Goal: Task Accomplishment & Management: Complete application form

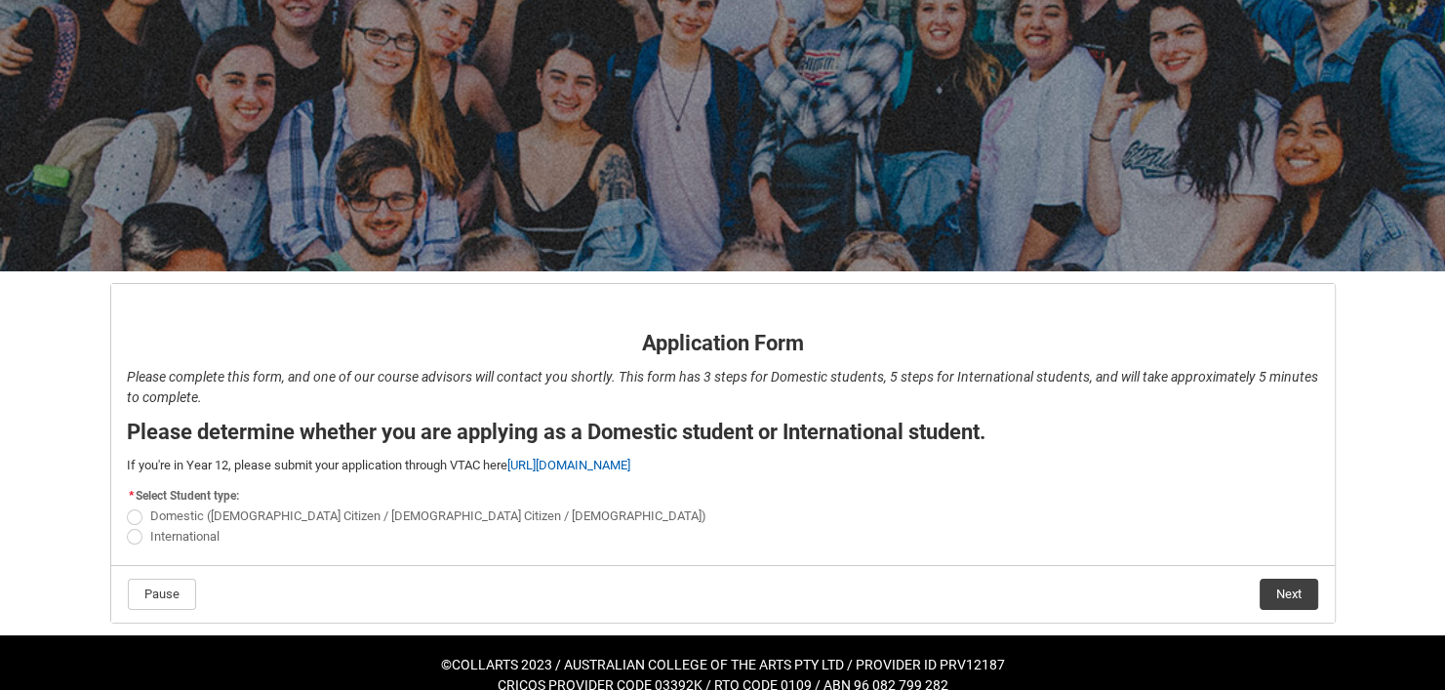
scroll to position [137, 0]
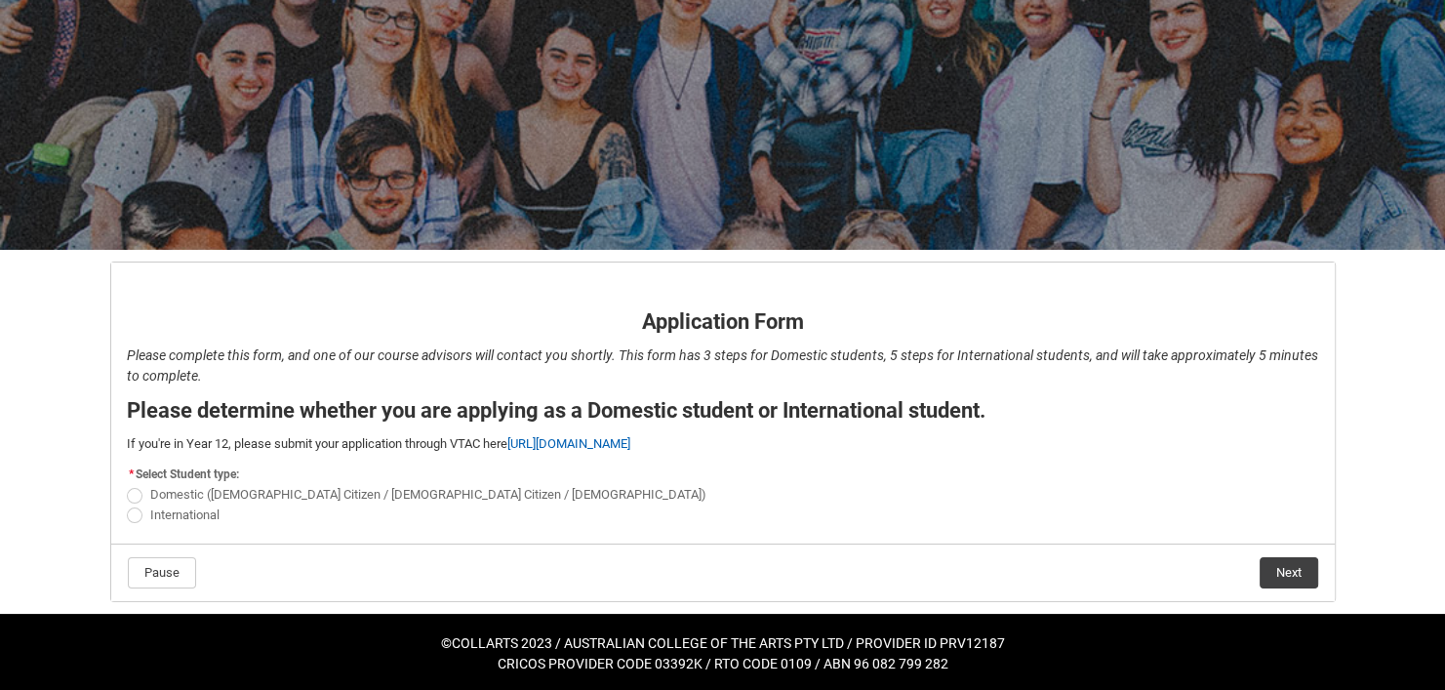
click at [132, 519] on span "REDU_Application_Form_for_Applicant flow" at bounding box center [135, 515] width 16 height 16
click at [127, 504] on input "International" at bounding box center [126, 503] width 1 height 1
radio input "true"
click at [1306, 576] on button "Next" at bounding box center [1288, 572] width 59 height 31
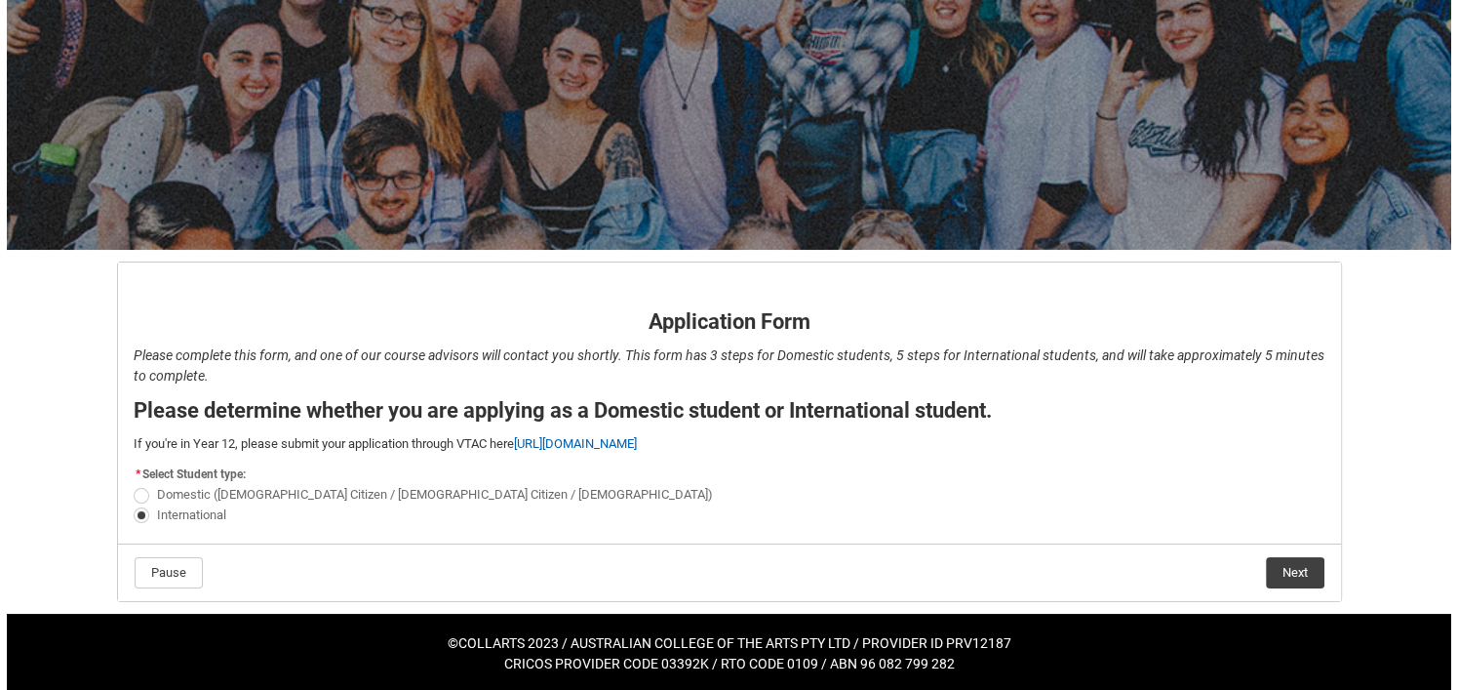
scroll to position [0, 0]
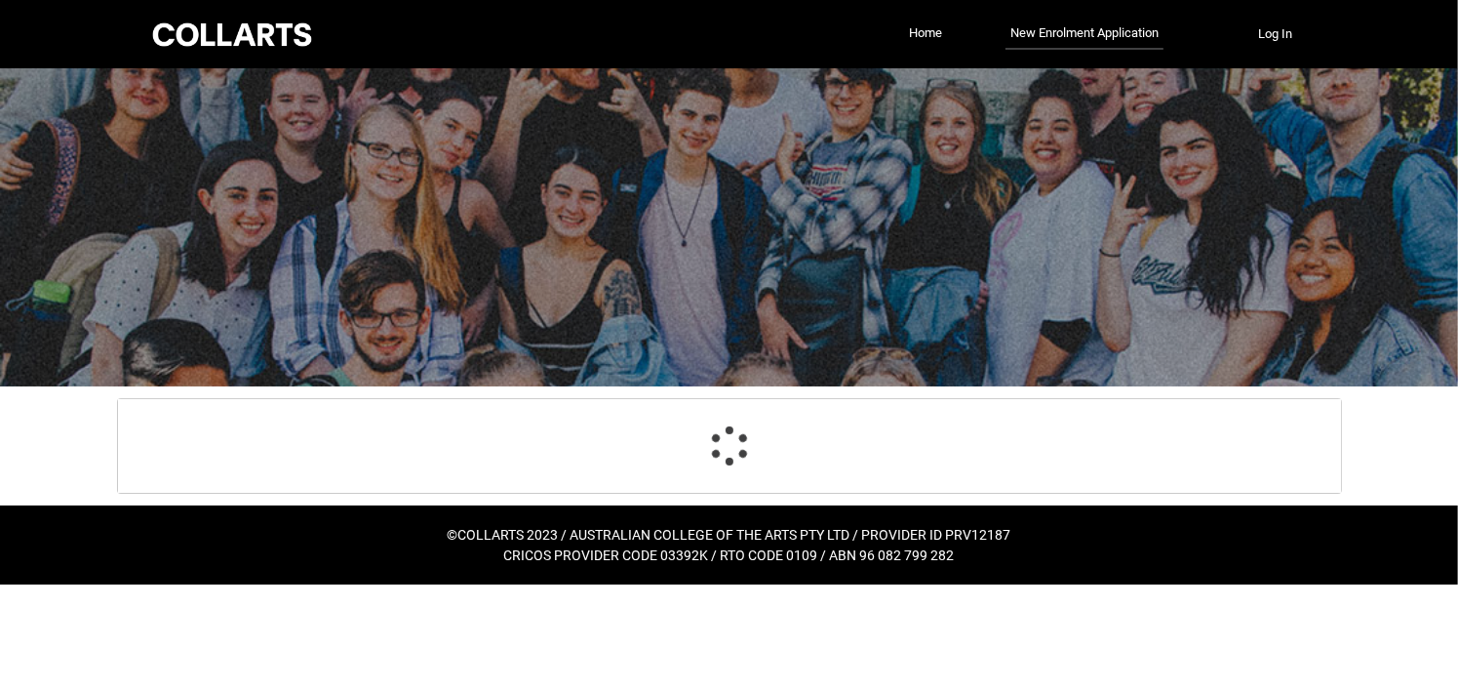
select select "choice_No"
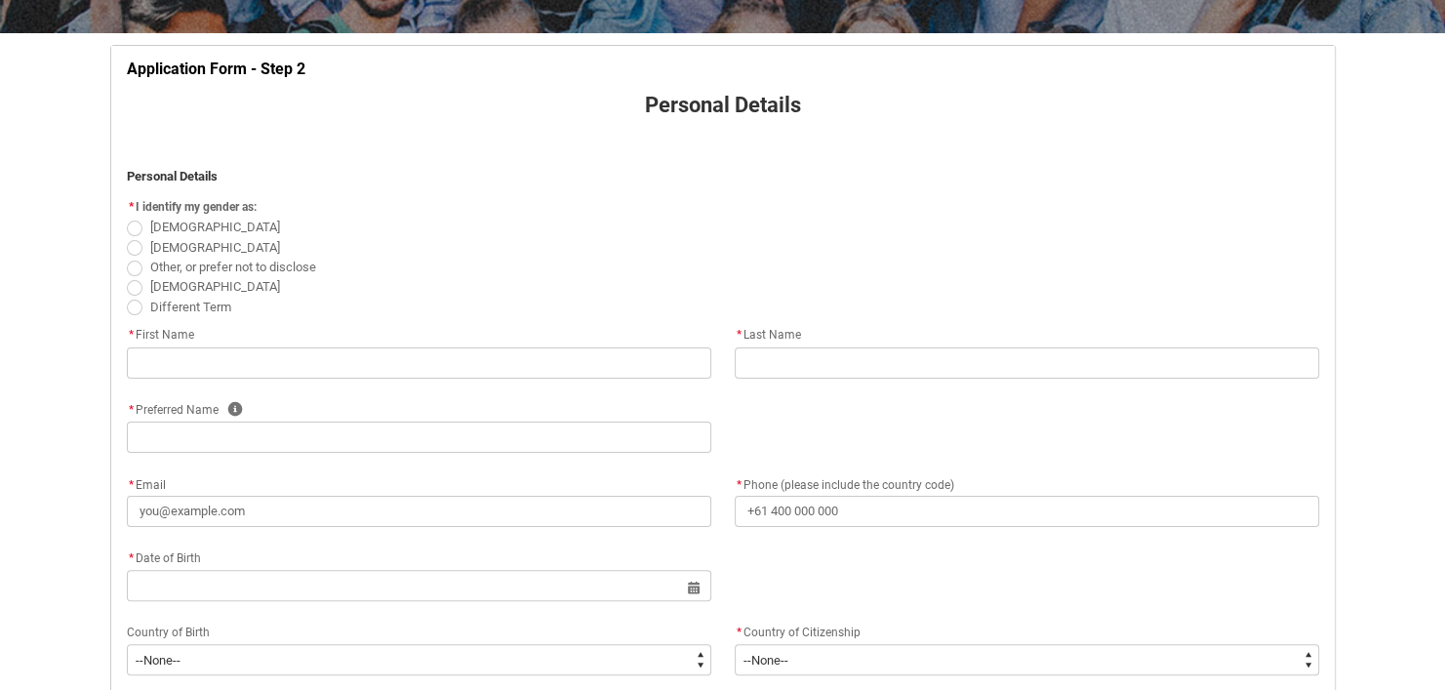
scroll to position [362, 0]
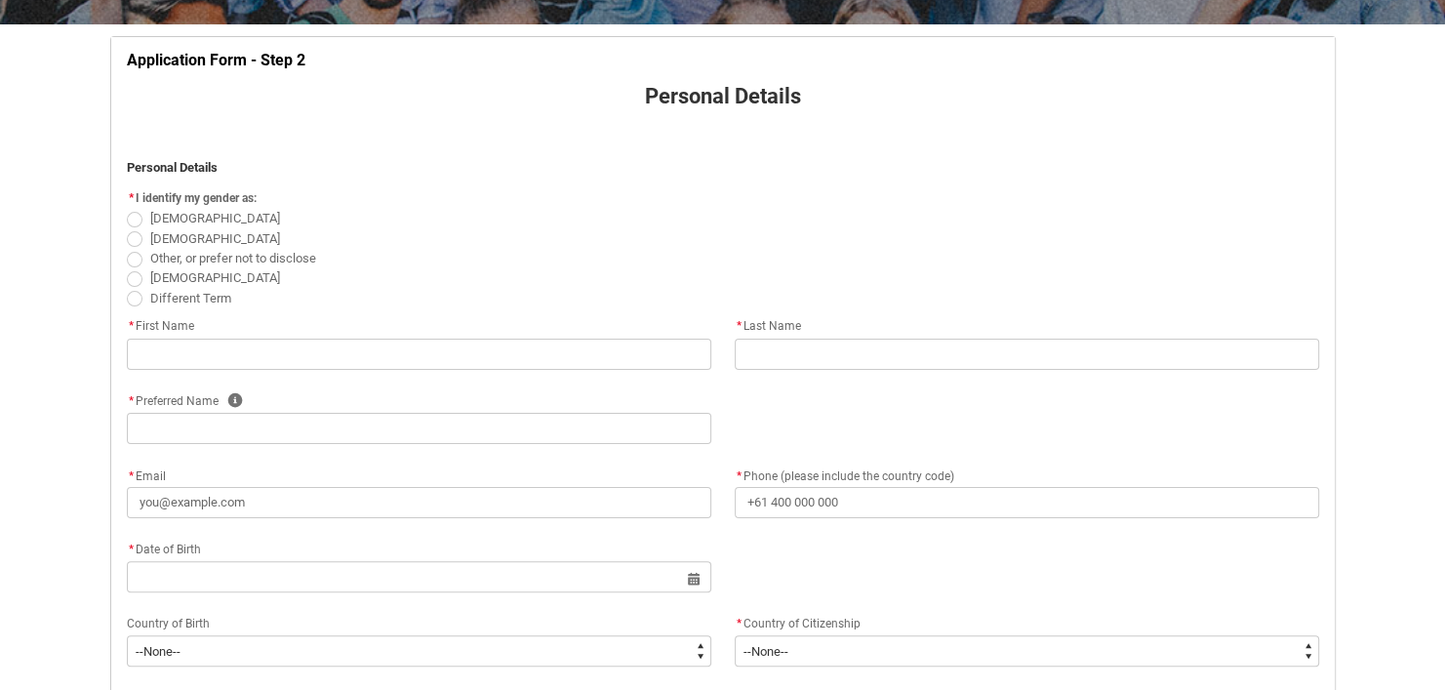
click at [135, 242] on span "REDU_Application_Form_for_Applicant flow" at bounding box center [135, 239] width 16 height 16
click at [127, 228] on input "[DEMOGRAPHIC_DATA]" at bounding box center [126, 227] width 1 height 1
radio input "true"
click at [135, 242] on span "REDU_Application_Form_for_Applicant flow" at bounding box center [135, 239] width 16 height 16
click at [127, 228] on input "[DEMOGRAPHIC_DATA]" at bounding box center [126, 227] width 1 height 1
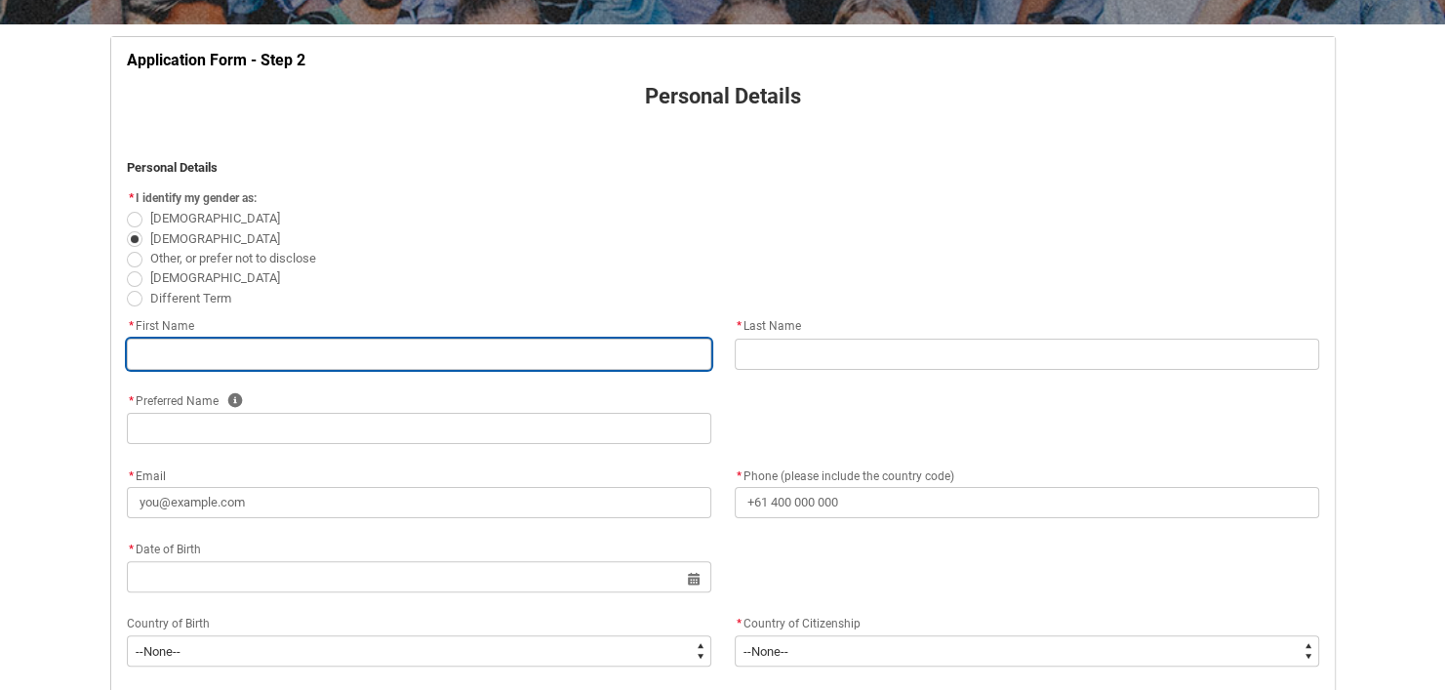
click at [301, 347] on input "REDU_Application_Form_for_Applicant flow" at bounding box center [419, 354] width 584 height 31
type lightning-primitive-input-simple "H"
type input "H"
type lightning-primitive-input-simple "Ha"
type input "Ha"
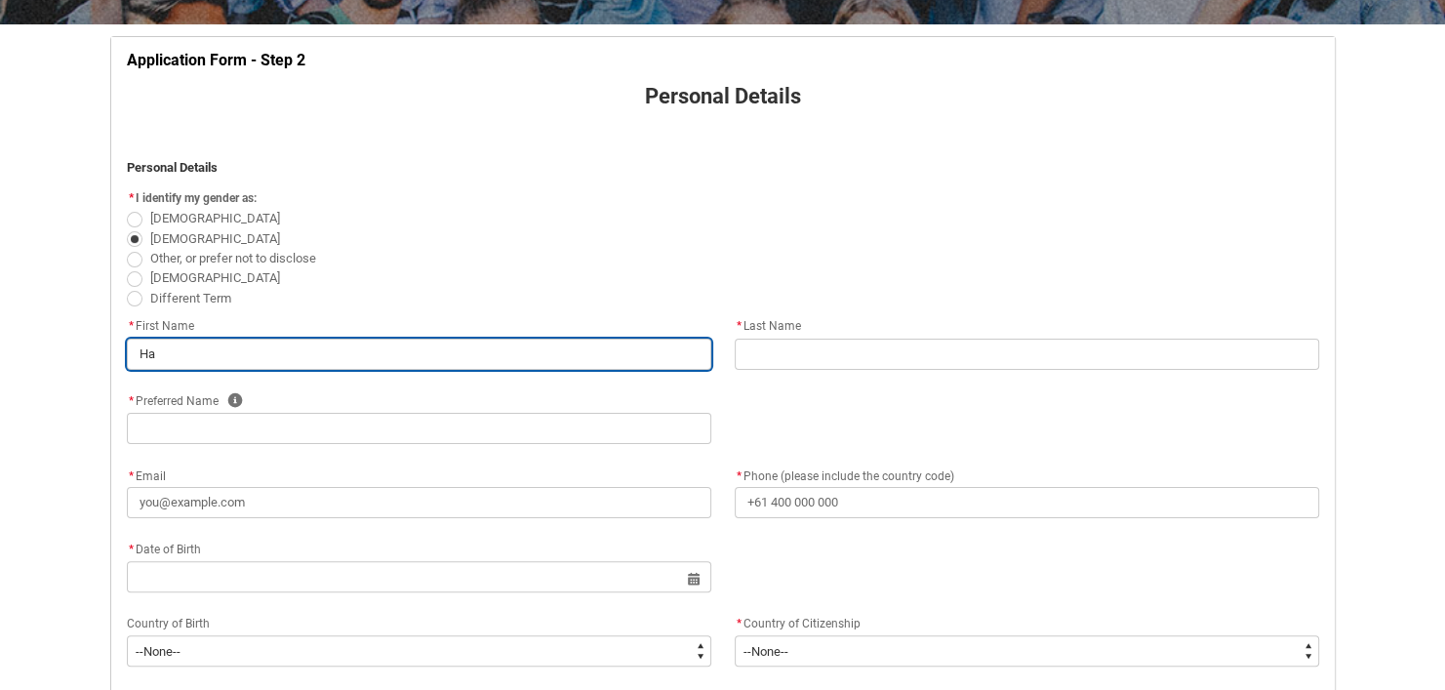
type lightning-primitive-input-simple "Har"
type input "Har"
type lightning-primitive-input-simple "Hars"
type input "Hars"
type lightning-primitive-input-simple "Harsh"
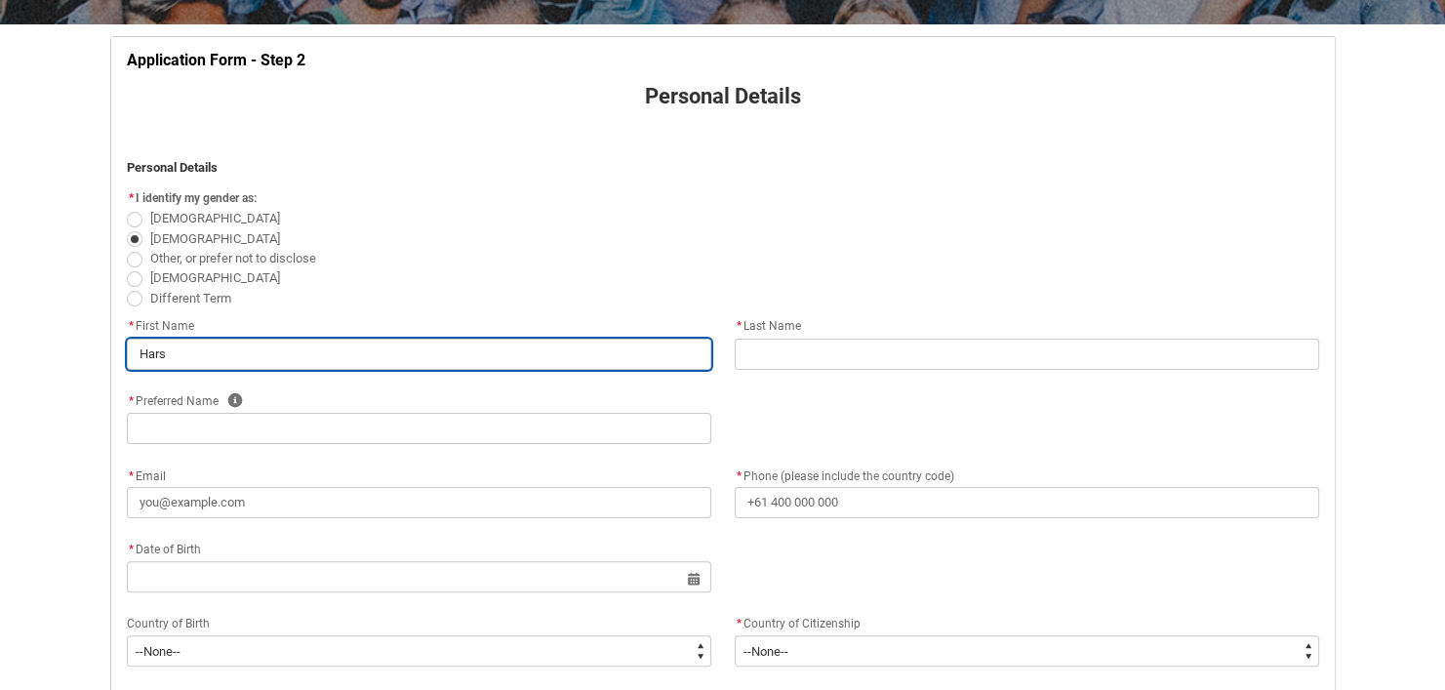
type input "Harsh"
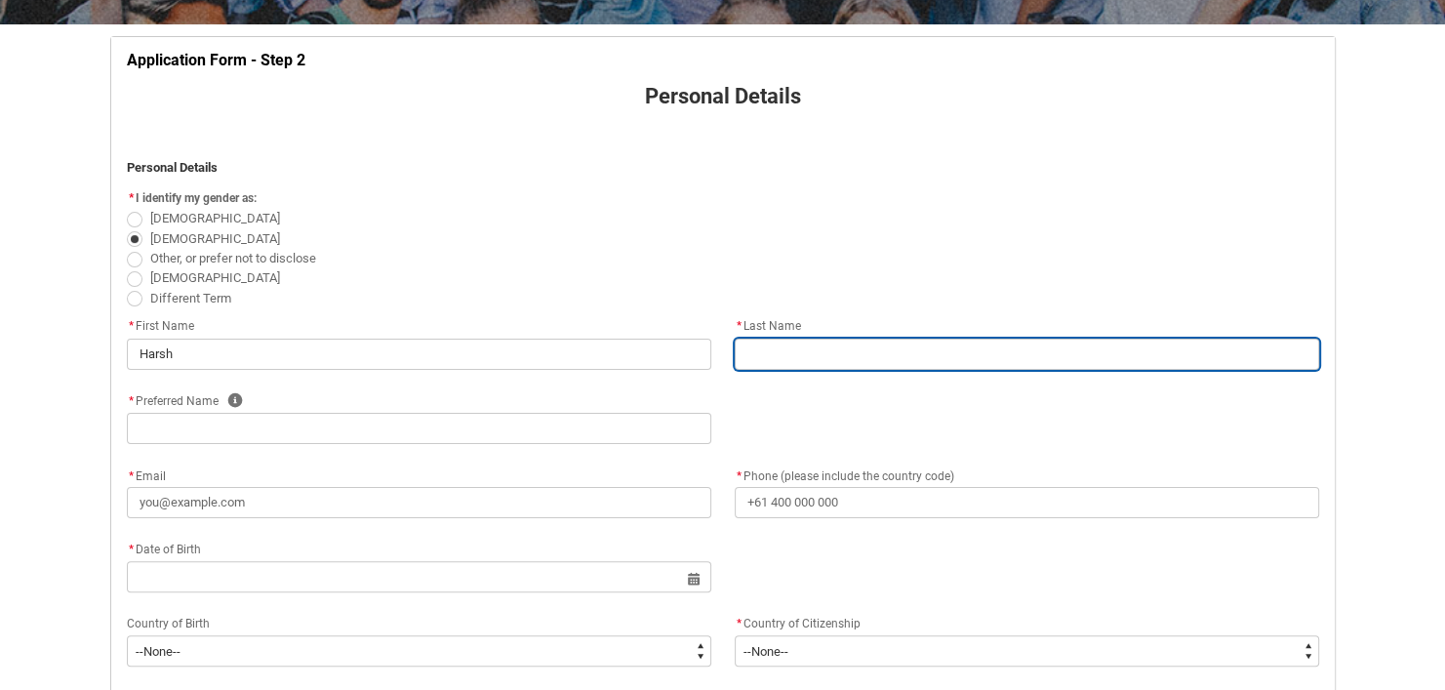
click at [783, 351] on input "REDU_Application_Form_for_Applicant flow" at bounding box center [1027, 354] width 584 height 31
type lightning-primitive-input-simple "M"
type input "M"
type lightning-primitive-input-simple "Ma"
type input "Ma"
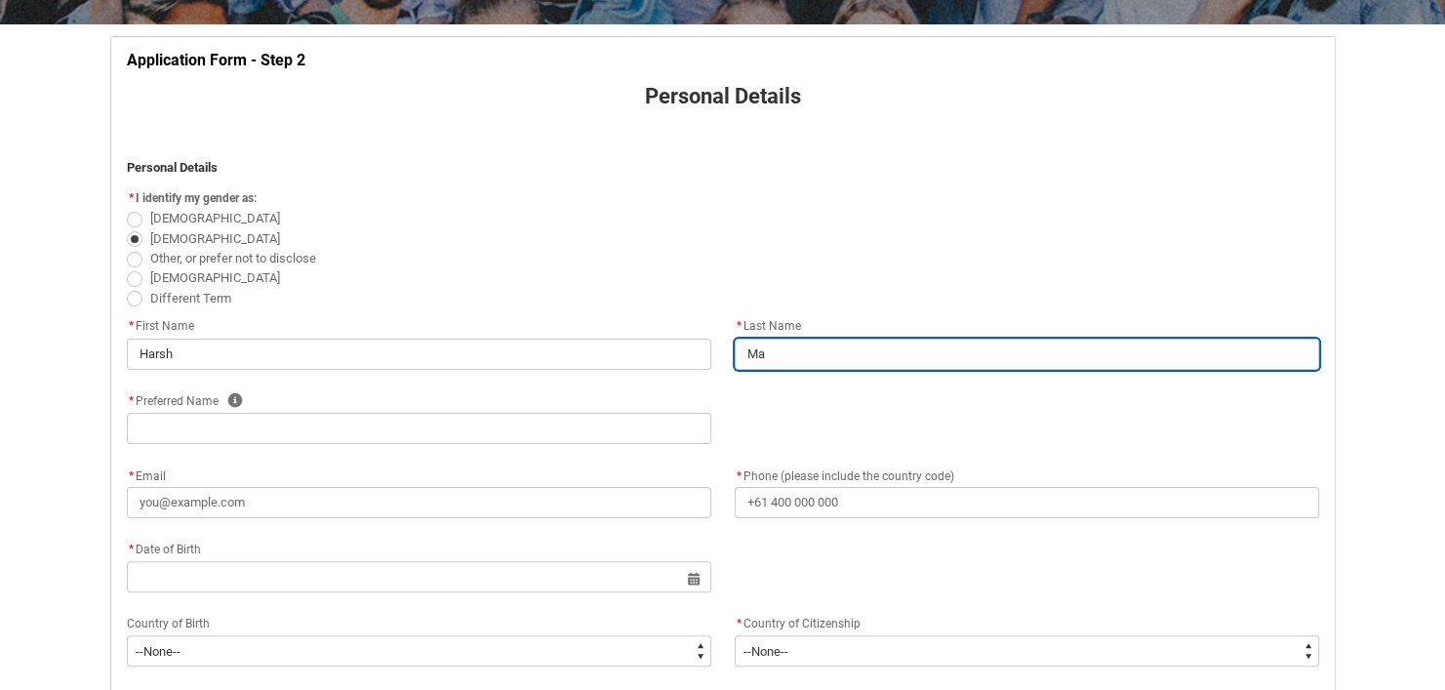
type lightning-primitive-input-simple "Mak"
type input "Mak"
type lightning-primitive-input-simple "Makh"
type input "Makh"
type lightning-primitive-input-simple "Makhi"
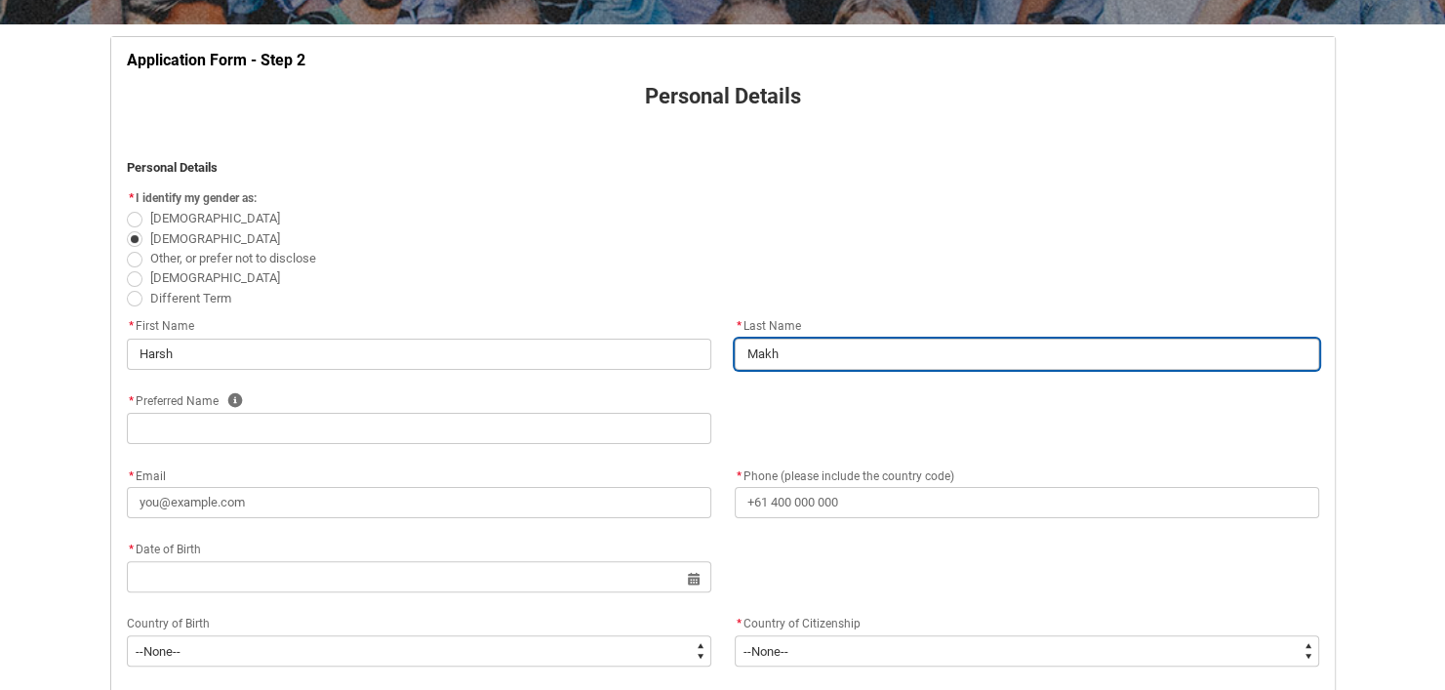
type input "Makhi"
type lightning-primitive-input-simple "Makhij"
type input "Makhij"
type lightning-primitive-input-simple "[PERSON_NAME]"
type input "[PERSON_NAME]"
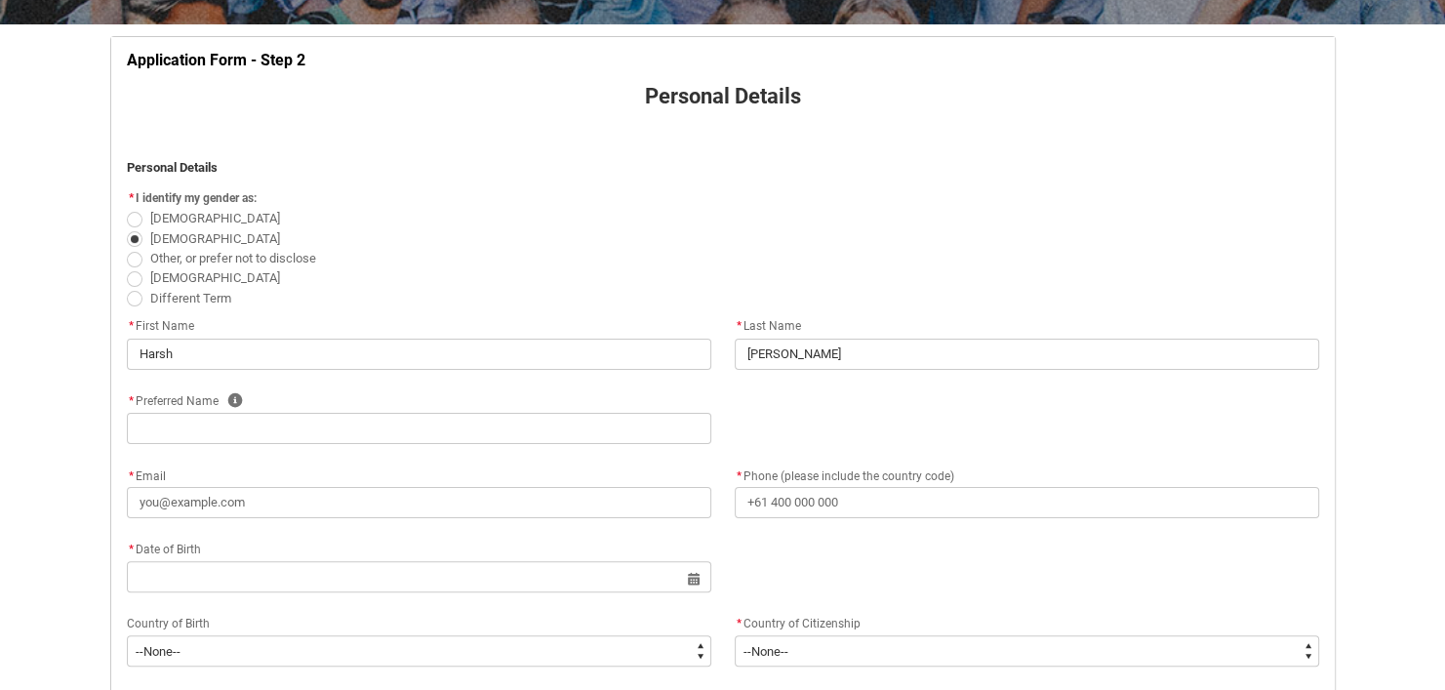
drag, startPoint x: 638, startPoint y: 409, endPoint x: 639, endPoint y: 428, distance: 19.5
click at [639, 428] on div "* Preferred Name Help" at bounding box center [419, 416] width 584 height 55
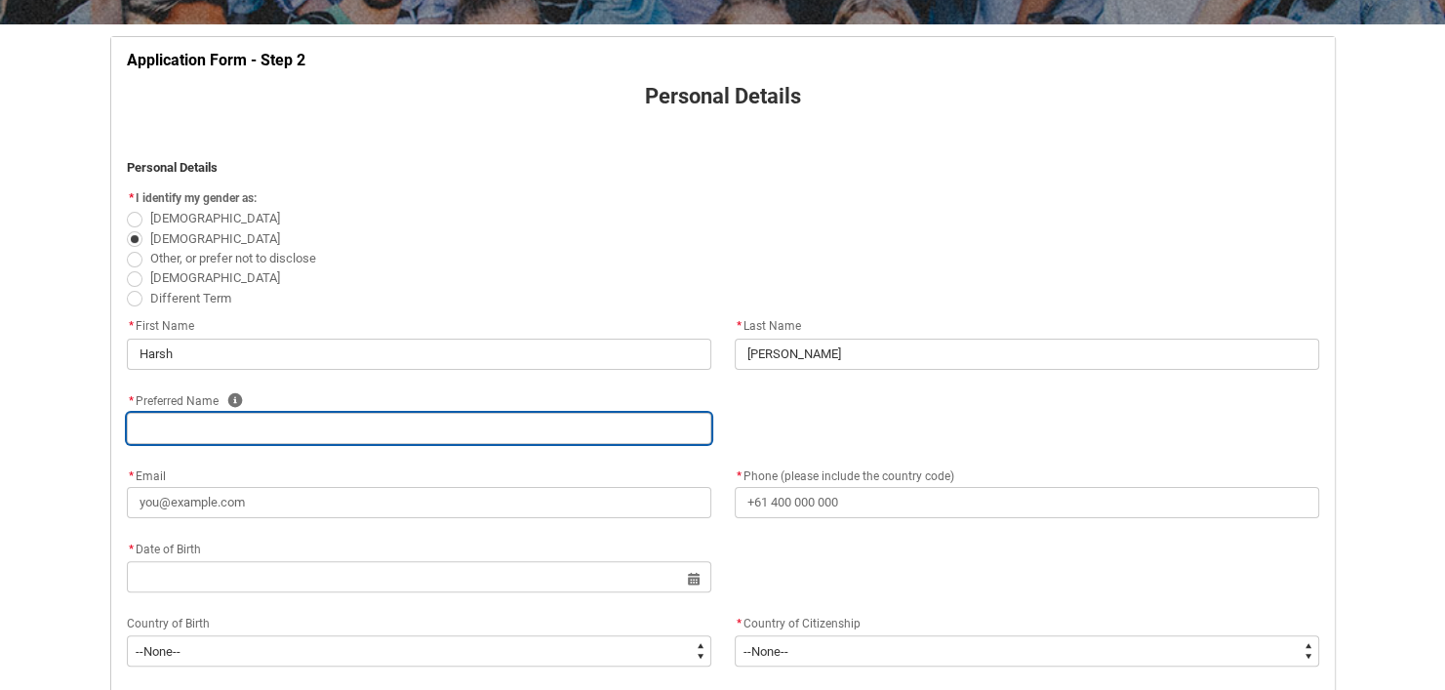
click at [639, 428] on input "REDU_Application_Form_for_Applicant flow" at bounding box center [419, 428] width 584 height 31
type lightning-primitive-input-simple "T"
type input "T"
type lightning-primitive-input-simple "Te"
type input "Te"
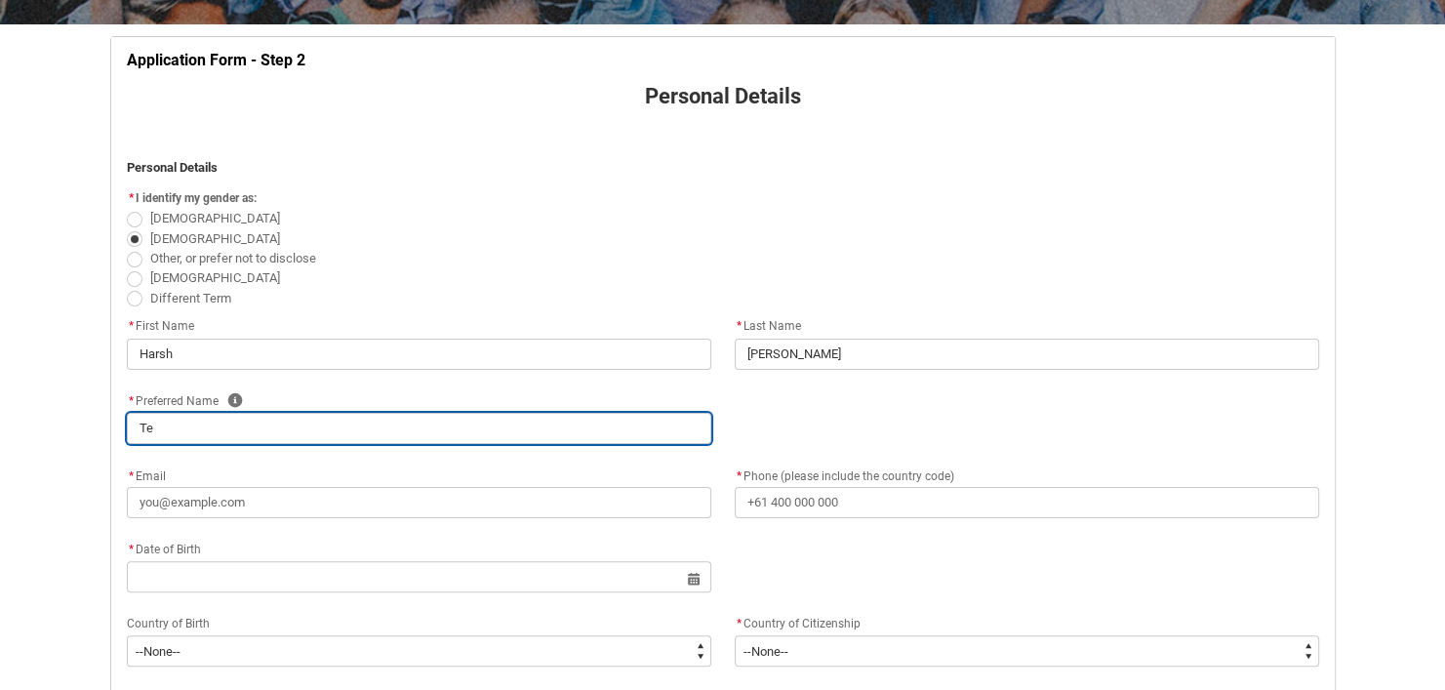
type lightning-primitive-input-simple "Ter"
type input "Ter"
type lightning-primitive-input-simple "Tere"
type input "Tere"
type lightning-primitive-input-simple "Teren"
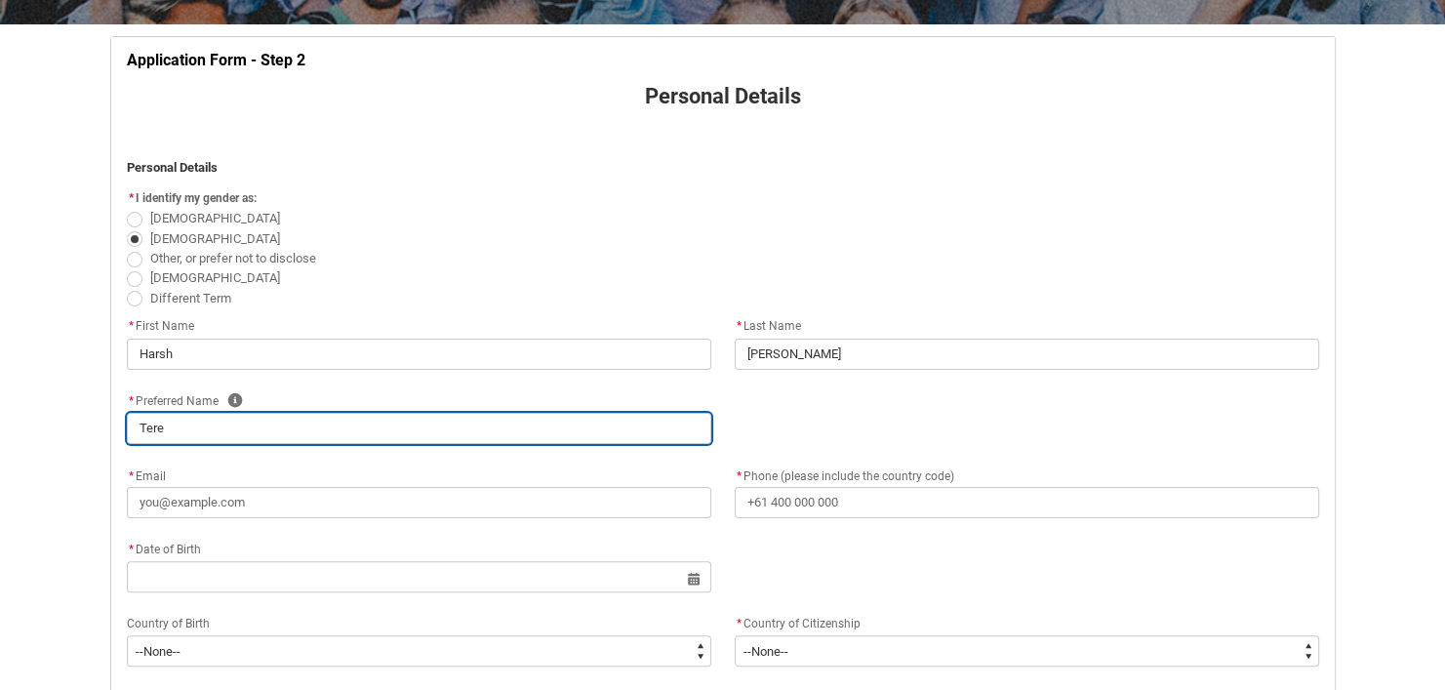
type input "Teren"
type lightning-primitive-input-simple "Terenc"
type input "Terenc"
type lightning-primitive-input-simple "[PERSON_NAME]"
type input "[PERSON_NAME]"
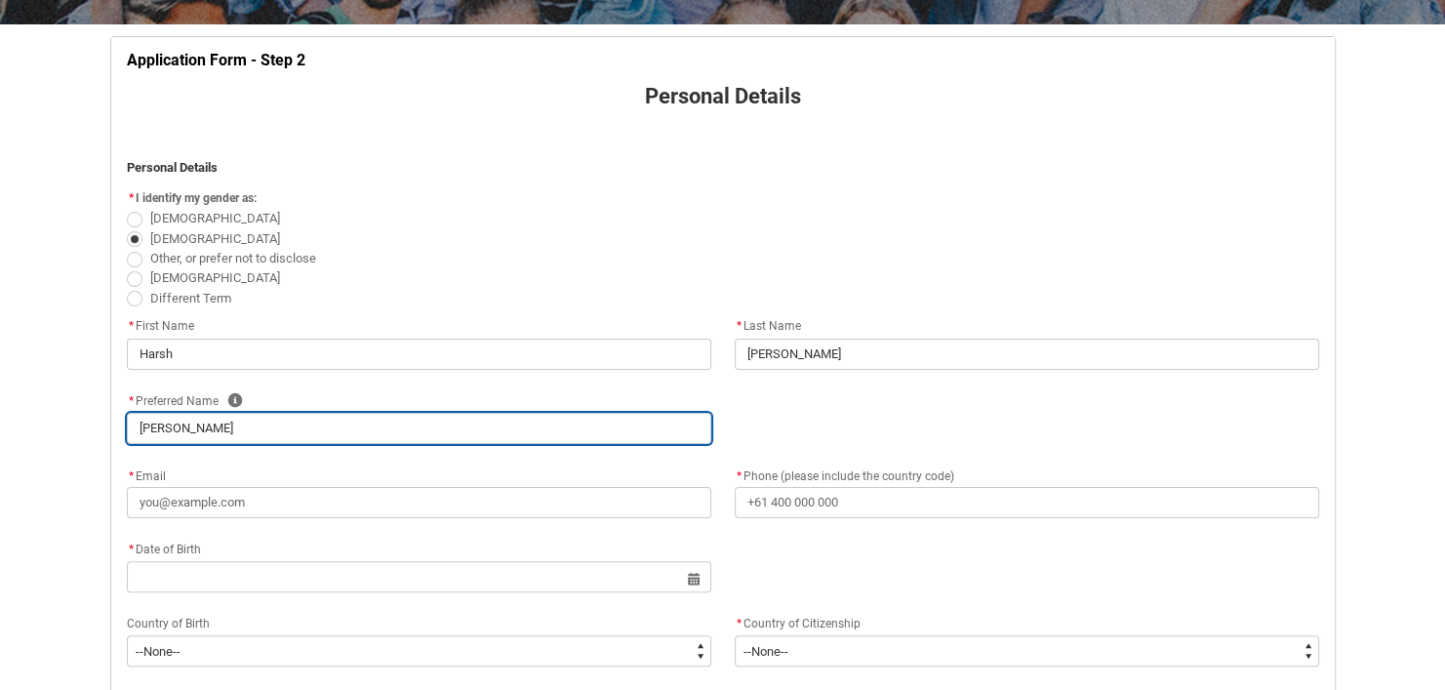
type lightning-primitive-input-simple "[PERSON_NAME]"
type input "[PERSON_NAME]"
type lightning-primitive-input-simple "[PERSON_NAME]"
type input "[PERSON_NAME]"
type lightning-primitive-input-simple "[PERSON_NAME]"
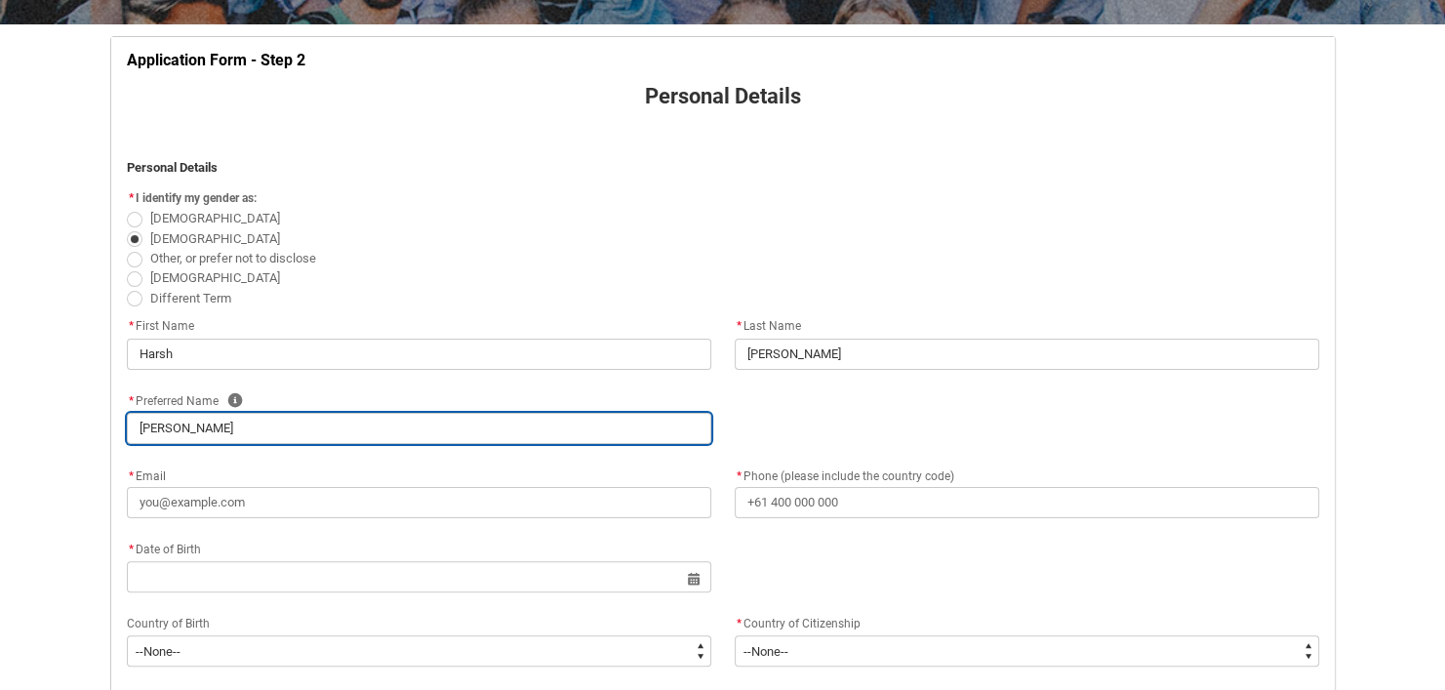
type input "[PERSON_NAME]"
type lightning-primitive-input-simple "[PERSON_NAME]"
type input "[PERSON_NAME]"
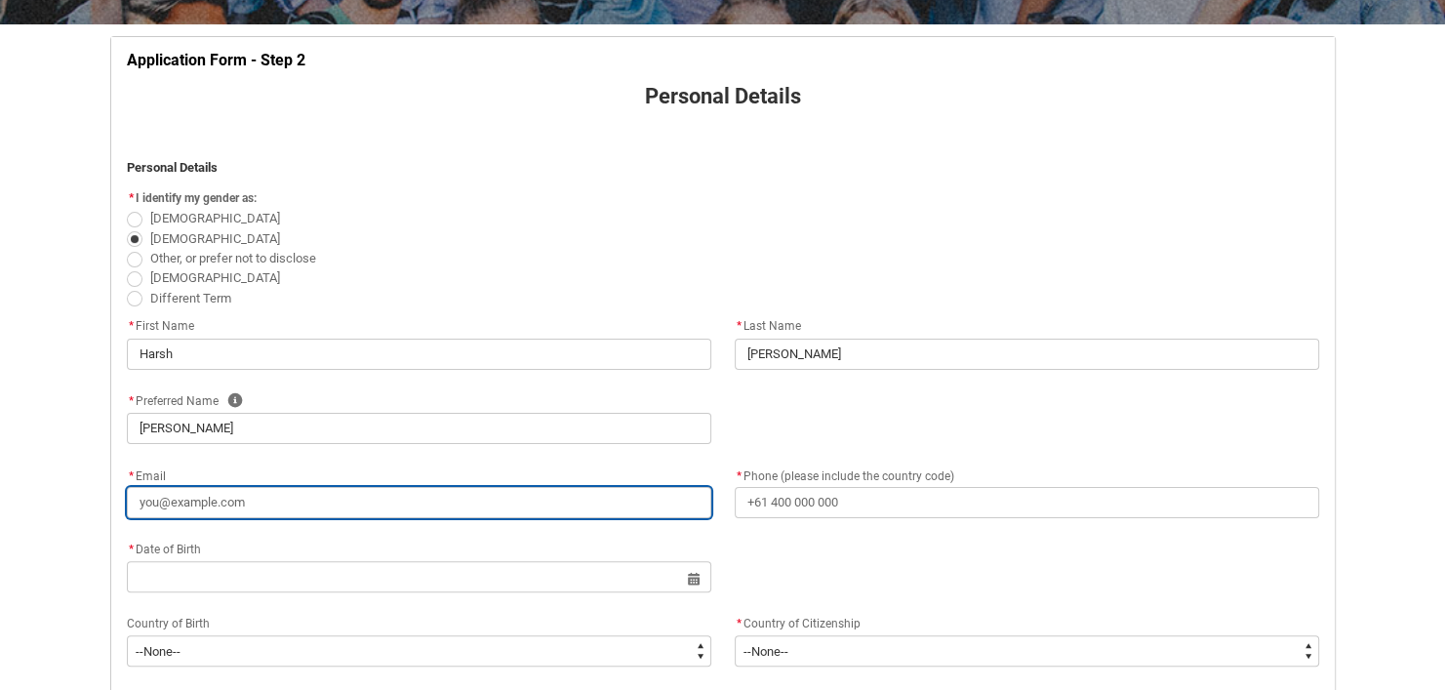
click at [213, 498] on input "* Email" at bounding box center [419, 502] width 584 height 31
type lightning-primitive-input-simple "[EMAIL_ADDRESS][DOMAIN_NAME]"
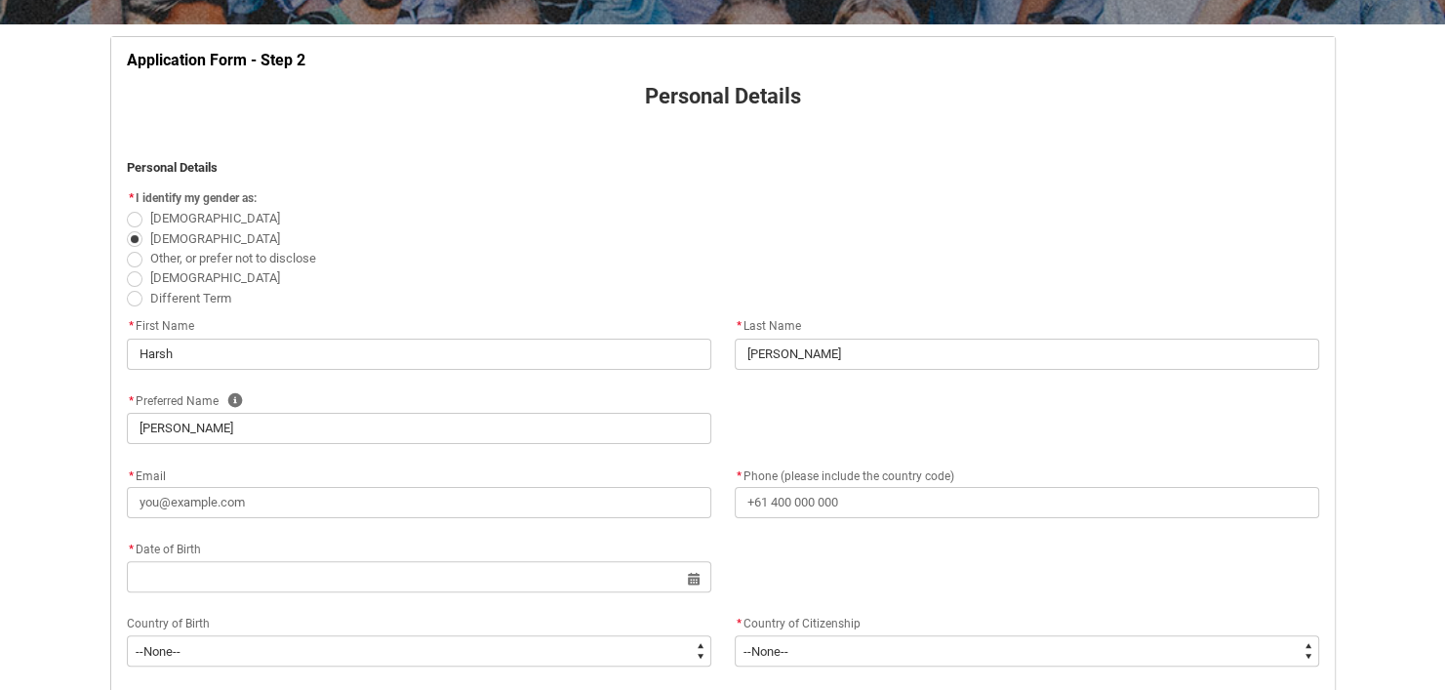
type lightning-primitive-input-simple "[PHONE_NUMBER]"
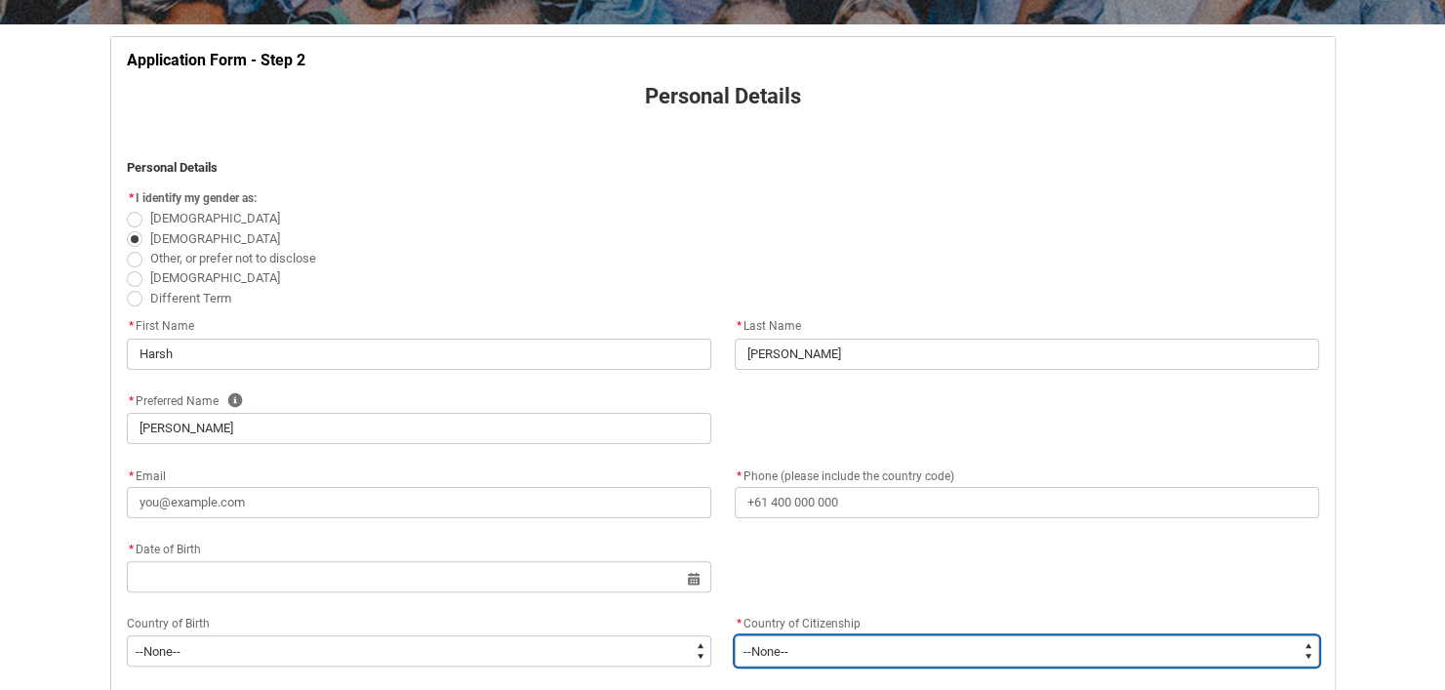
type lightning-select "Citizenship_Country.[DEMOGRAPHIC_DATA]"
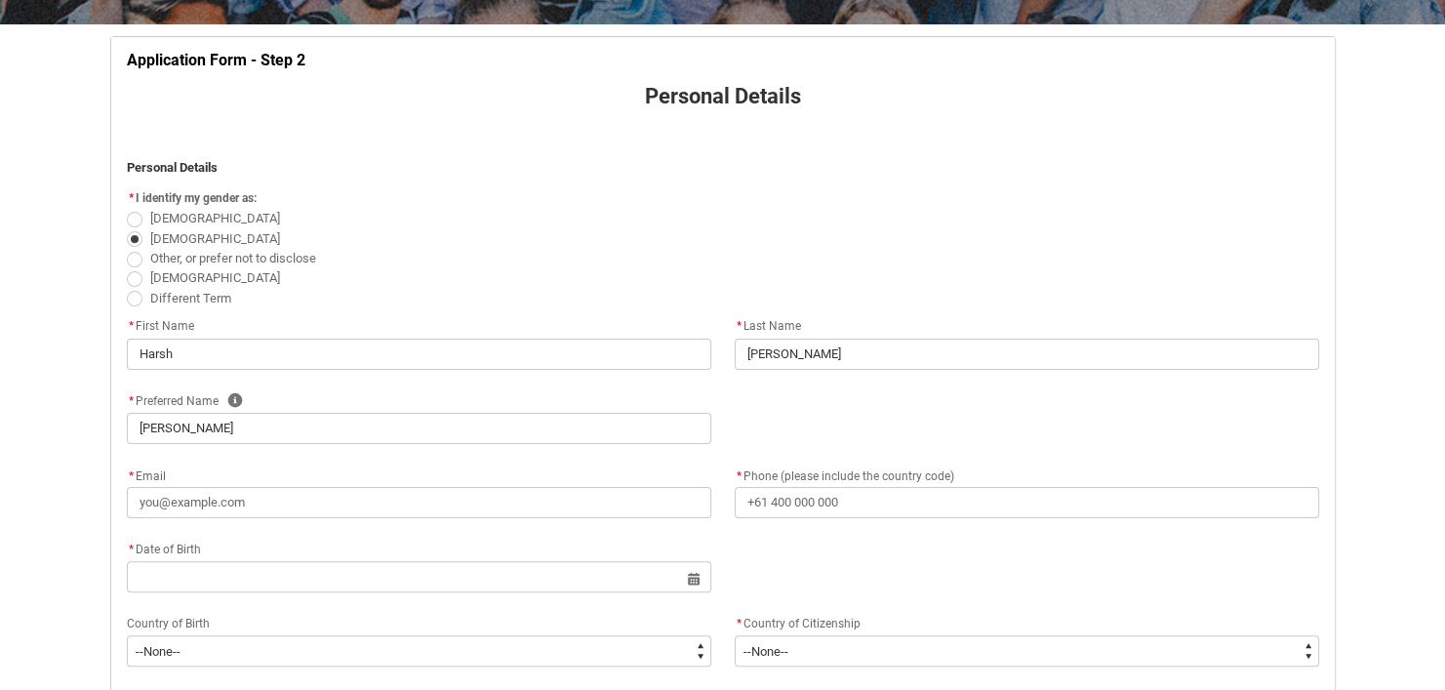
type lightning-primitive-input-simple "Tower 12- [GEOGRAPHIC_DATA][PERSON_NAME], Sec 48"
type lightning-primitive-input-simple "Gurgaon"
type lightning-primitive-input-simple "122001"
type lightning-primitive-input-simple "Haryana"
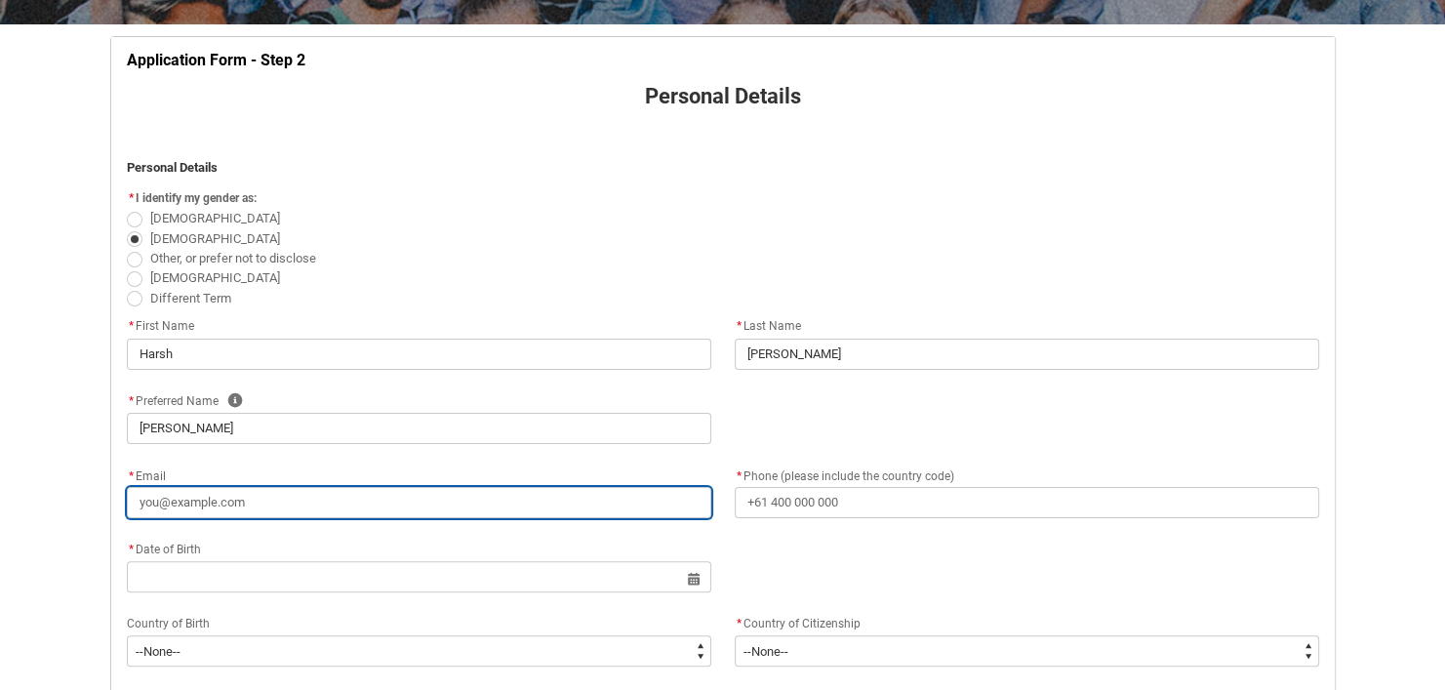
type input "[EMAIL_ADDRESS][DOMAIN_NAME]"
type input "[PHONE_NUMBER]"
select select "Citizenship_Country.[DEMOGRAPHIC_DATA]"
type input "Tower 12- [GEOGRAPHIC_DATA][PERSON_NAME], Sec 48"
type input "Gurgaon"
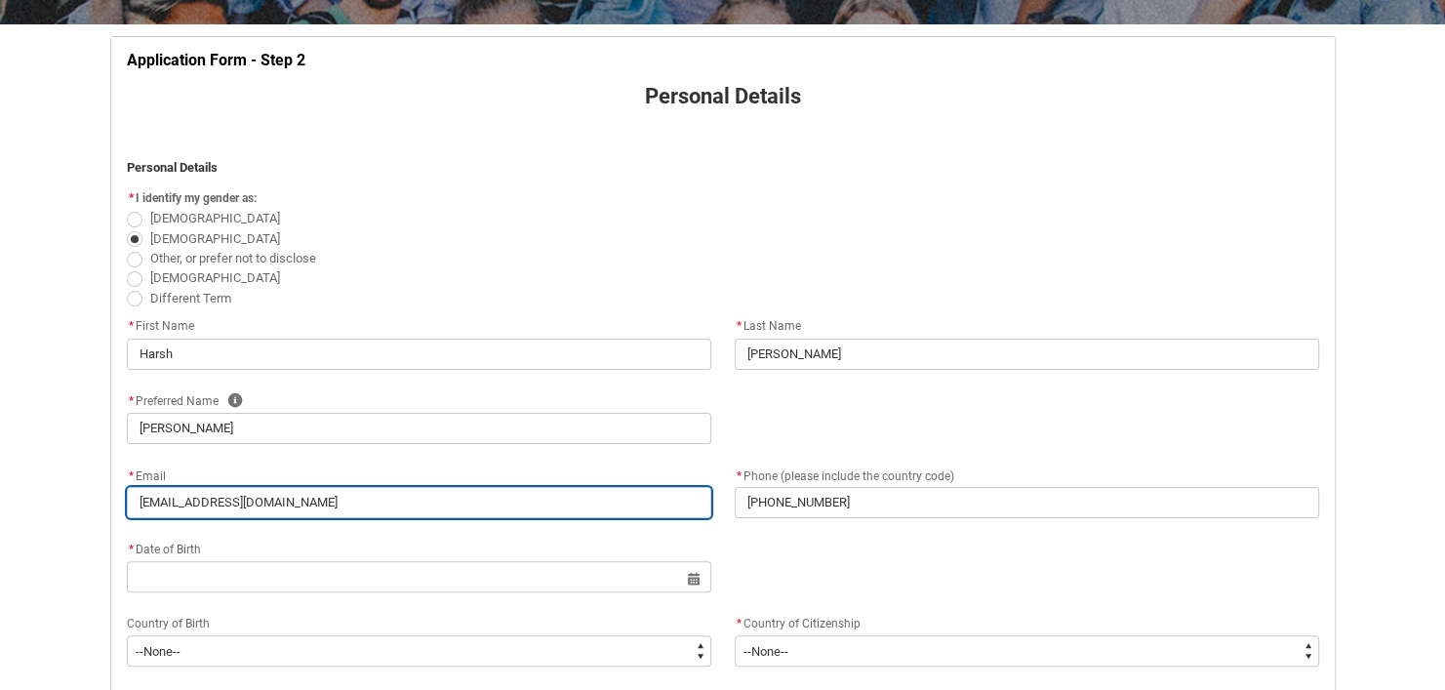
type input "122001"
type input "Haryana"
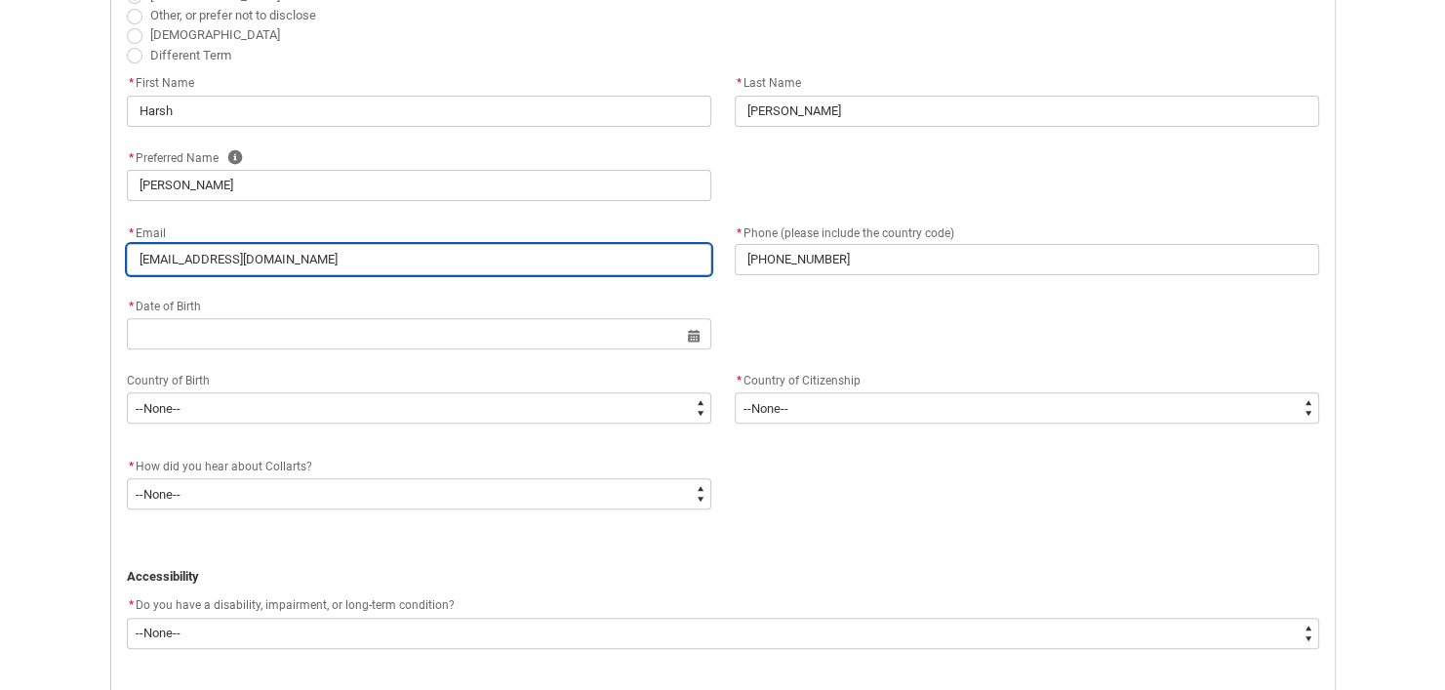
scroll to position [643, 0]
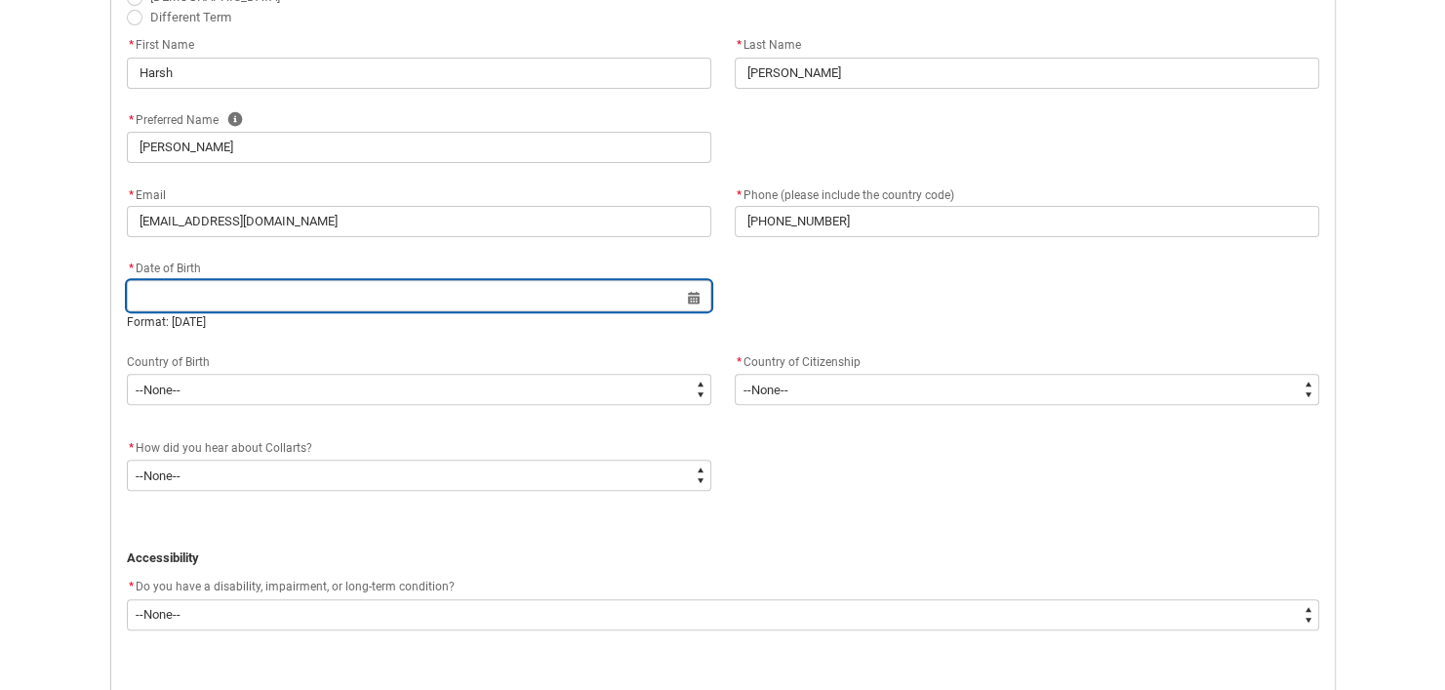
click at [413, 288] on input "REDU_Application_Form_for_Applicant flow" at bounding box center [419, 295] width 584 height 31
select select "2025"
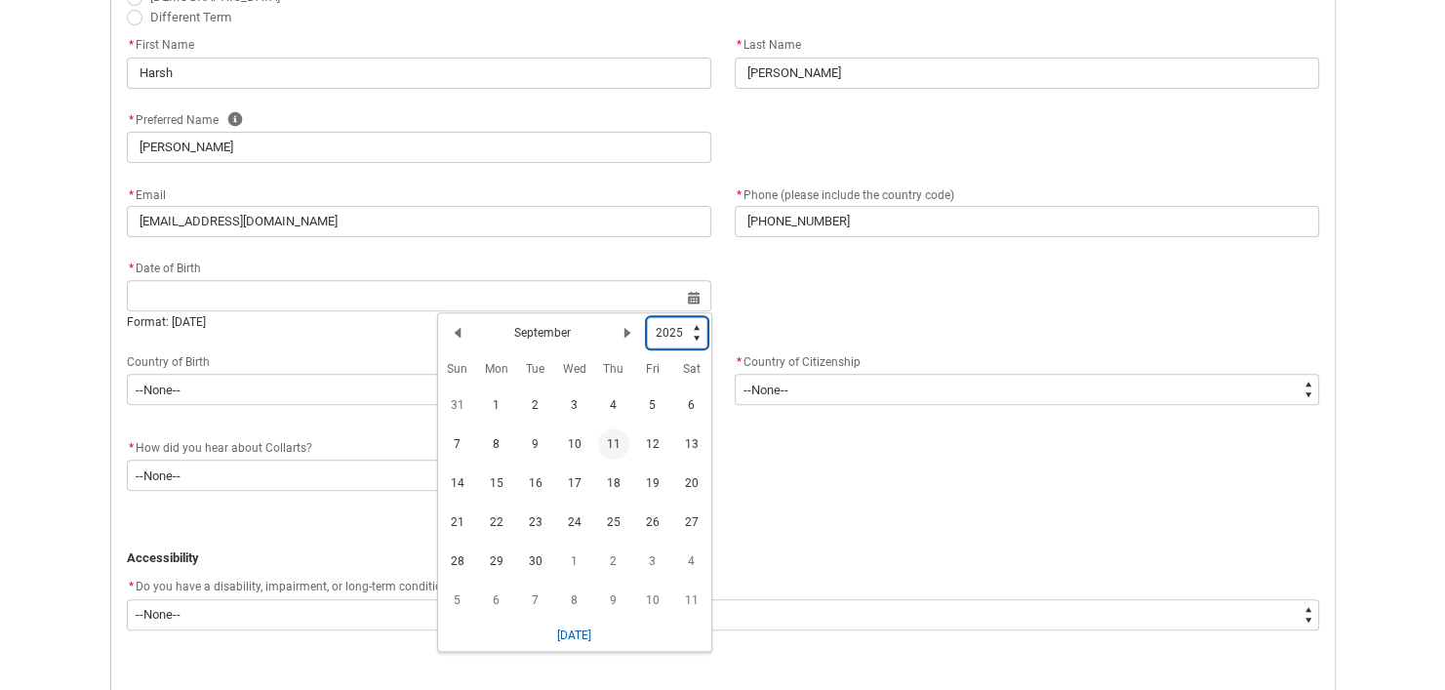
click at [670, 325] on select "1925 1926 1927 1928 1929 1930 1931 1932 1933 1934 1935 1936 1937 1938 1939 1940…" at bounding box center [677, 332] width 60 height 31
type lightning-select "2004"
click at [647, 317] on select "1925 1926 1927 1928 1929 1930 1931 1932 1933 1934 1935 1936 1937 1938 1939 1940…" at bounding box center [677, 332] width 60 height 31
select select "2004"
click at [544, 334] on h2 "September" at bounding box center [542, 329] width 57 height 18
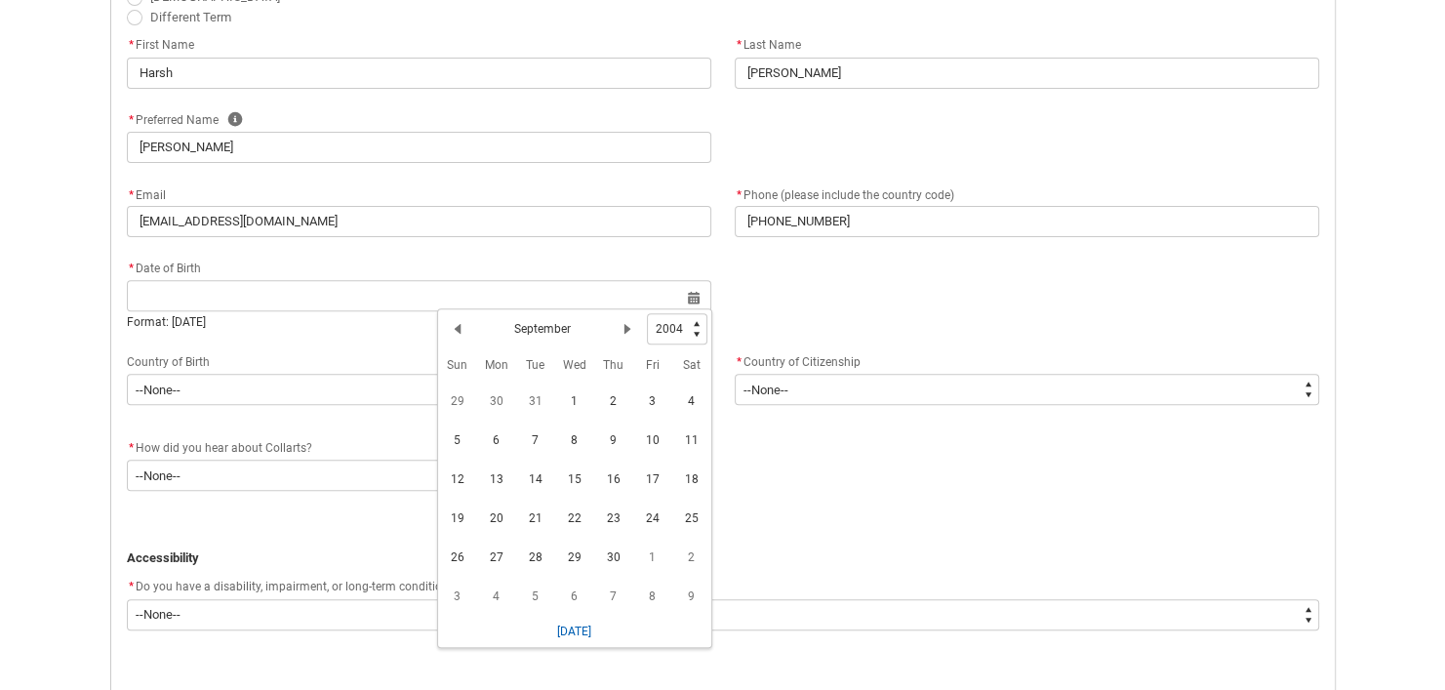
click at [549, 325] on h2 "September" at bounding box center [542, 329] width 57 height 18
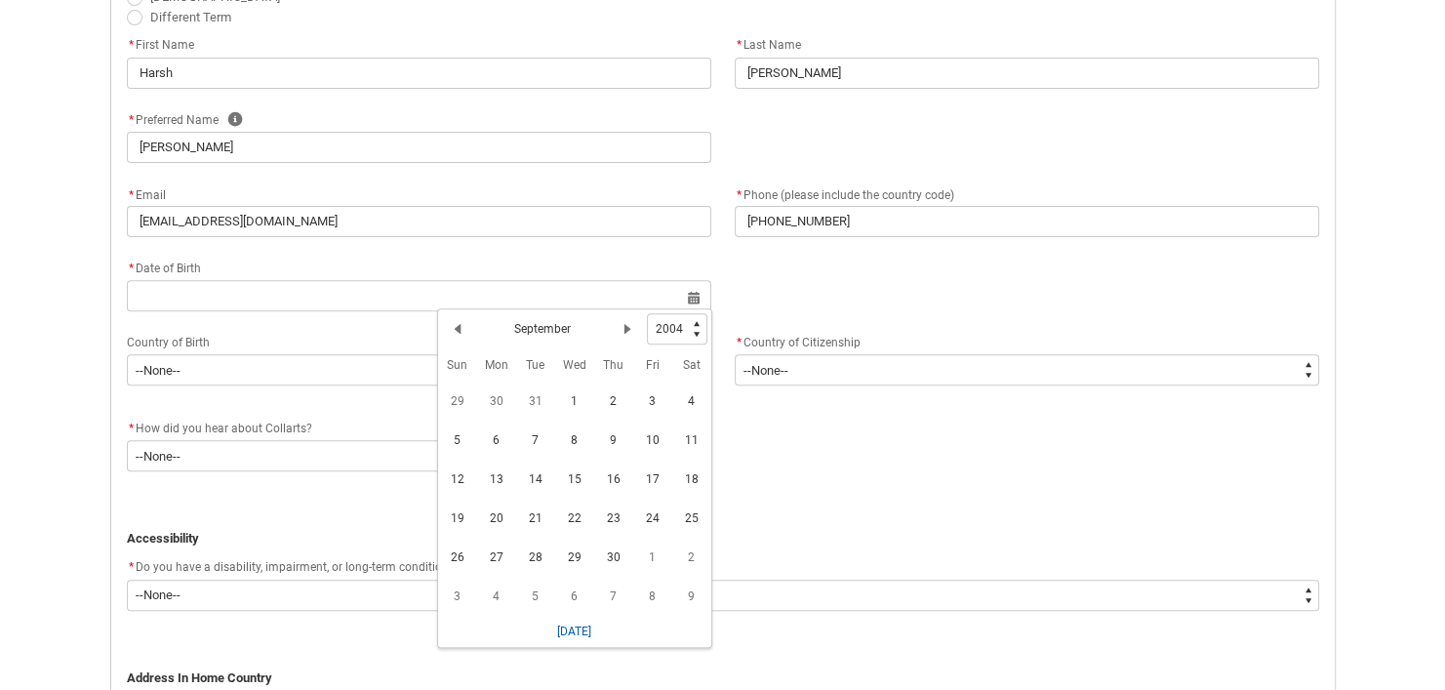
click at [580, 323] on div "Previous Month September Next Month" at bounding box center [544, 328] width 205 height 31
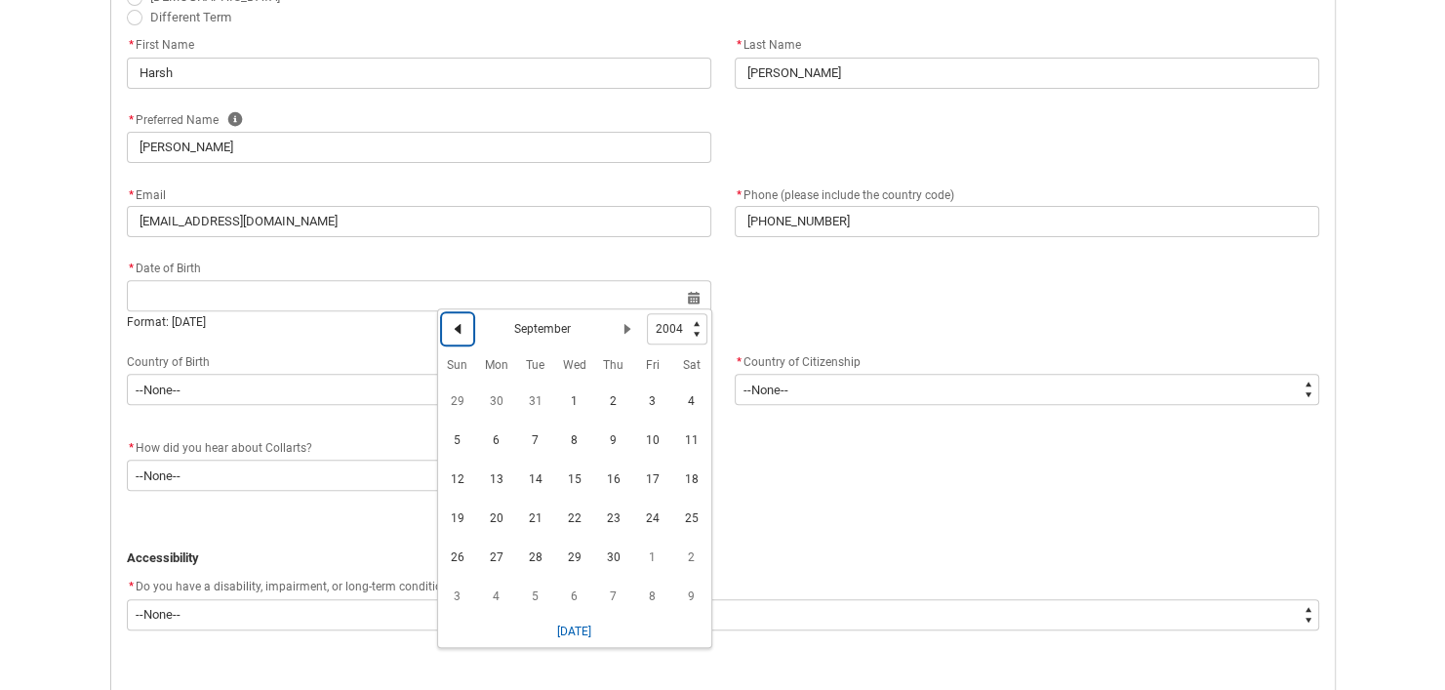
click at [452, 326] on lightning-primitive-icon "Date picker: September" at bounding box center [458, 329] width 14 height 14
click at [452, 326] on lightning-primitive-icon "Date picker: August" at bounding box center [458, 329] width 14 height 14
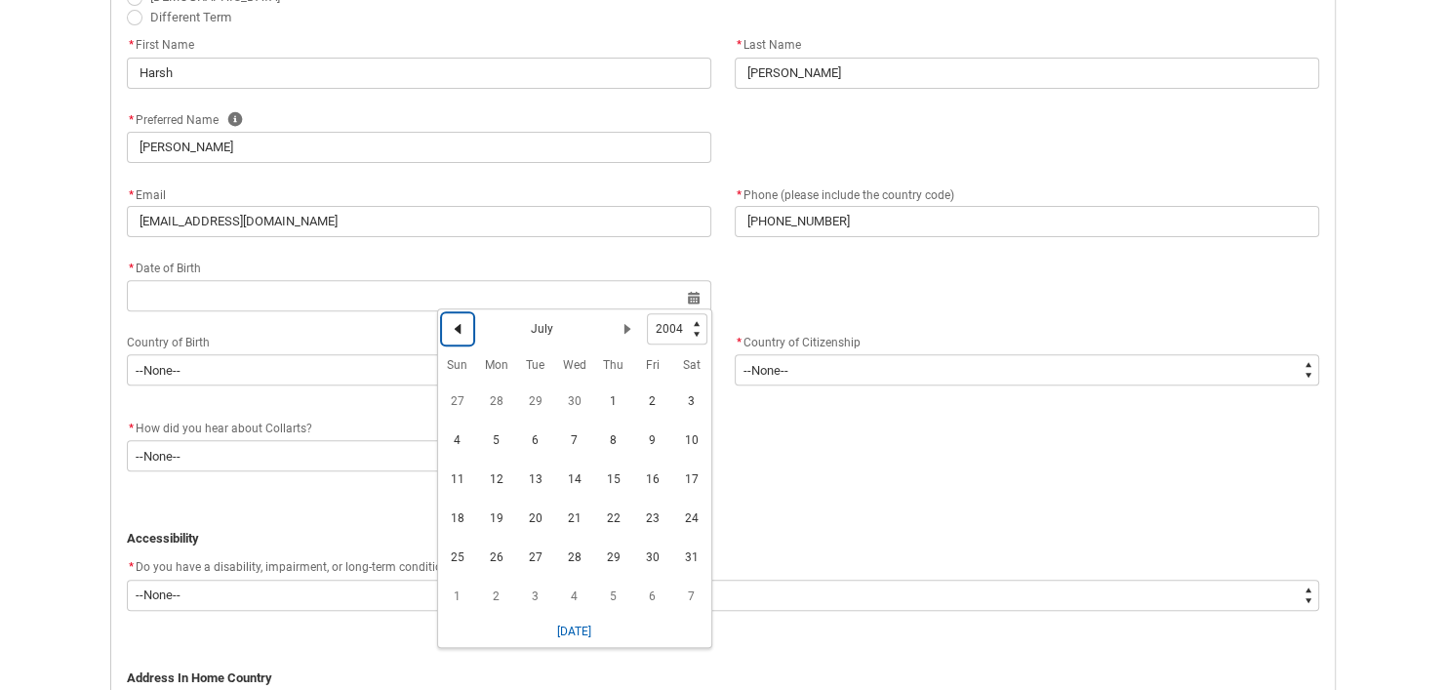
click at [452, 326] on lightning-primitive-icon "Date picker: July" at bounding box center [458, 329] width 14 height 14
click at [452, 326] on lightning-primitive-icon "Date picker: June" at bounding box center [458, 329] width 14 height 14
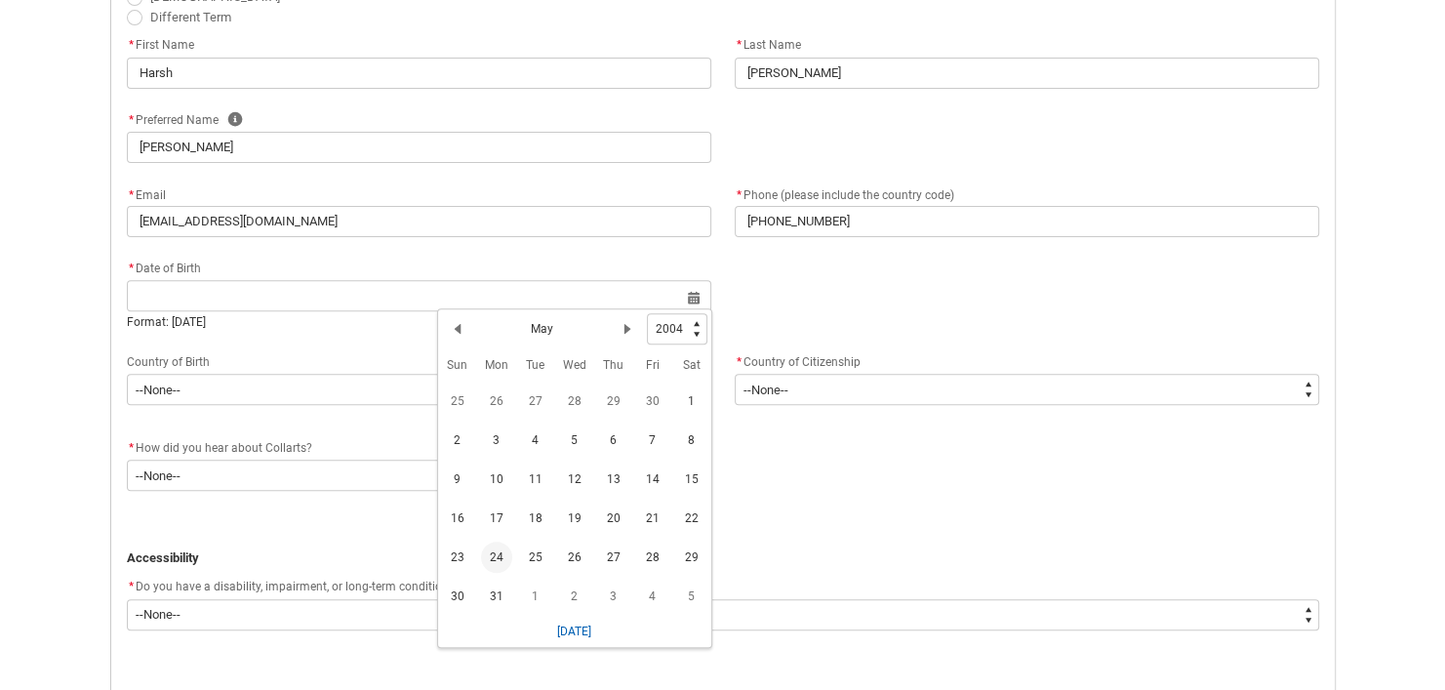
click at [493, 557] on span "24" at bounding box center [496, 556] width 31 height 31
type lightning-datepicker "[DATE]"
type lightning-input "[DATE]"
type input "[DATE]"
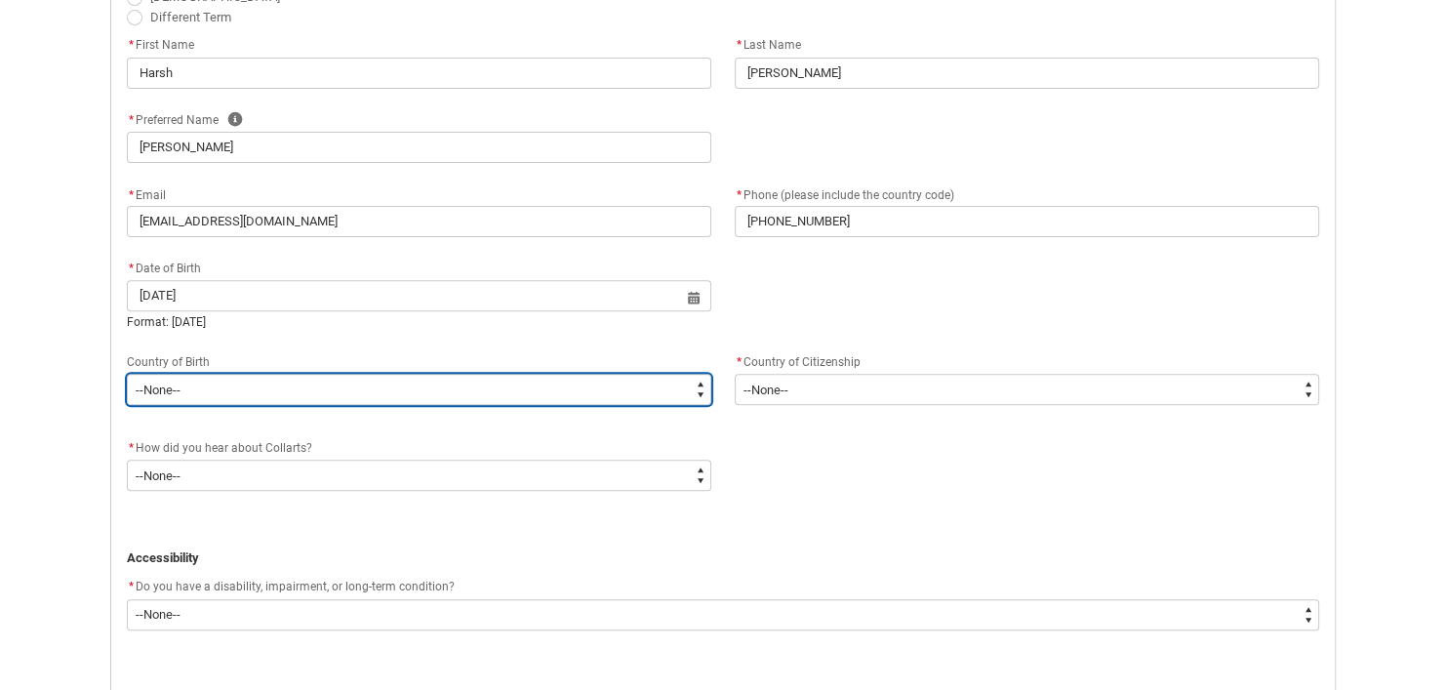
click at [550, 385] on select "--None-- [GEOGRAPHIC_DATA][PERSON_NAME] ([GEOGRAPHIC_DATA]) 7201 [GEOGRAPHIC_DA…" at bounding box center [419, 389] width 584 height 31
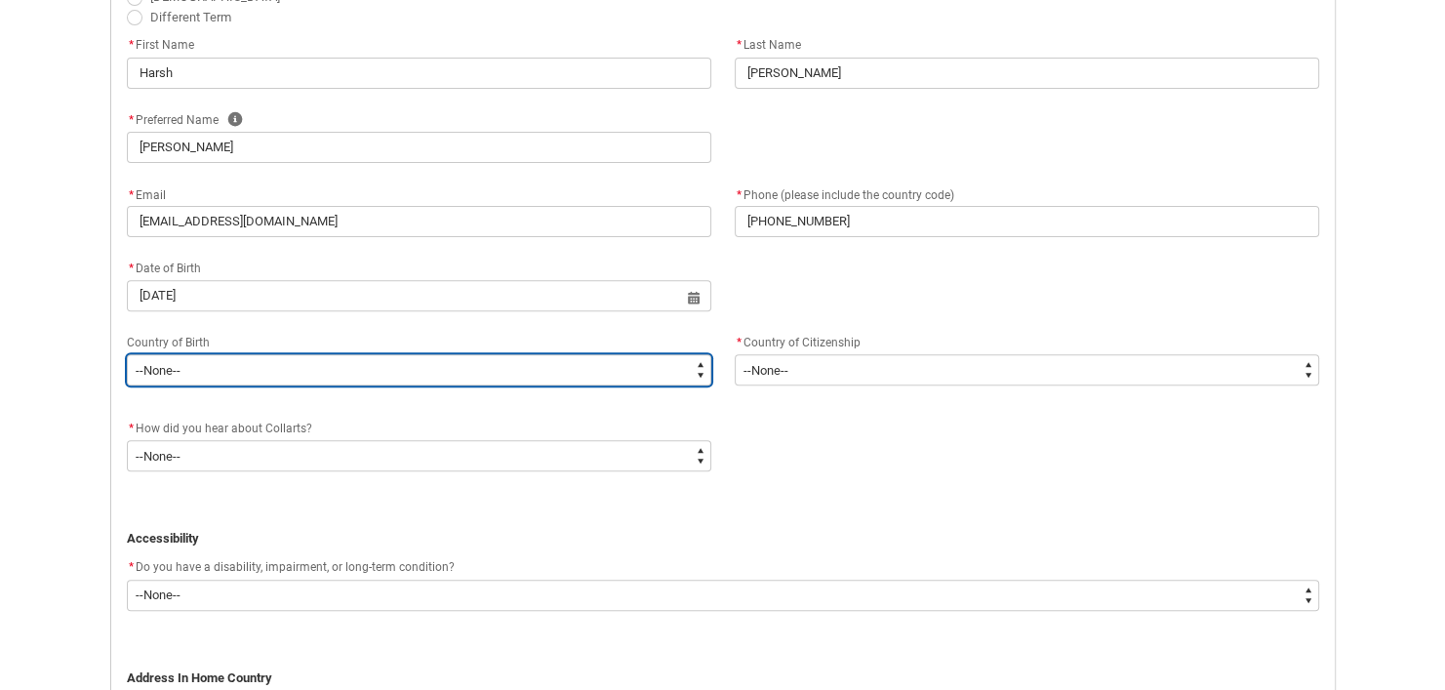
type lightning-select "Birth_Country.7103"
click at [127, 354] on select "--None-- [GEOGRAPHIC_DATA][PERSON_NAME] ([GEOGRAPHIC_DATA]) 7201 [GEOGRAPHIC_DA…" at bounding box center [419, 369] width 584 height 31
select select "Birth_Country.7103"
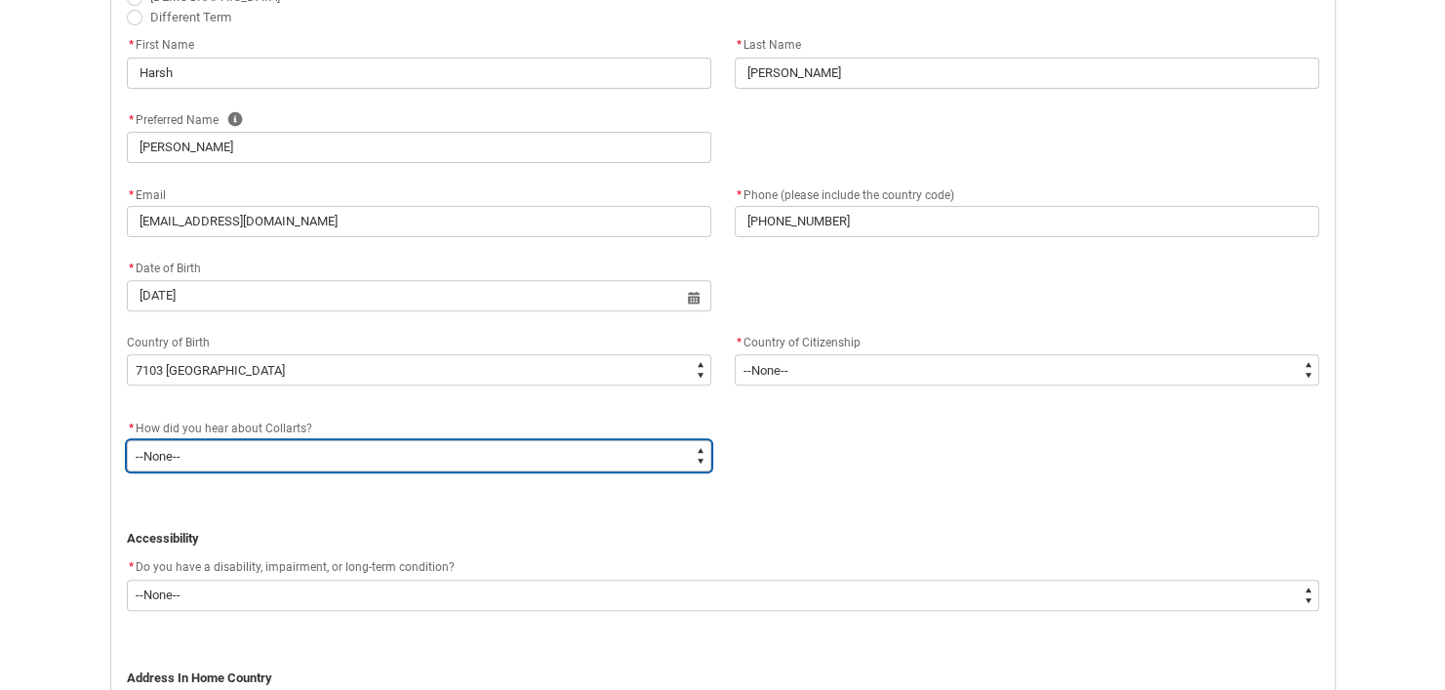
click at [420, 458] on select "--None-- Advertising - Facebook Advertising - Google Advertising - Instagram Ad…" at bounding box center [419, 455] width 584 height 31
type lightning-select "Heard_About_Collarts_[DOMAIN_NAME] Search (Google)"
click at [127, 440] on select "--None-- Advertising - Facebook Advertising - Google Advertising - Instagram Ad…" at bounding box center [419, 455] width 584 height 31
select select "Heard_About_Collarts_[DOMAIN_NAME] Search (Google)"
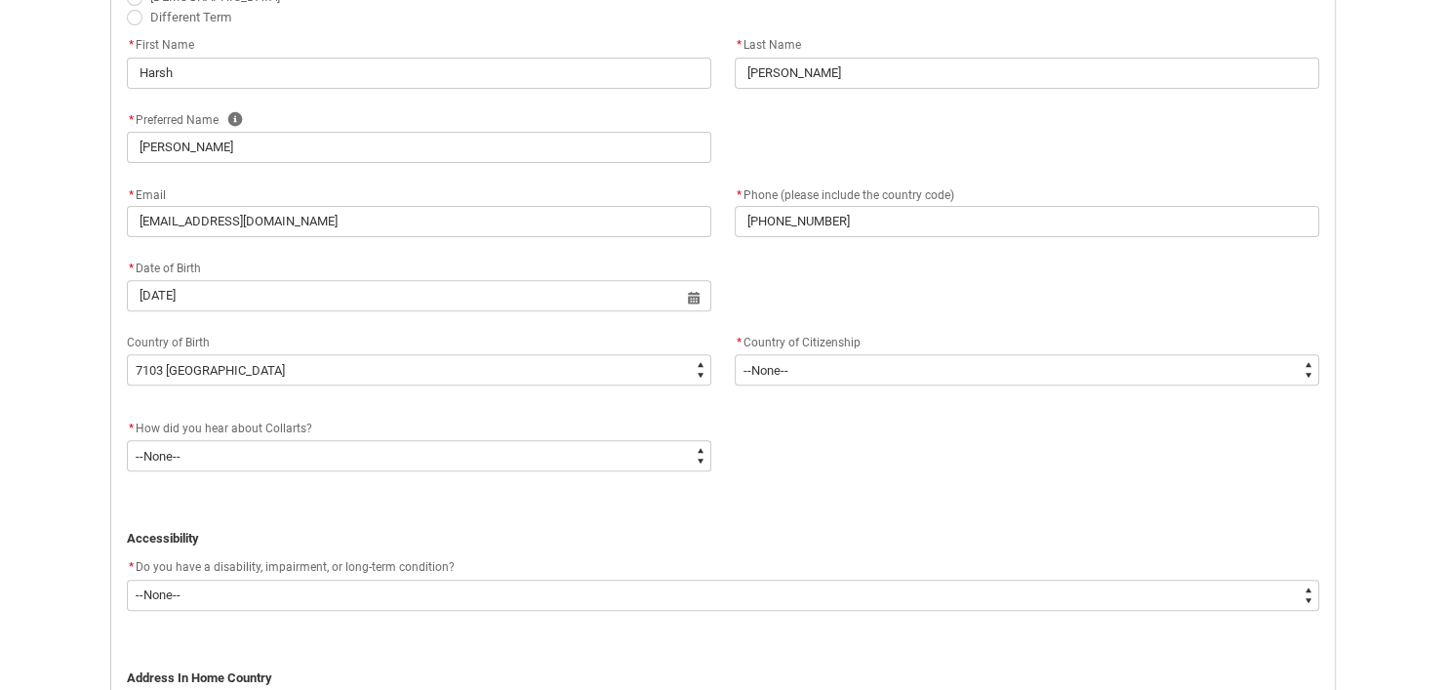
click at [895, 510] on p "REDU_Application_Form_for_Applicant flow" at bounding box center [723, 520] width 1192 height 20
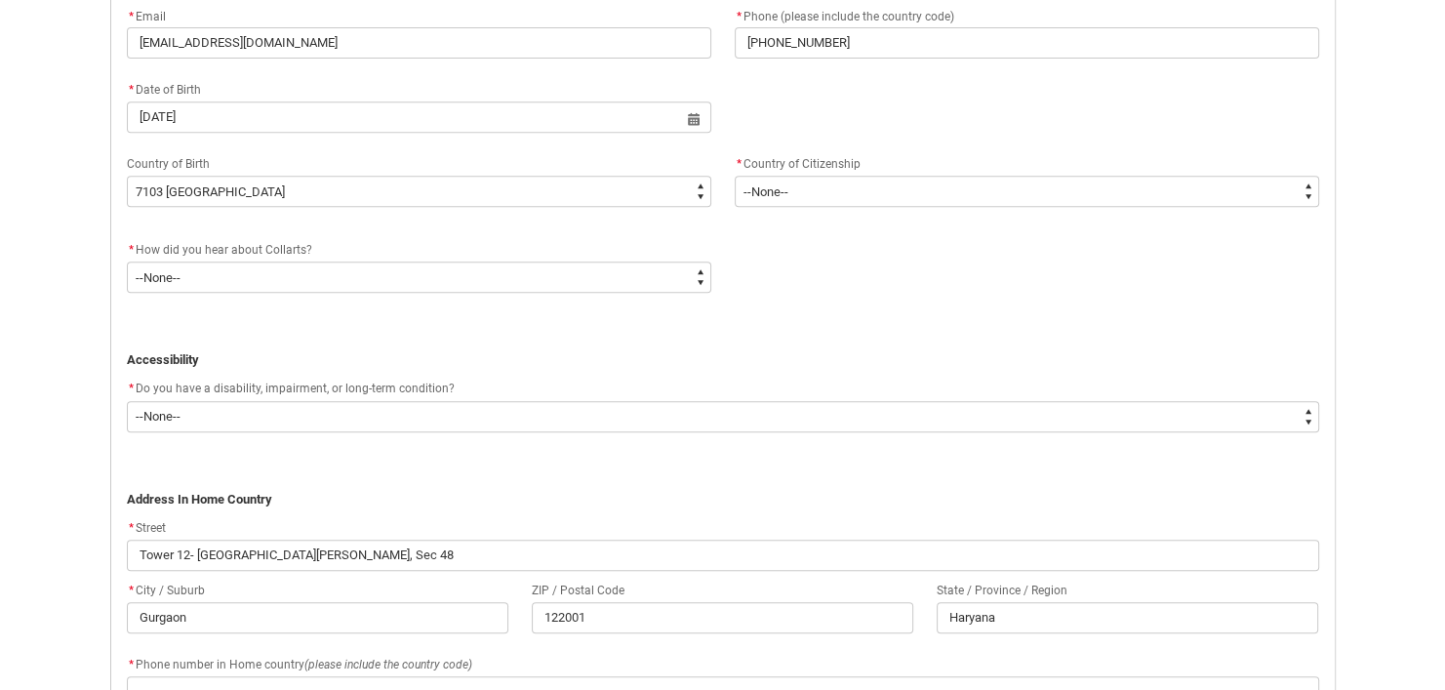
scroll to position [935, 0]
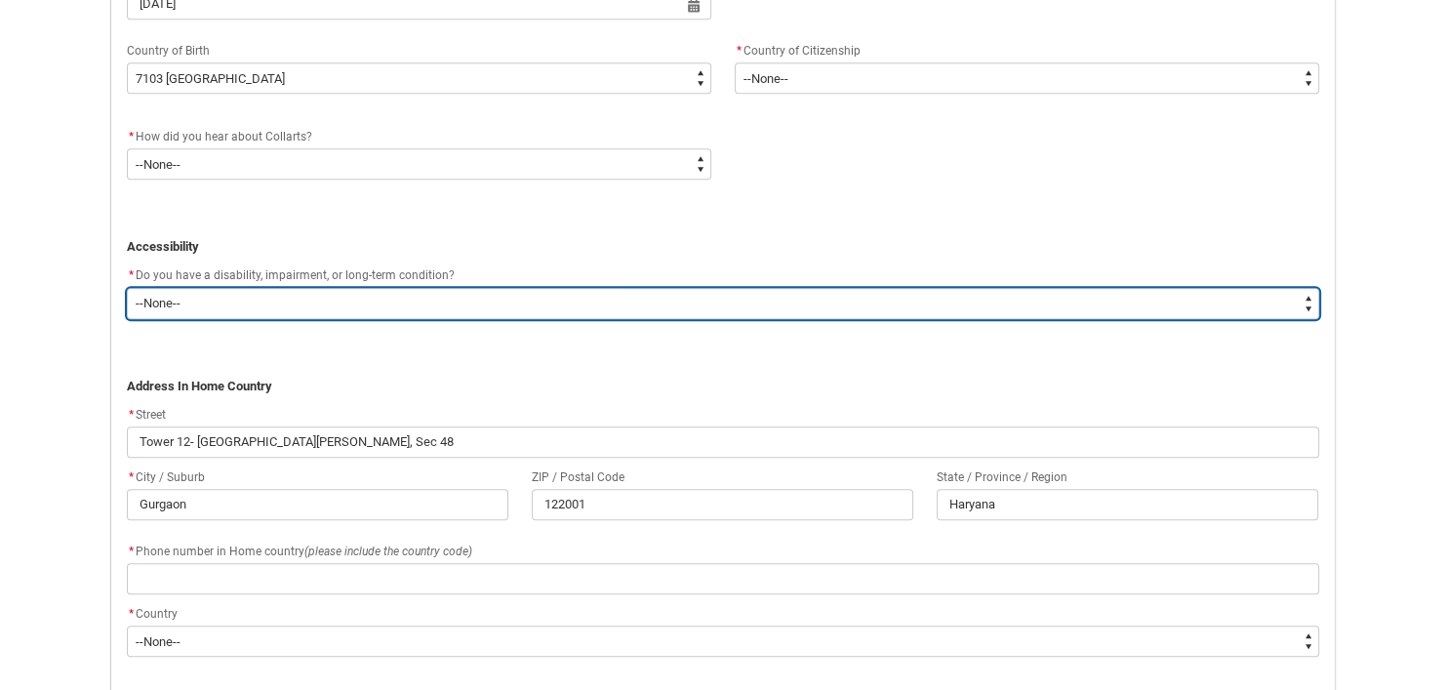
click at [668, 291] on select "--None-- Yes No" at bounding box center [723, 303] width 1192 height 31
type lightning-select "No_TextChoice"
click at [127, 288] on select "--None-- Yes No" at bounding box center [723, 303] width 1192 height 31
select select "No_TextChoice"
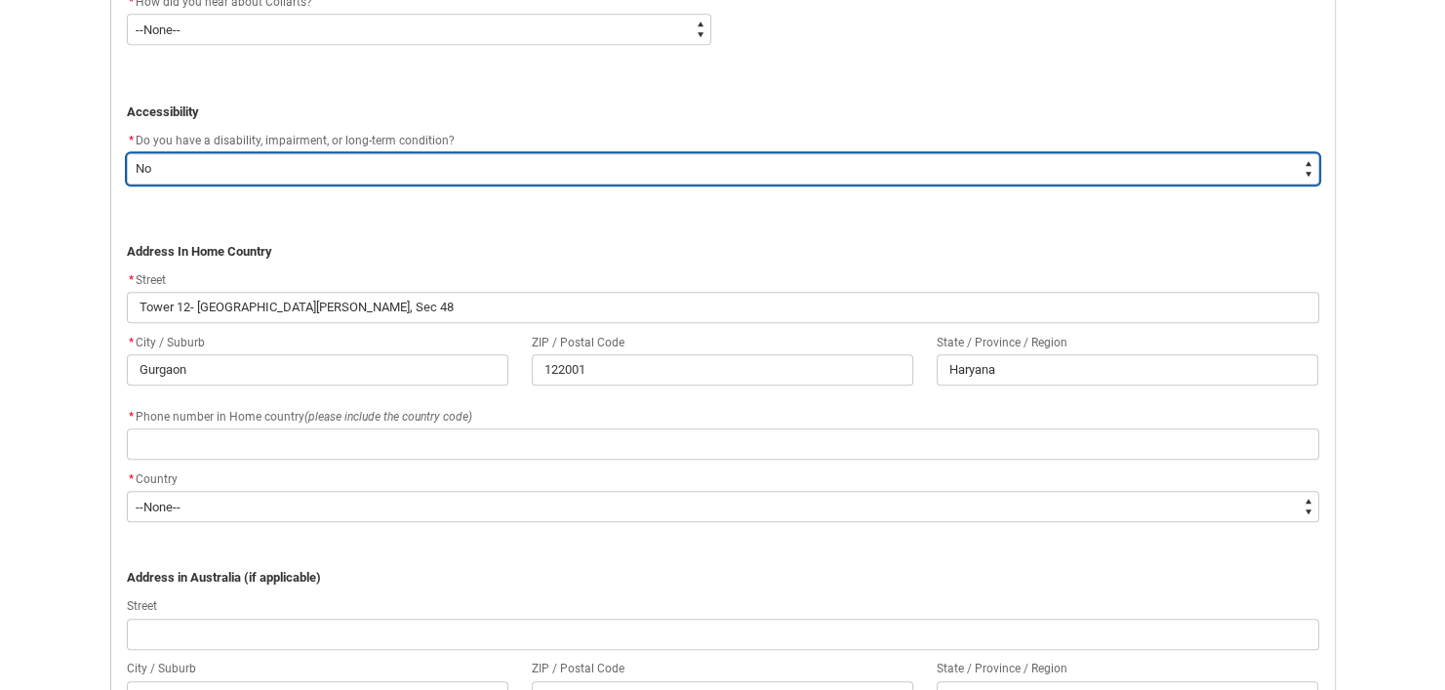
scroll to position [1101, 0]
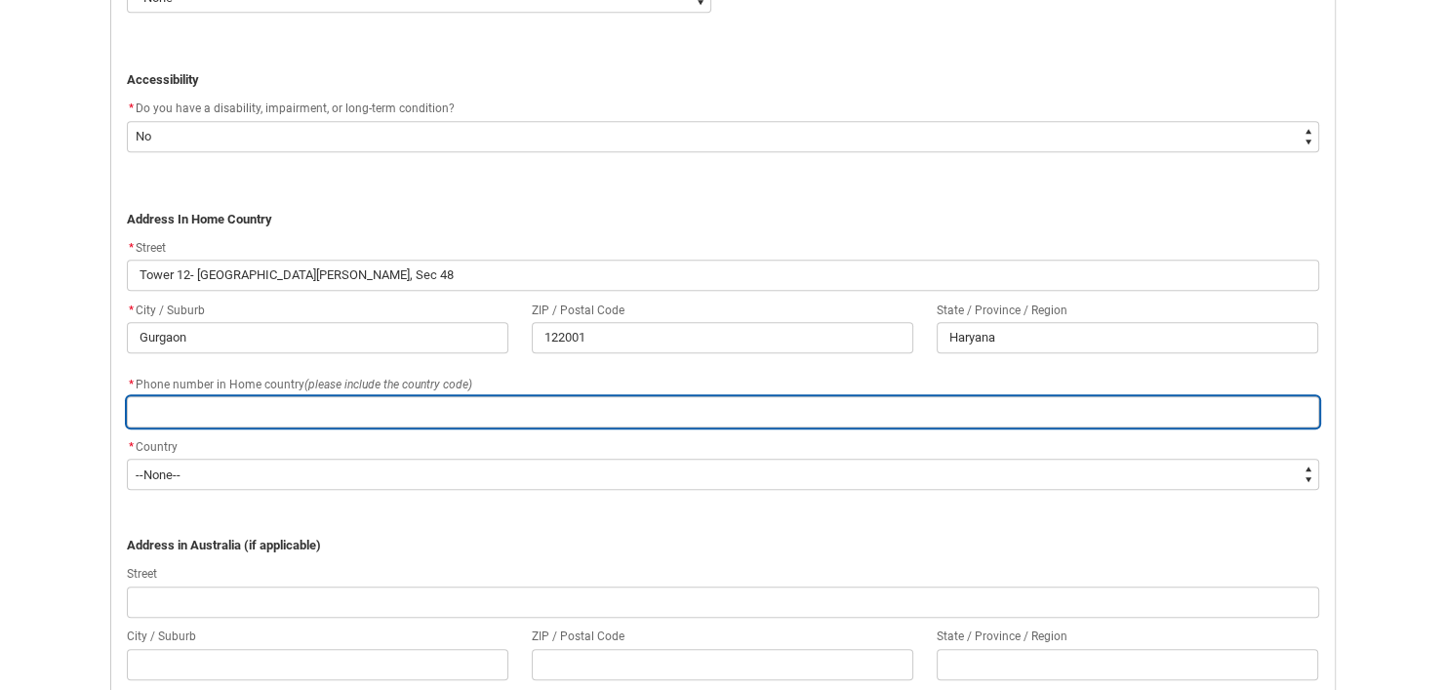
click at [518, 408] on input "REDU_Application_Form_for_Applicant flow" at bounding box center [723, 411] width 1192 height 31
type lightning-primitive-input-simple "+"
type input "+"
type lightning-primitive-input-simple "+9"
type input "+9"
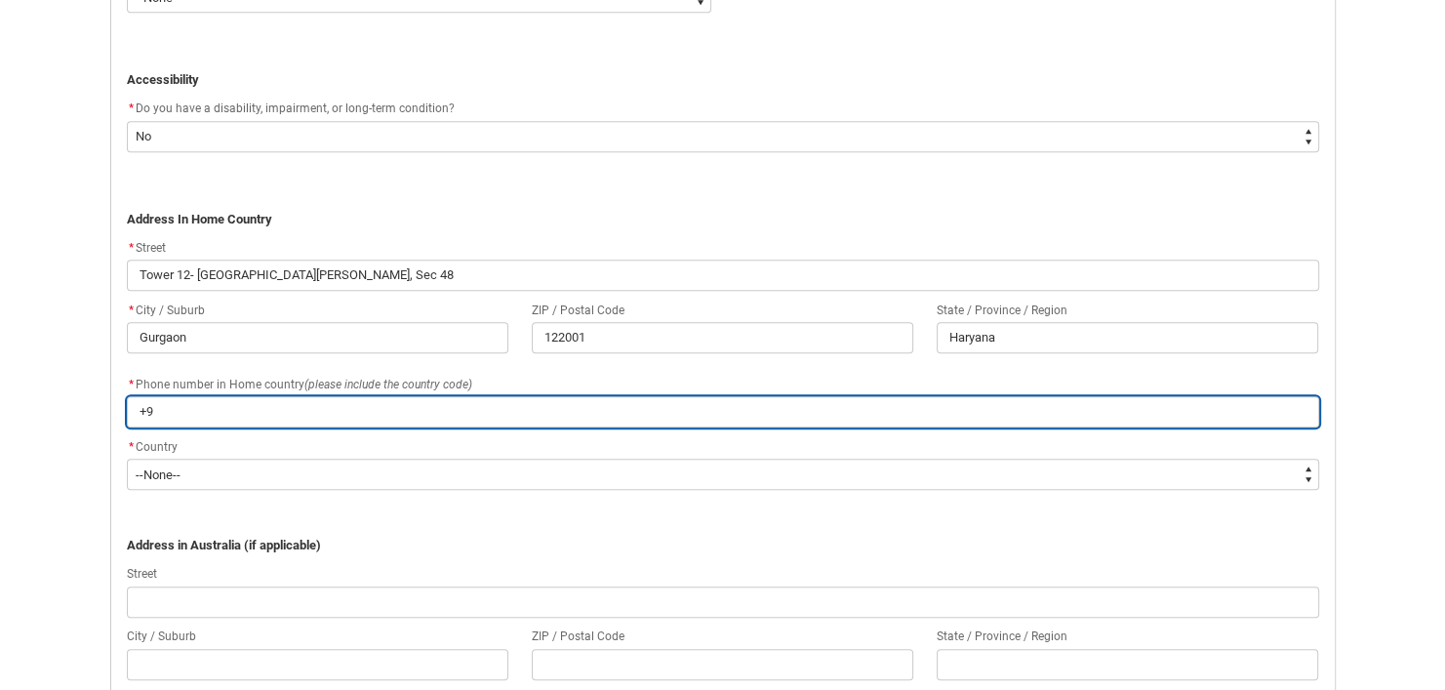
type lightning-primitive-input-simple "+91"
type input "+91"
type lightning-primitive-input-simple "+919"
type input "+919"
type lightning-primitive-input-simple "+9196"
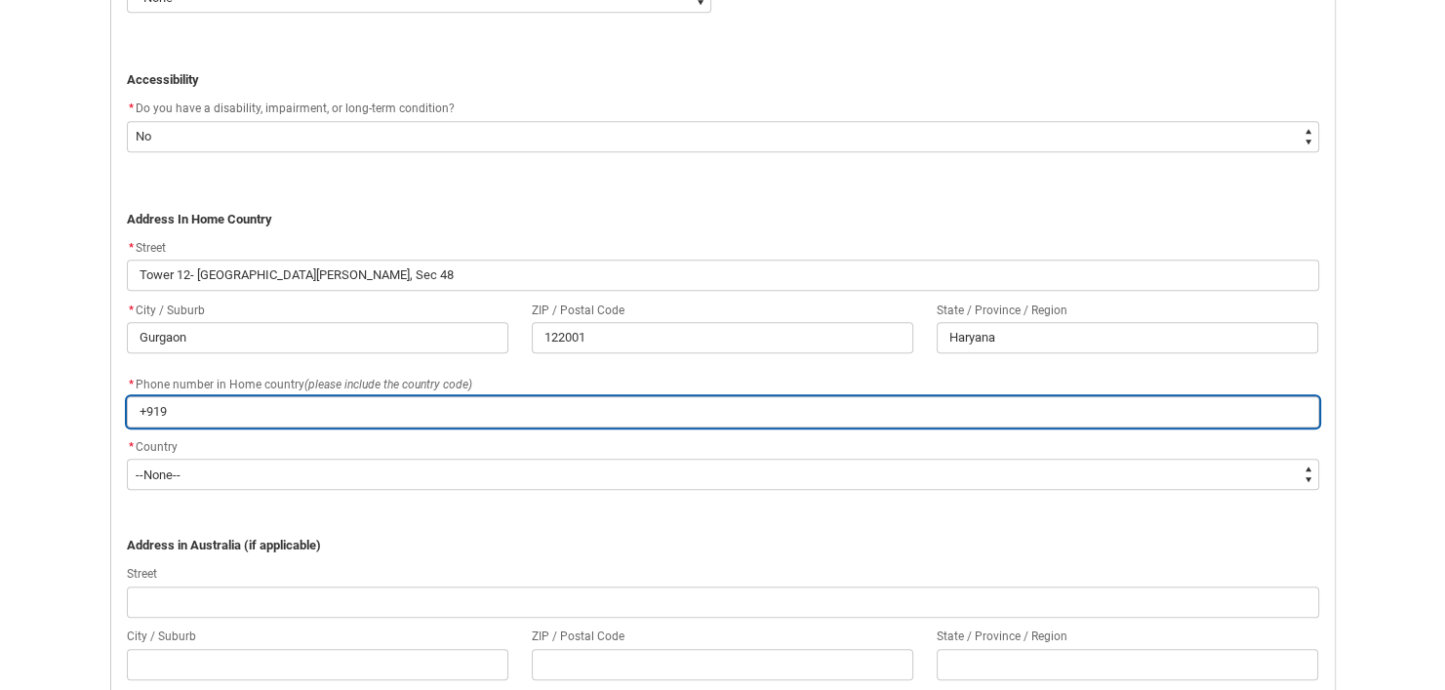
type input "+9196"
type lightning-primitive-input-simple "+91966"
type input "+91966"
type lightning-primitive-input-simple "+919667"
type input "+919667"
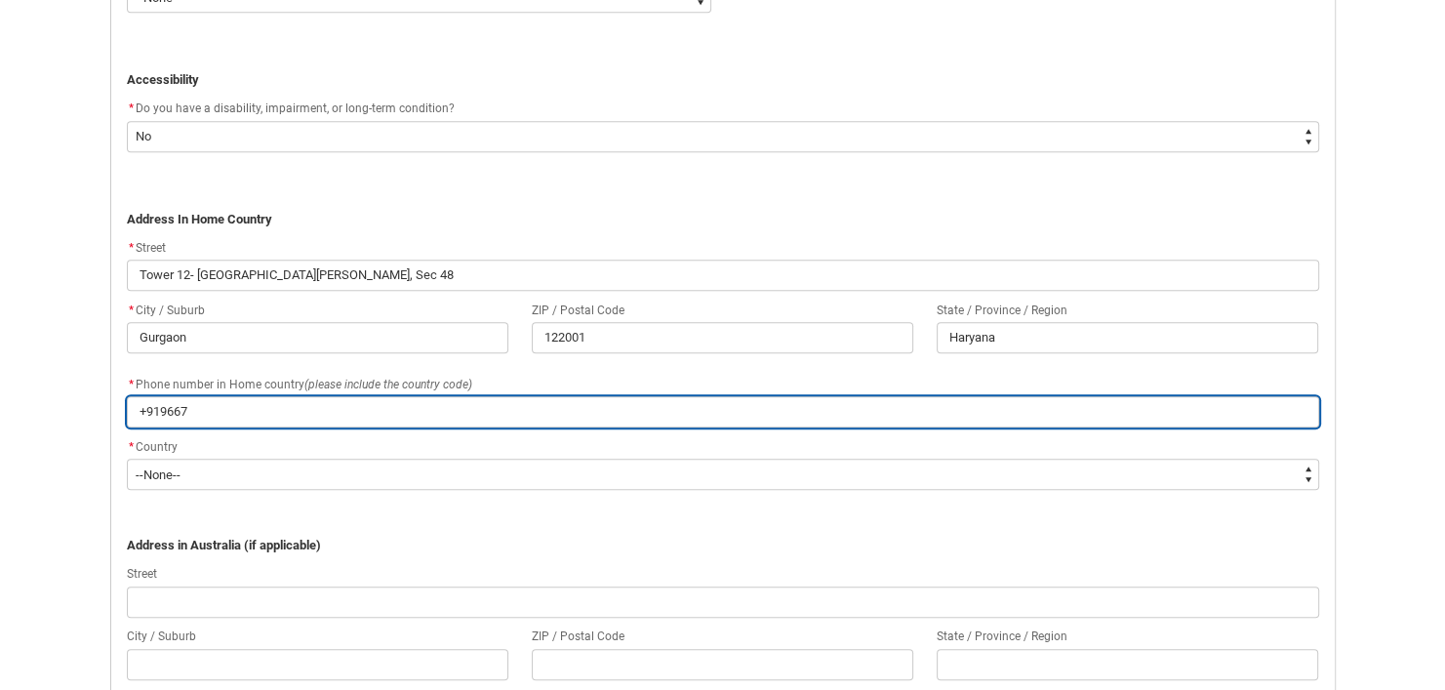
type lightning-primitive-input-simple "+9196671"
type input "+9196671"
type lightning-primitive-input-simple "+91966715"
type input "+91966715"
type lightning-primitive-input-simple "[PHONE_NUMBER]"
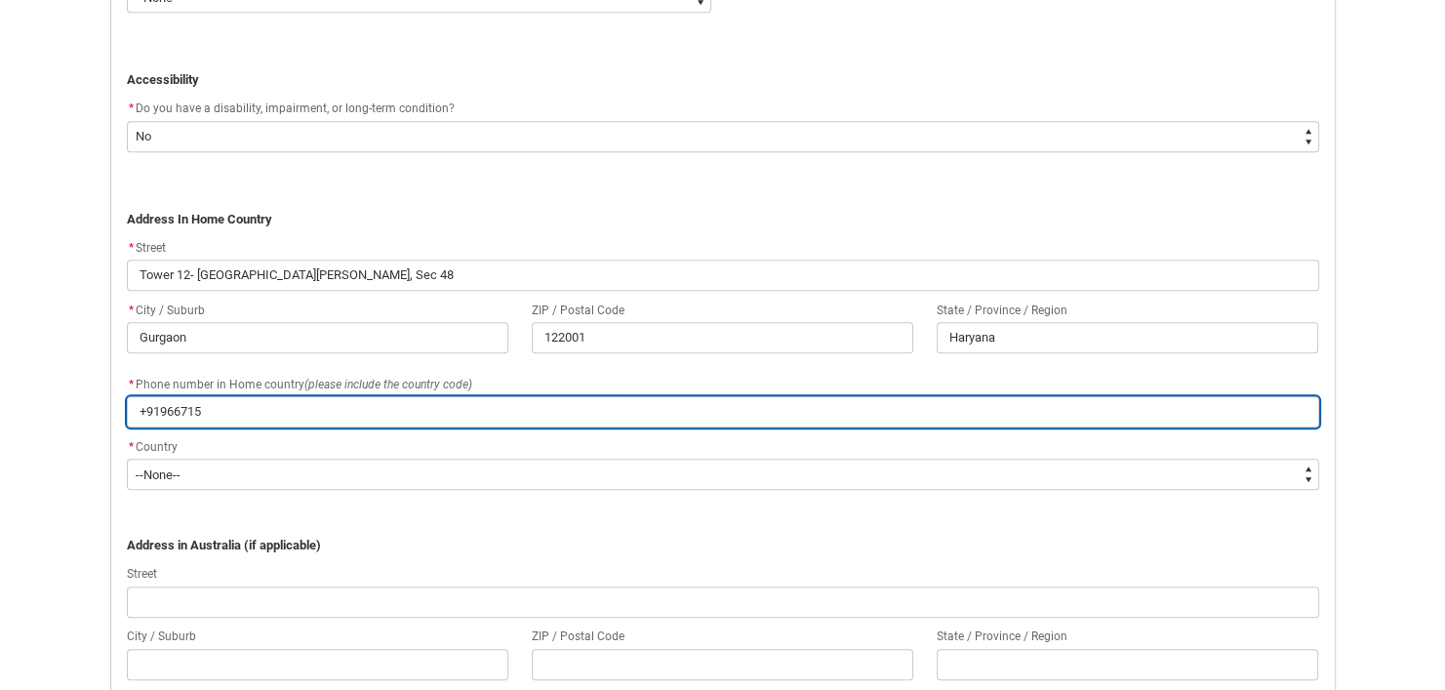
type input "[PHONE_NUMBER]"
type lightning-primitive-input-simple "[PHONE_NUMBER]"
type input "[PHONE_NUMBER]"
type lightning-primitive-input-simple "[PHONE_NUMBER]"
type input "[PHONE_NUMBER]"
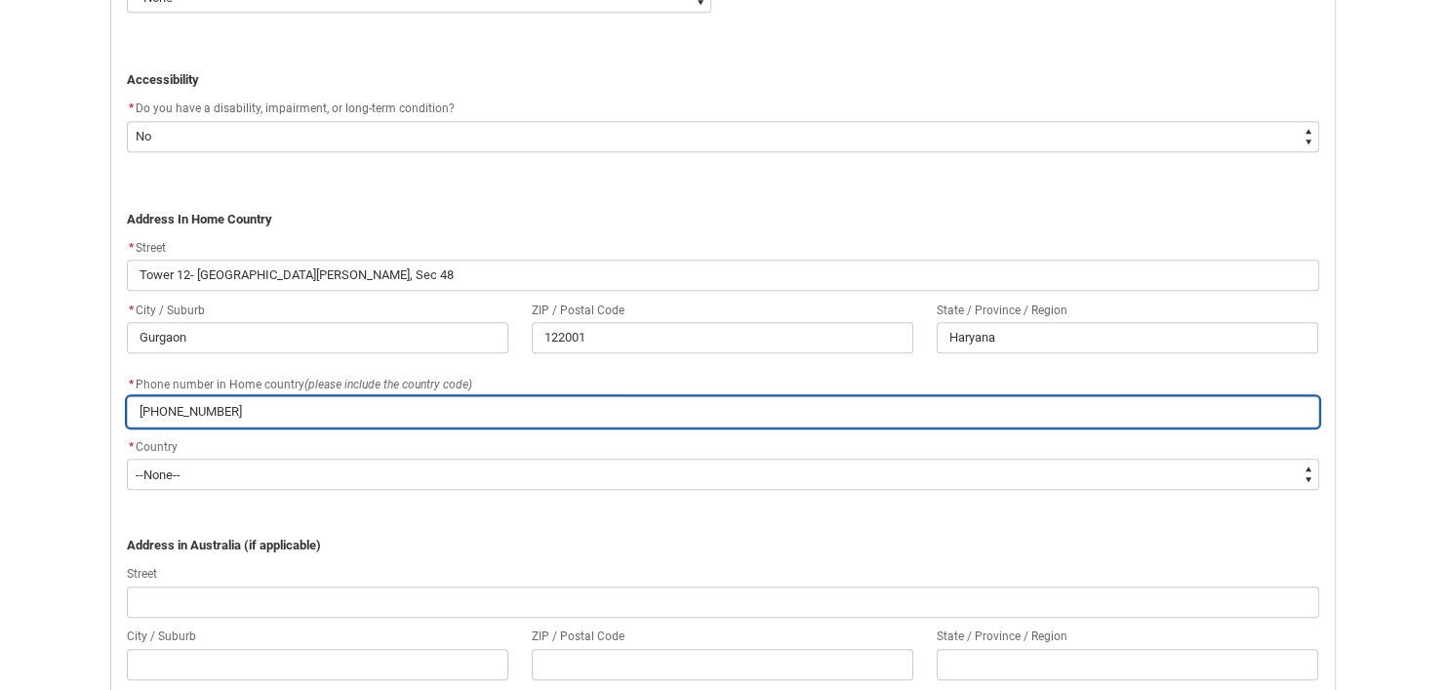
type lightning-primitive-input-simple "[PHONE_NUMBER]"
type input "[PHONE_NUMBER]"
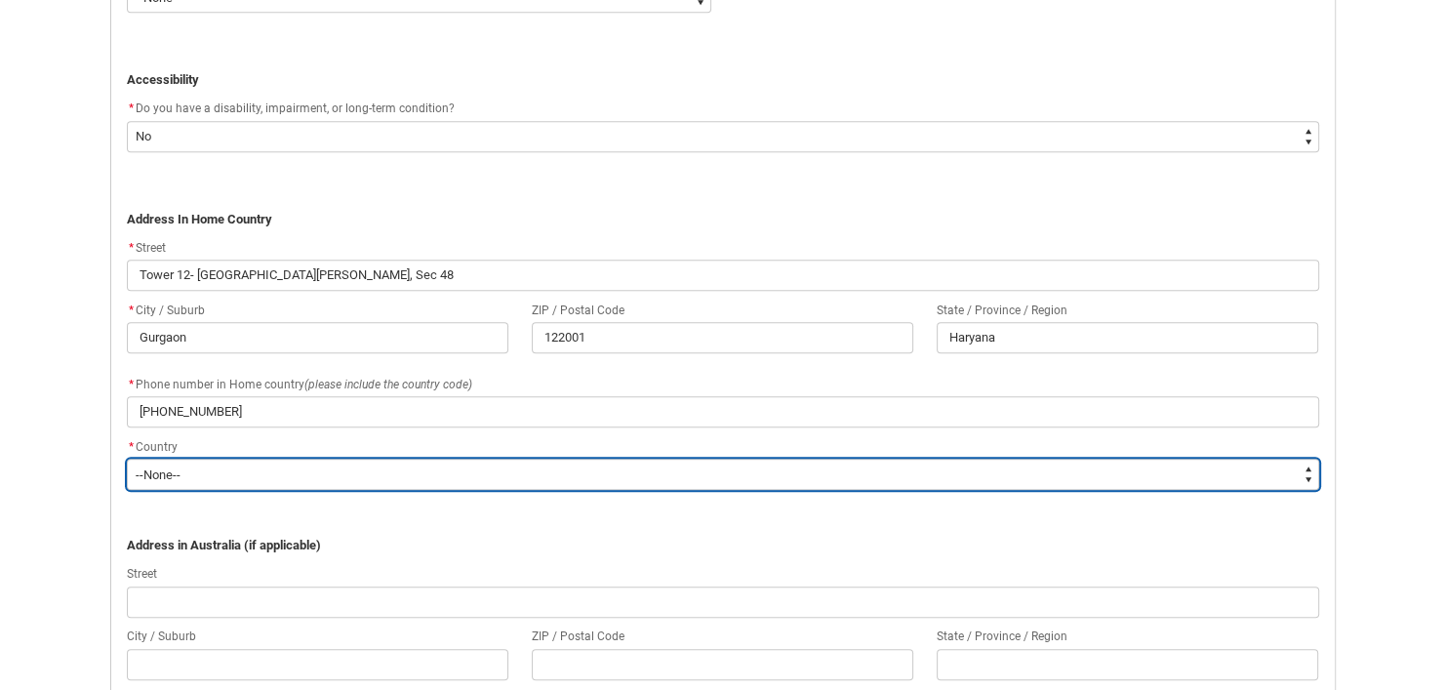
click at [362, 459] on select "--None-- [GEOGRAPHIC_DATA] ([GEOGRAPHIC_DATA]) [GEOGRAPHIC_DATA] [GEOGRAPHIC_DA…" at bounding box center [723, 473] width 1192 height 31
type lightning-select "Country_Choice.7103"
click at [127, 458] on select "--None-- [GEOGRAPHIC_DATA] ([GEOGRAPHIC_DATA]) [GEOGRAPHIC_DATA] [GEOGRAPHIC_DA…" at bounding box center [723, 473] width 1192 height 31
select select "Country_Choice.7103"
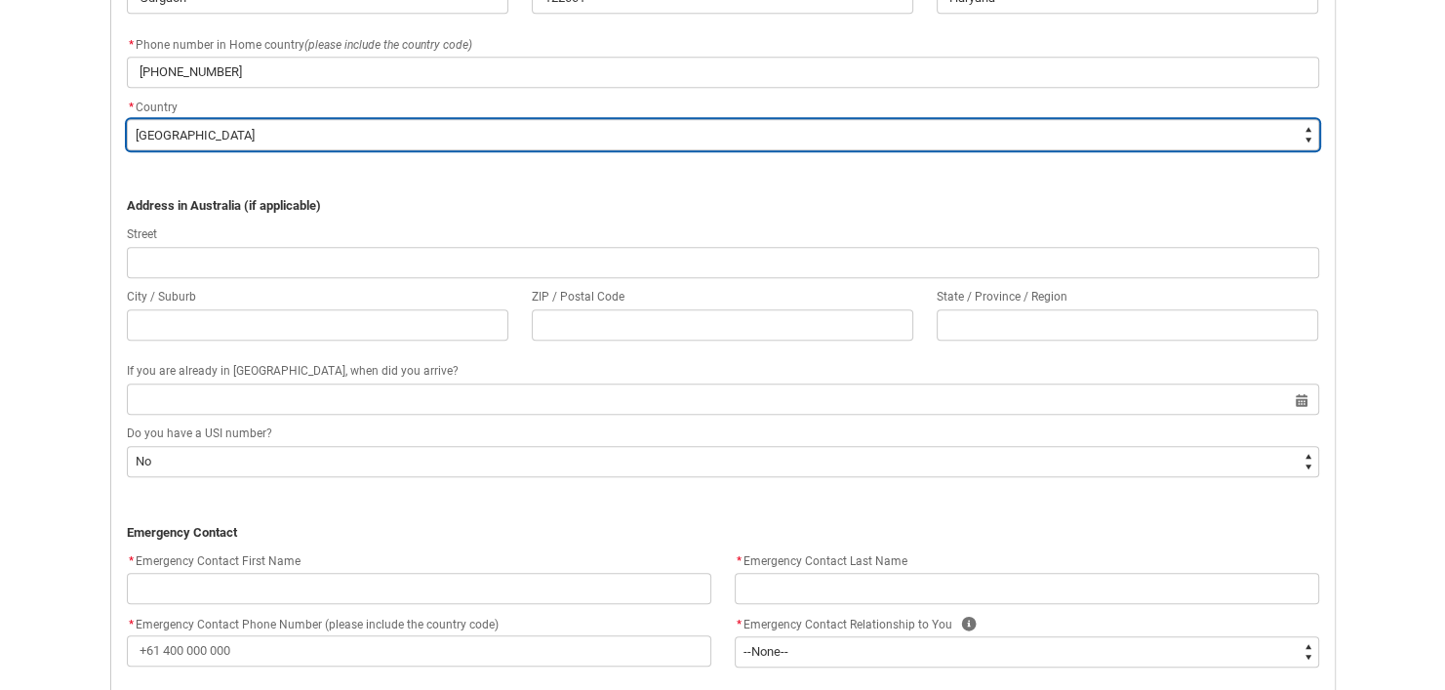
scroll to position [1502, 0]
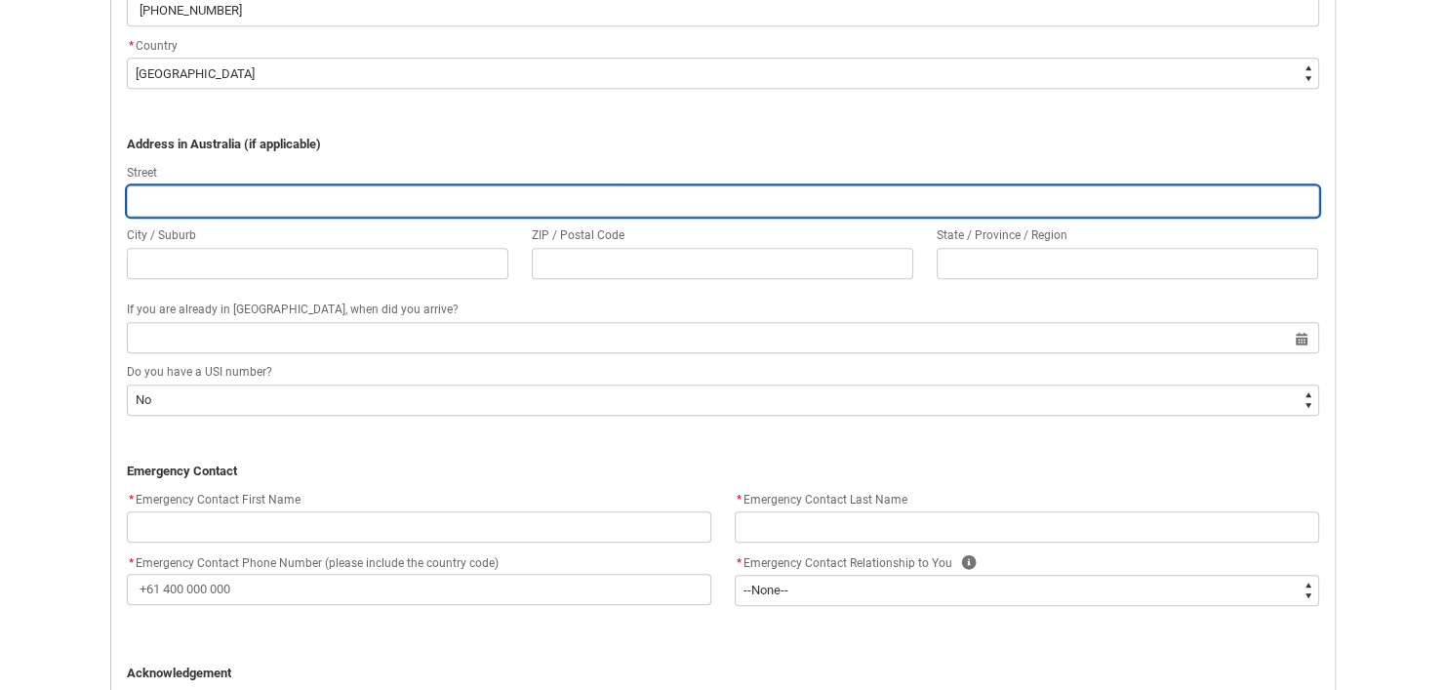
click at [639, 199] on input "REDU_Application_Form_for_Applicant flow" at bounding box center [723, 200] width 1192 height 31
type lightning-primitive-input-simple "Tower 12- [GEOGRAPHIC_DATA][PERSON_NAME], Sec 48"
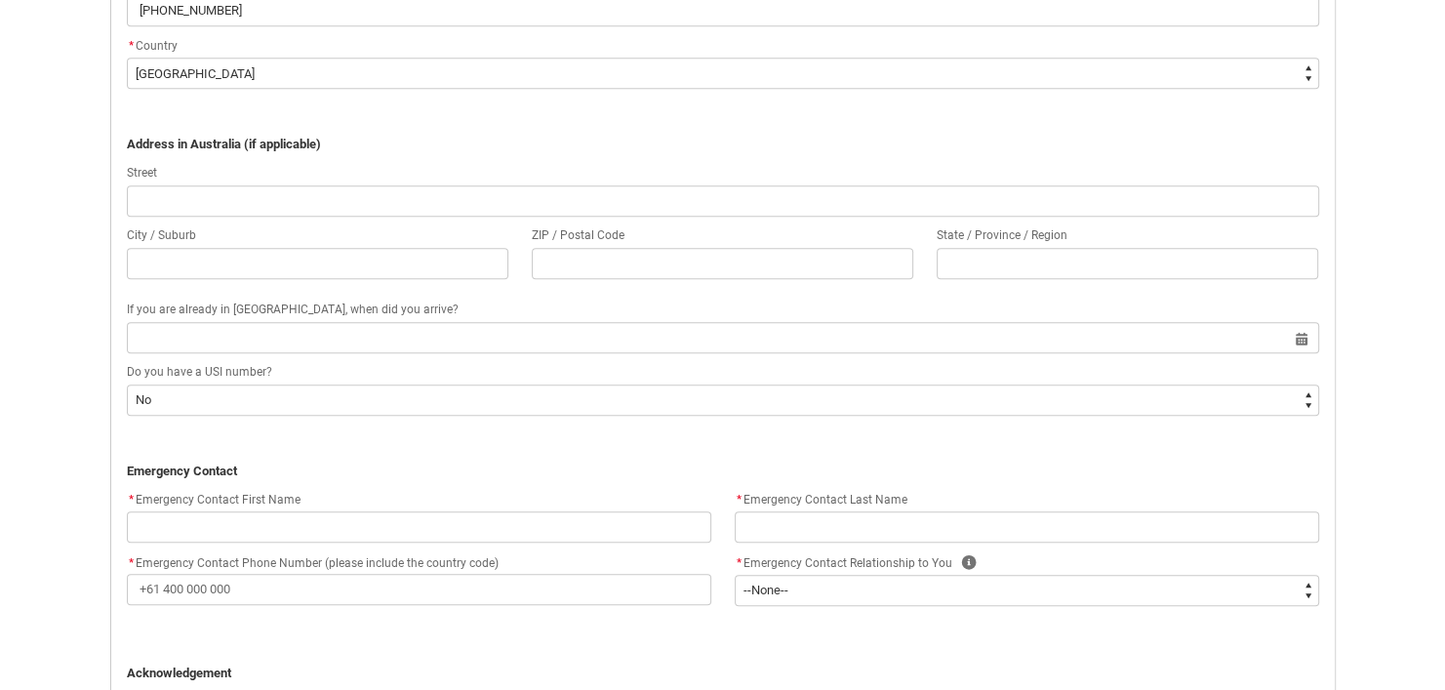
type lightning-primitive-input-simple "Gurgaon"
type lightning-primitive-input-simple "122001"
type lightning-primitive-input-simple "Haryana"
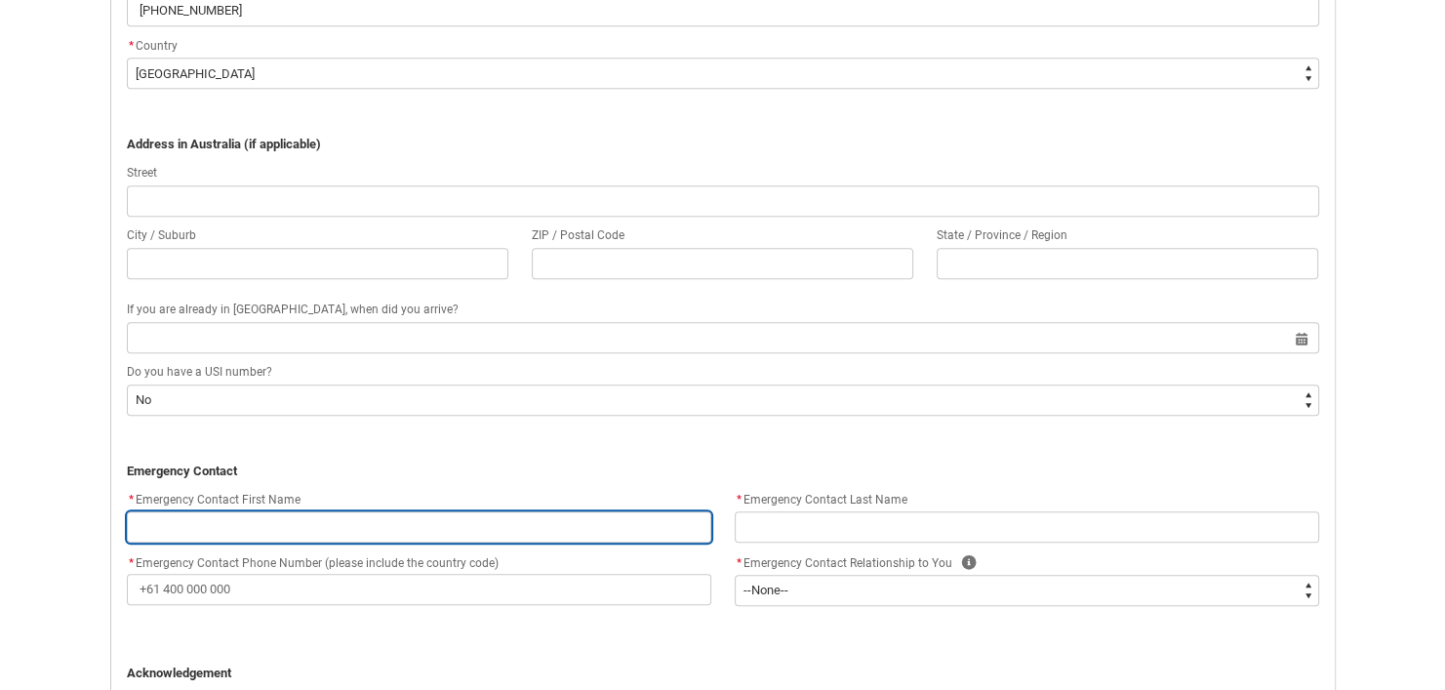
type lightning-primitive-input-simple "[PERSON_NAME]"
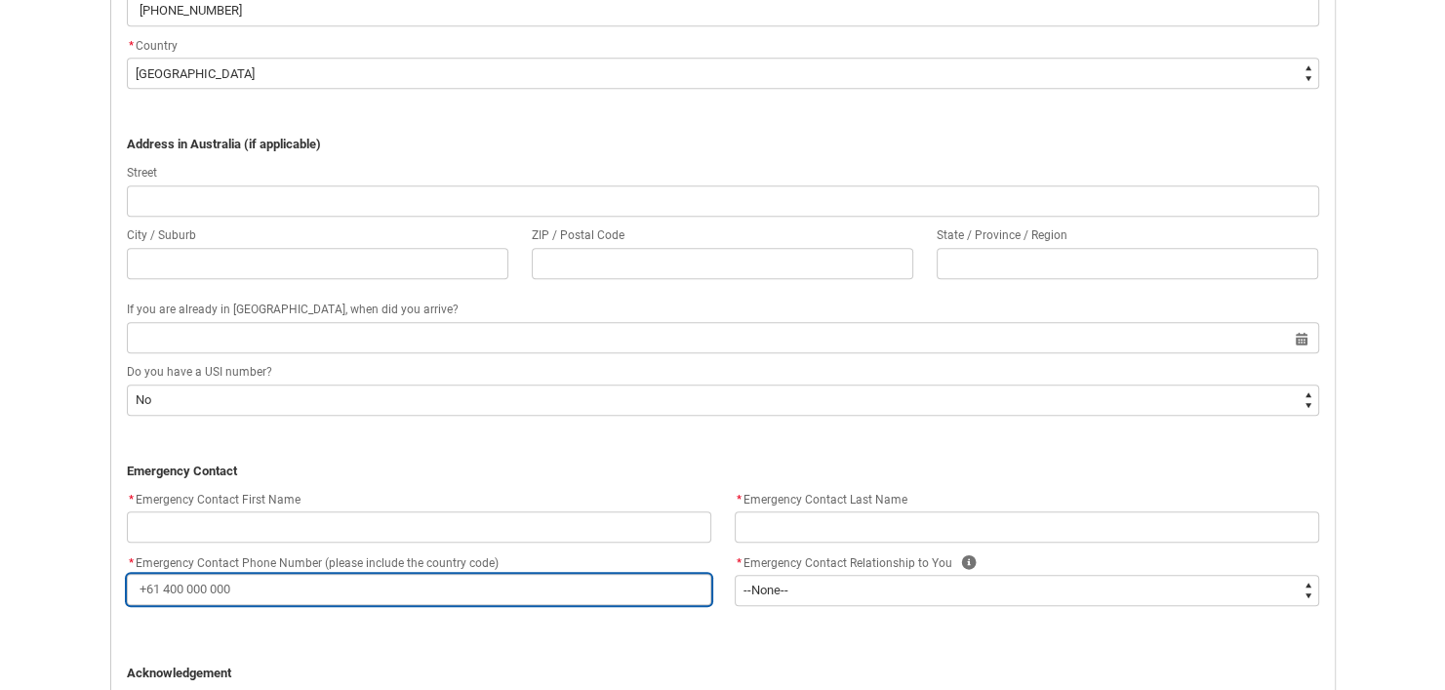
type lightning-primitive-input-simple "[PHONE_NUMBER]"
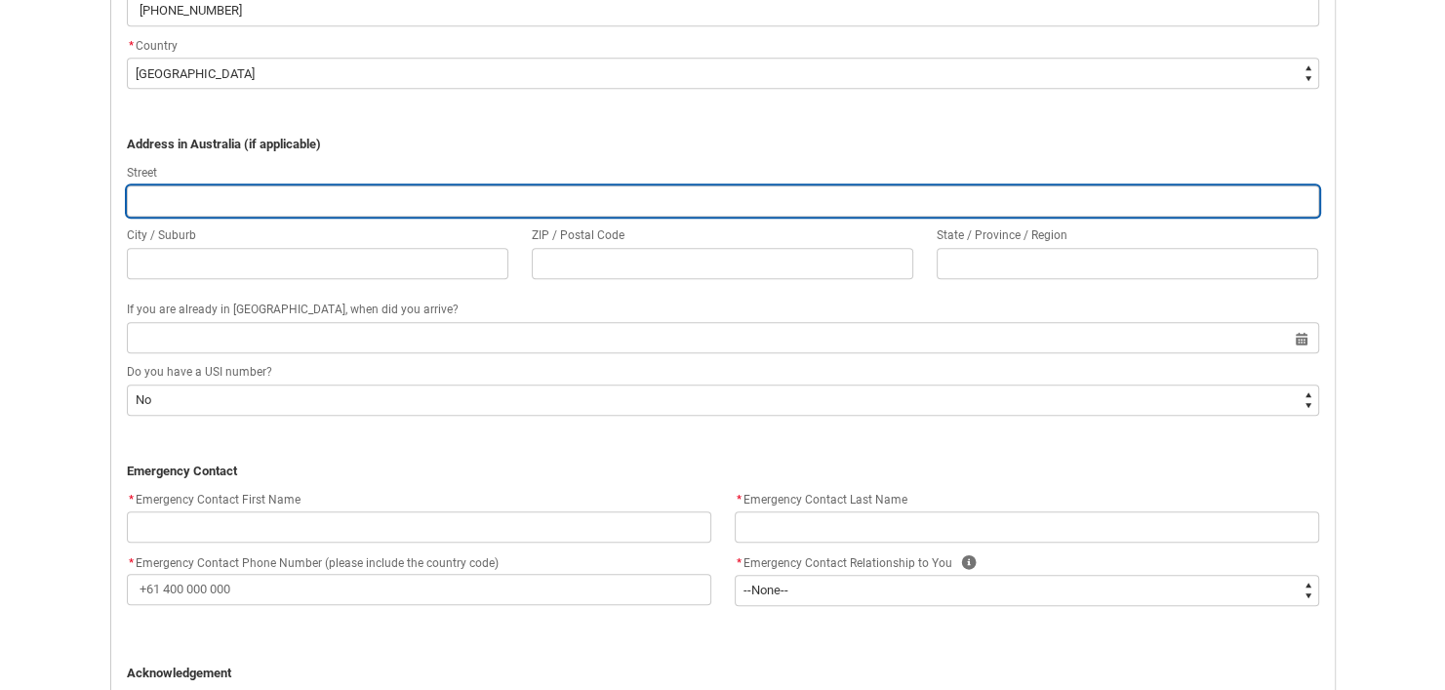
type input "Tower 12- [GEOGRAPHIC_DATA][PERSON_NAME], Sec 48"
type input "Gurgaon"
type input "122001"
type input "Haryana"
type input "[PERSON_NAME]"
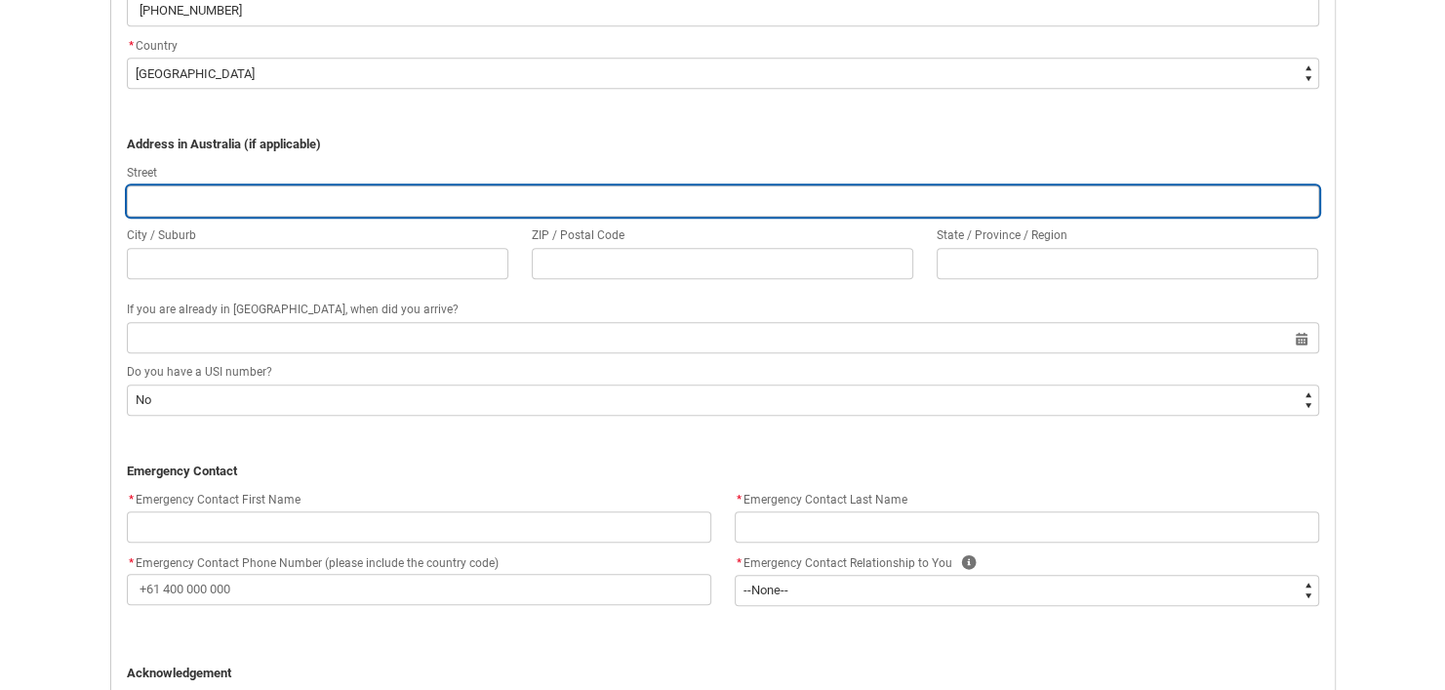
type input "[PHONE_NUMBER]"
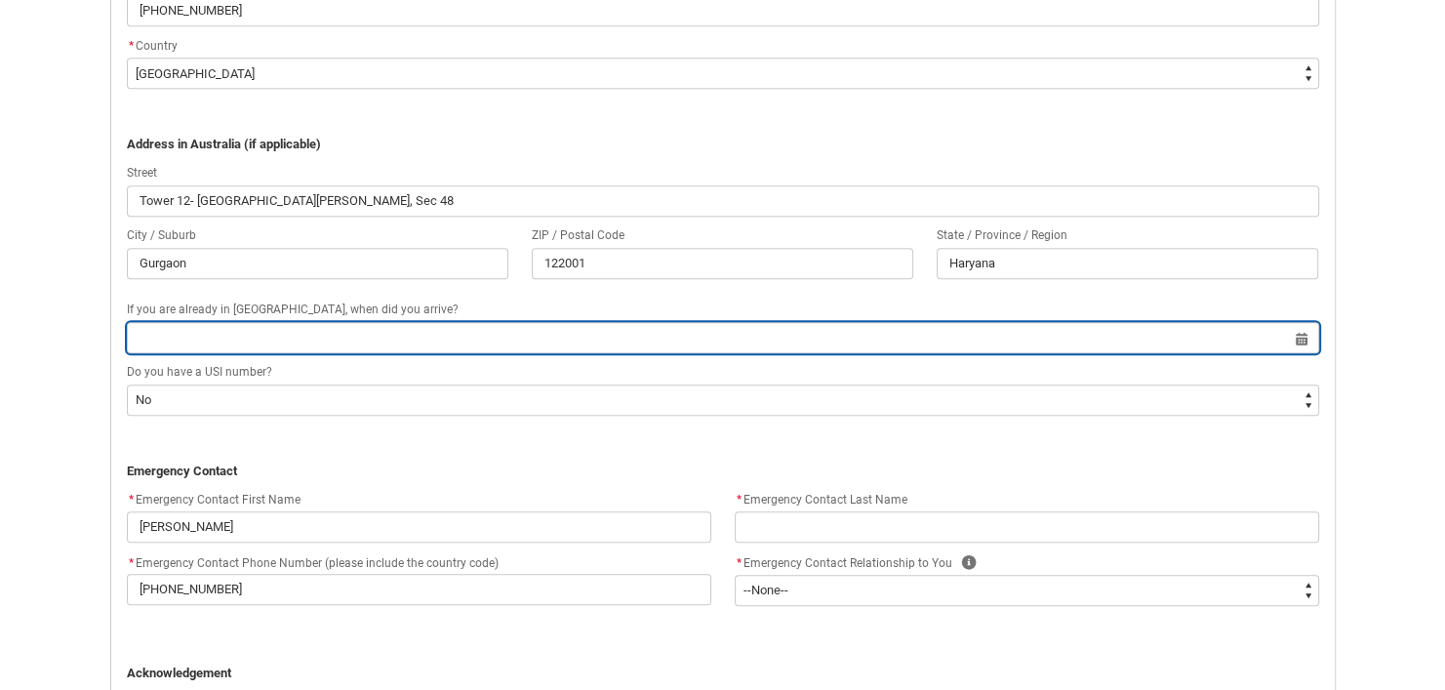
click at [495, 333] on input "REDU_Application_Form_for_Applicant flow" at bounding box center [723, 337] width 1192 height 31
select select "2025"
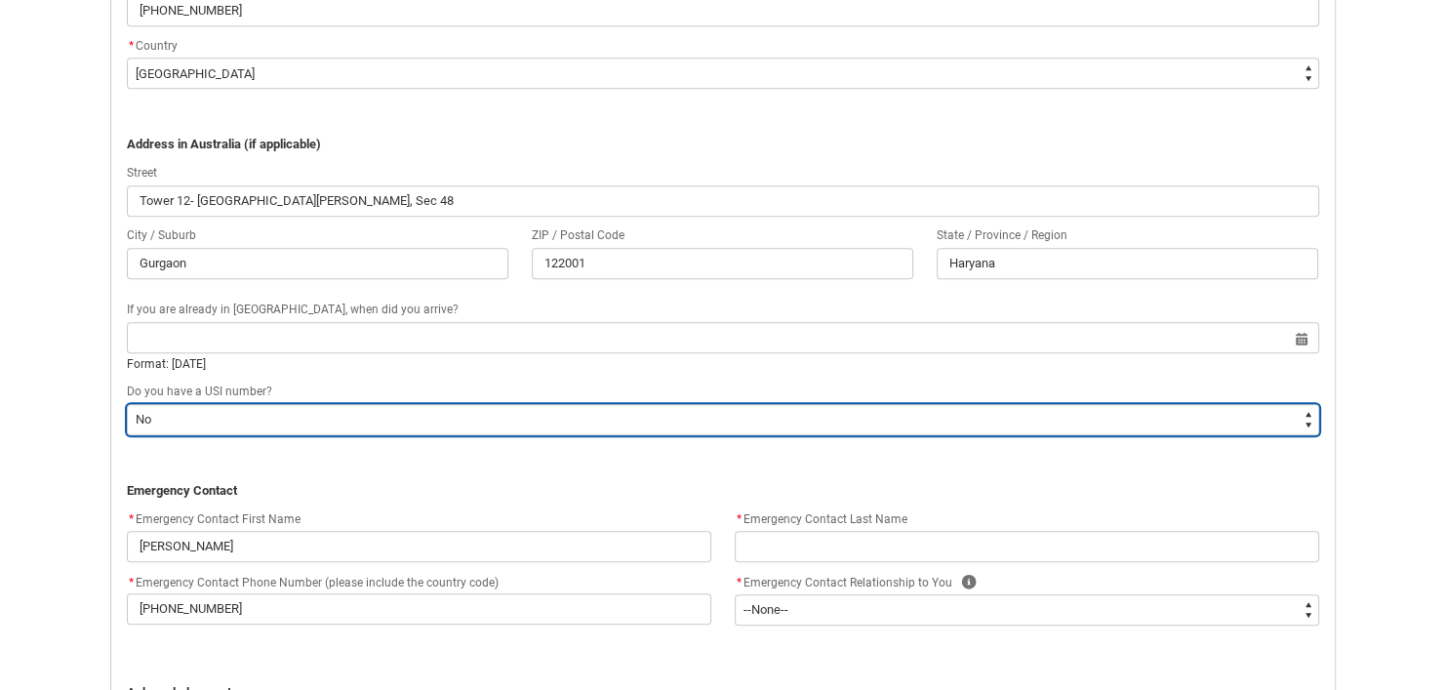
click at [449, 407] on select "--None-- Yes No" at bounding box center [723, 419] width 1192 height 31
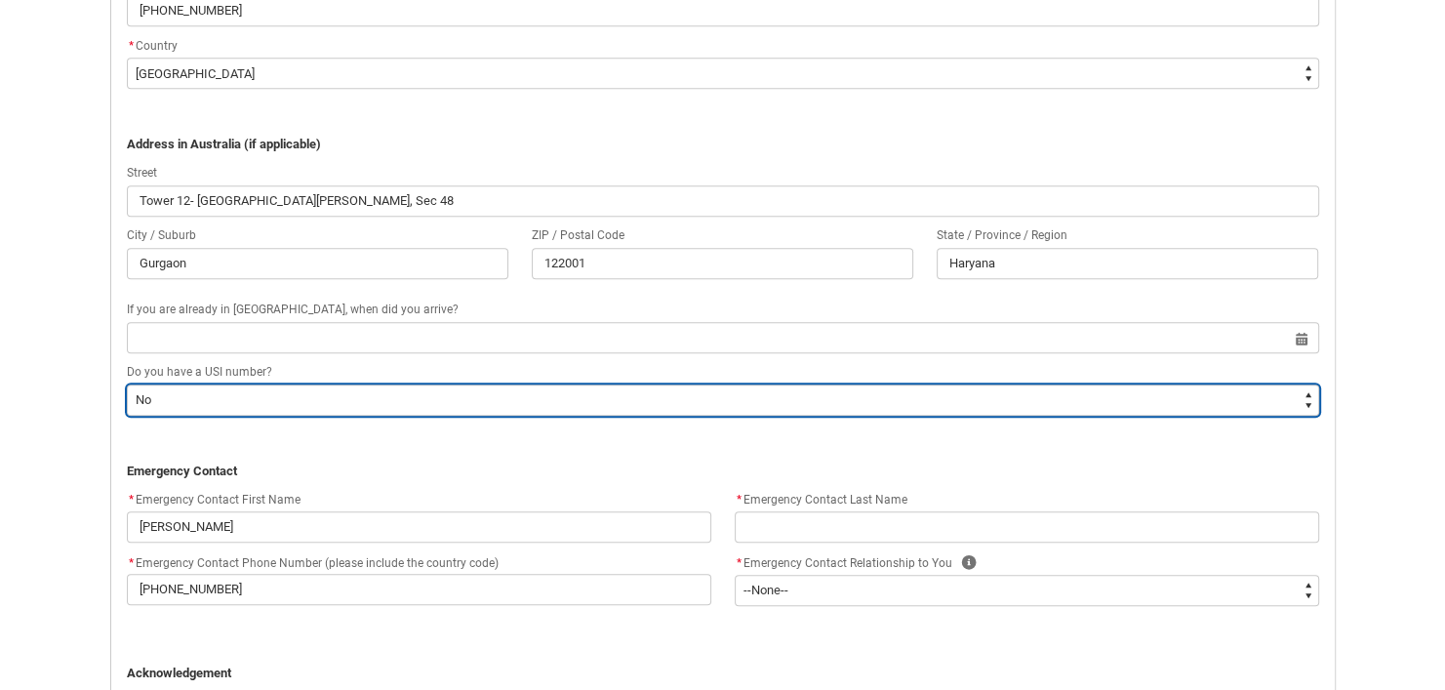
click at [127, 384] on select "--None-- Yes No" at bounding box center [723, 399] width 1192 height 31
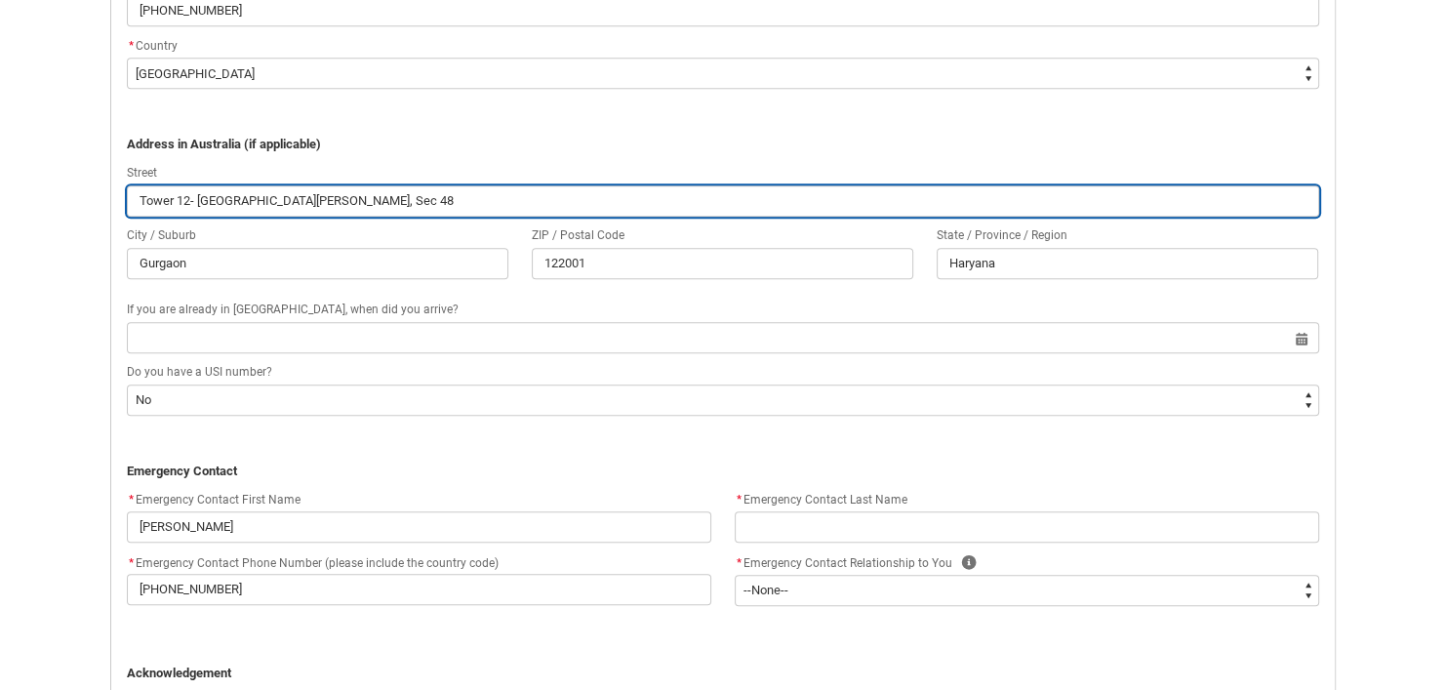
click at [506, 192] on input "Tower 12- [GEOGRAPHIC_DATA][PERSON_NAME], Sec 48" at bounding box center [723, 200] width 1192 height 31
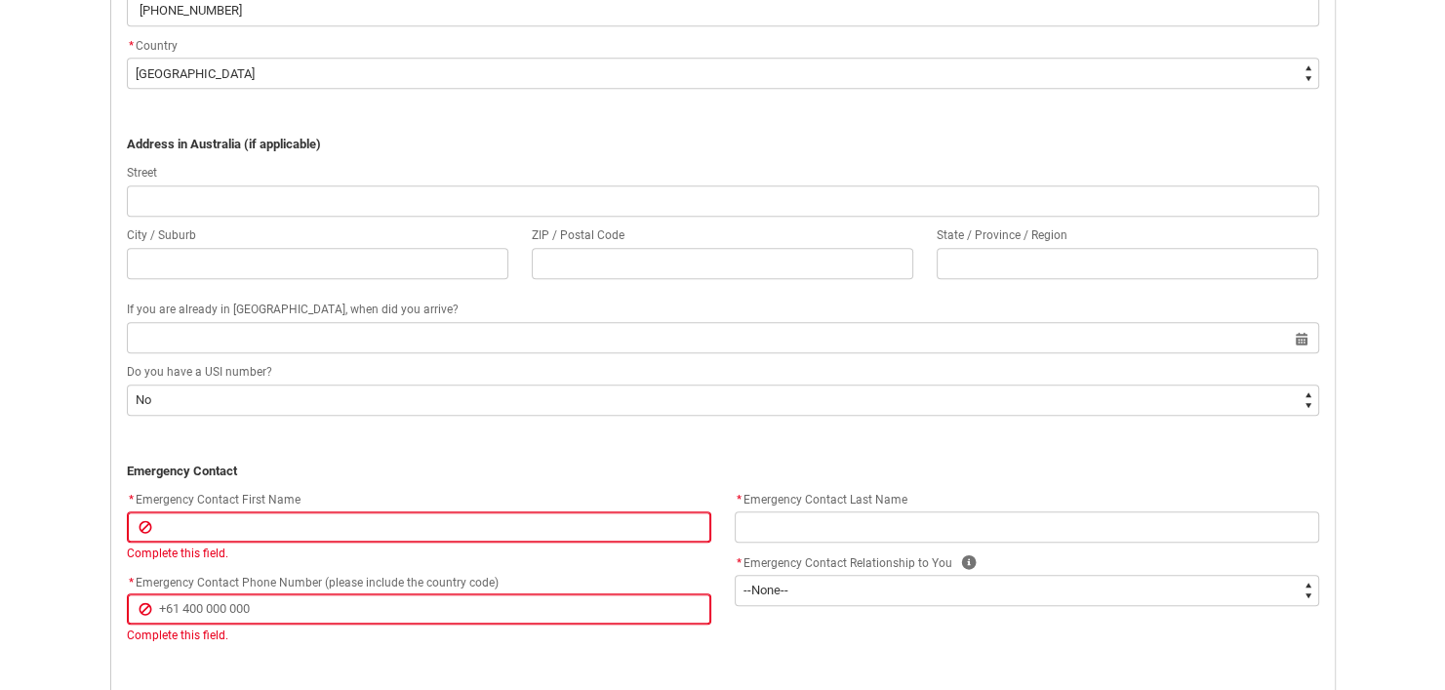
click at [1216, 130] on p "REDU_Application_Form_for_Applicant flow" at bounding box center [723, 126] width 1192 height 20
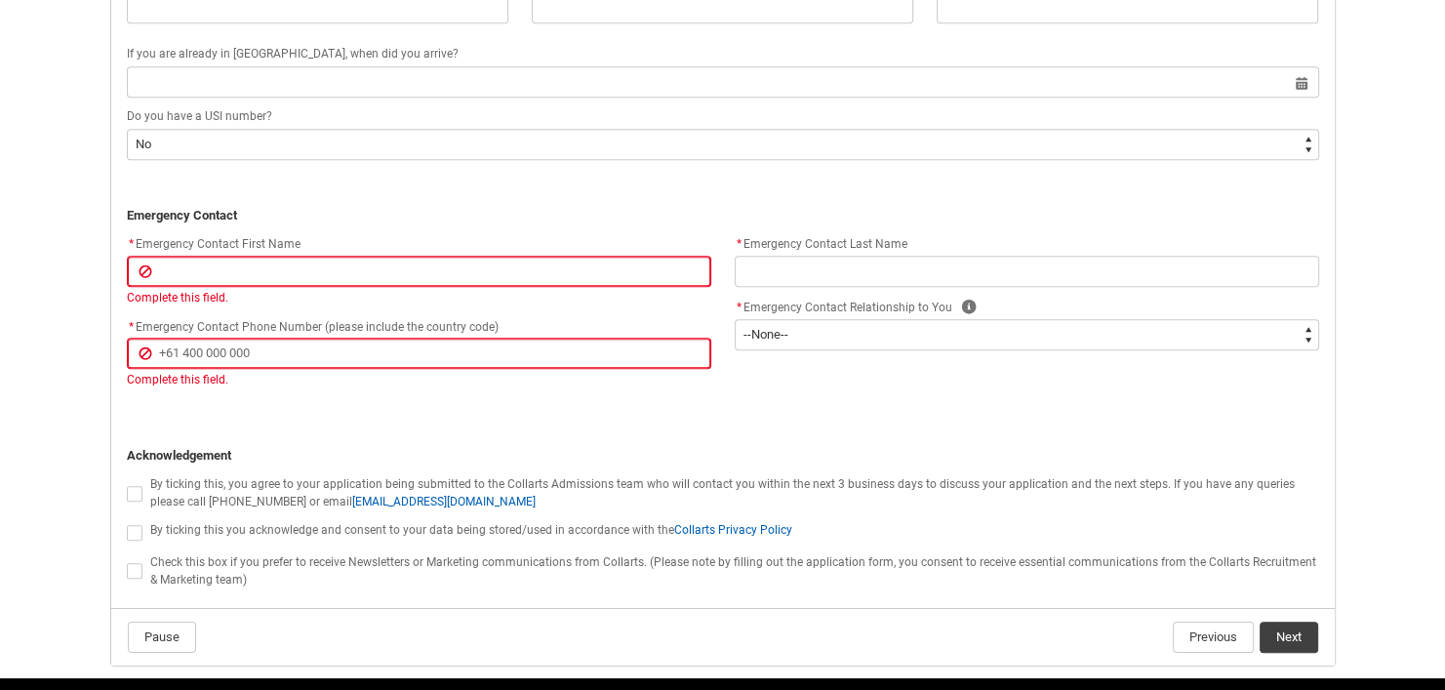
scroll to position [1784, 0]
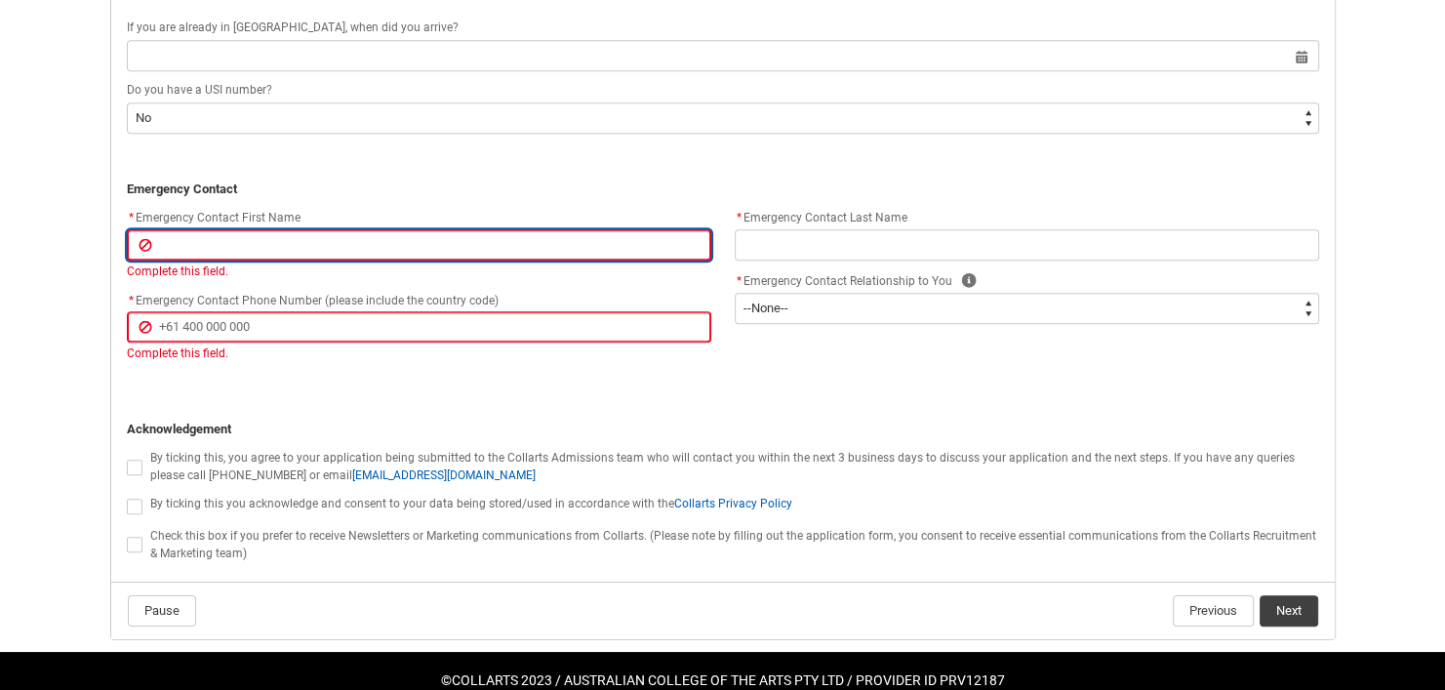
click at [567, 234] on input "REDU_Application_Form_for_Applicant flow" at bounding box center [419, 244] width 584 height 31
type lightning-primitive-input-simple "S"
type input "S"
type lightning-primitive-input-simple "J"
type input "J"
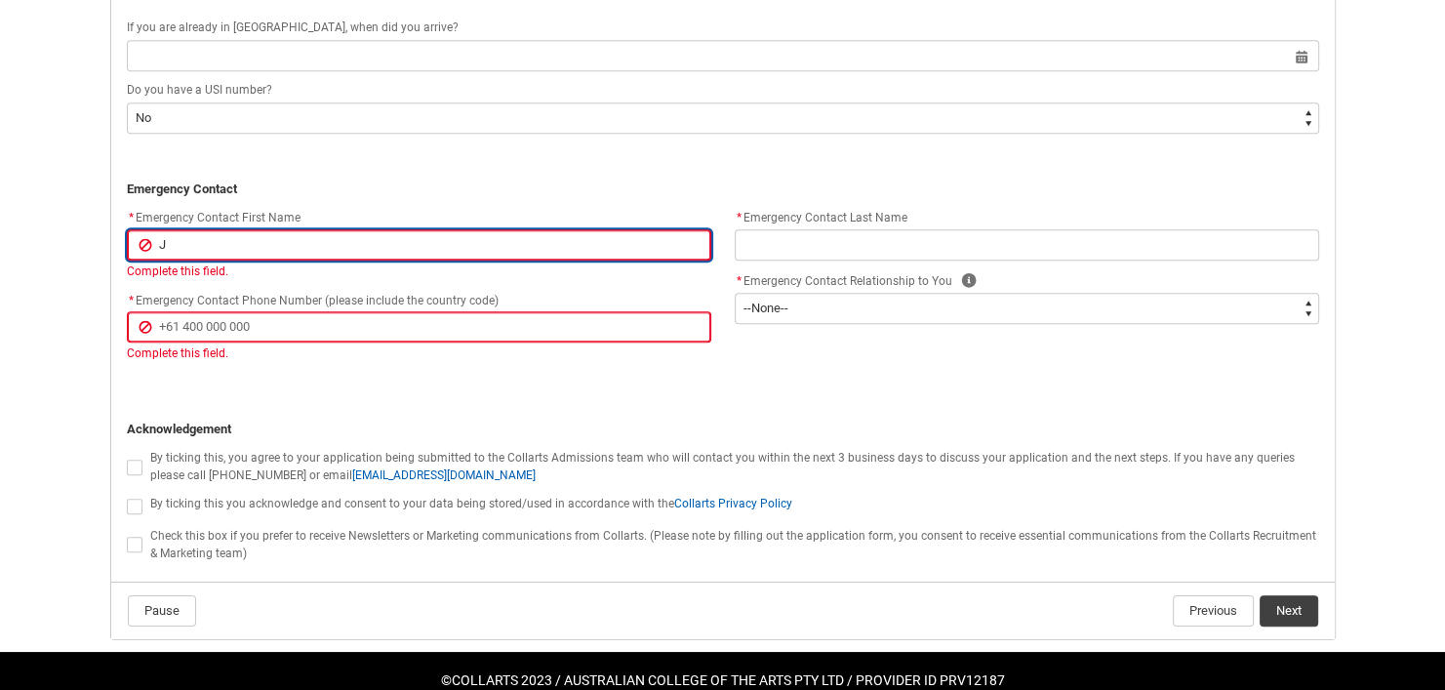
type lightning-primitive-input-simple "[PERSON_NAME]"
type input "[PERSON_NAME]"
type lightning-primitive-input-simple "J"
type input "J"
type lightning-primitive-input-simple "Jo"
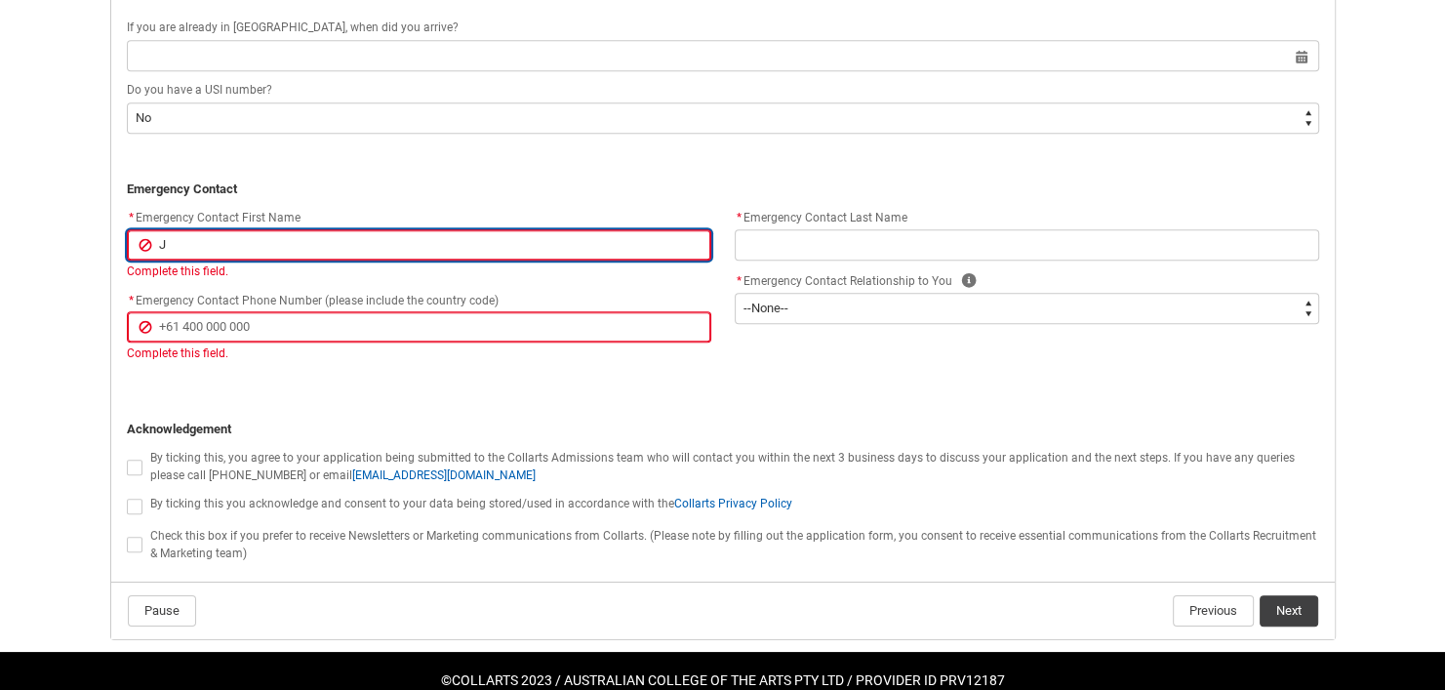
type input "Jo"
type lightning-primitive-input-simple "[PERSON_NAME]"
type input "[PERSON_NAME]"
type lightning-primitive-input-simple "[PERSON_NAME]"
type input "[PERSON_NAME]"
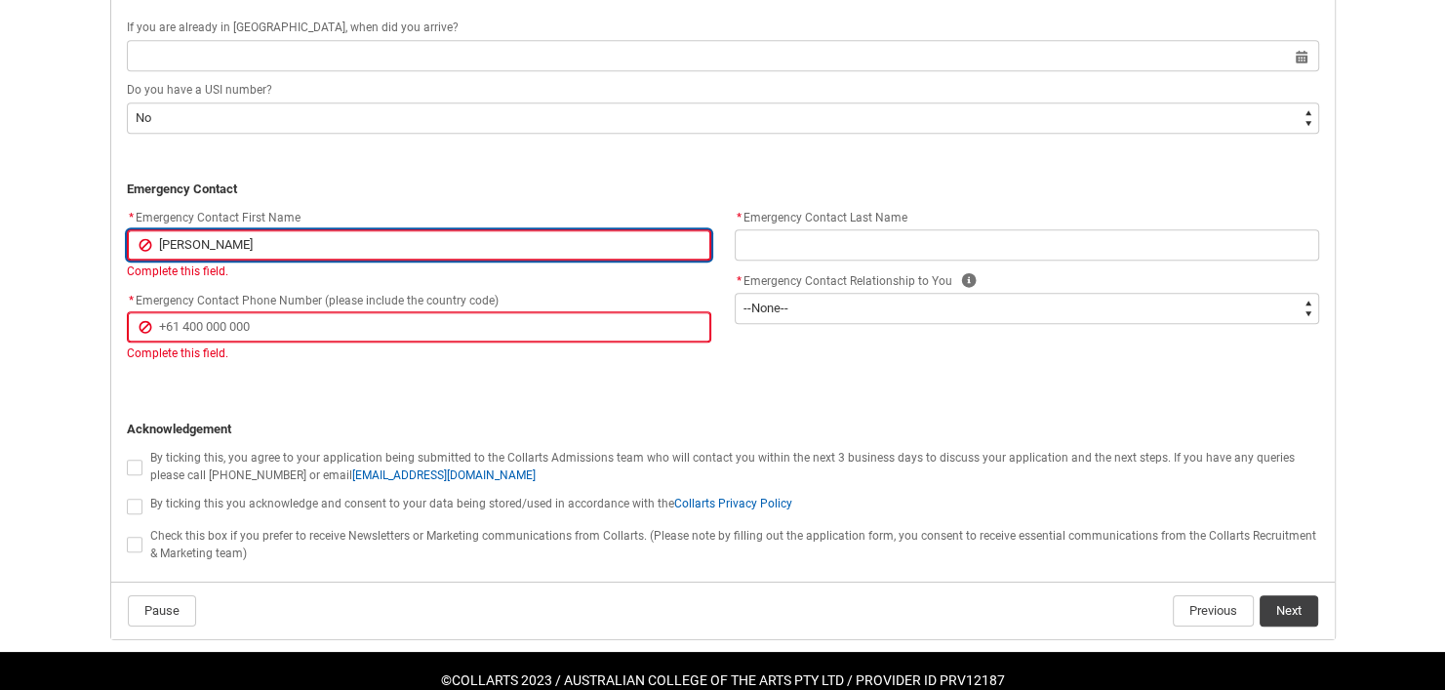
type lightning-primitive-input-simple "[PERSON_NAME]"
type input "[PERSON_NAME]"
type lightning-primitive-input-simple "[PERSON_NAME]"
type input "[PERSON_NAME]"
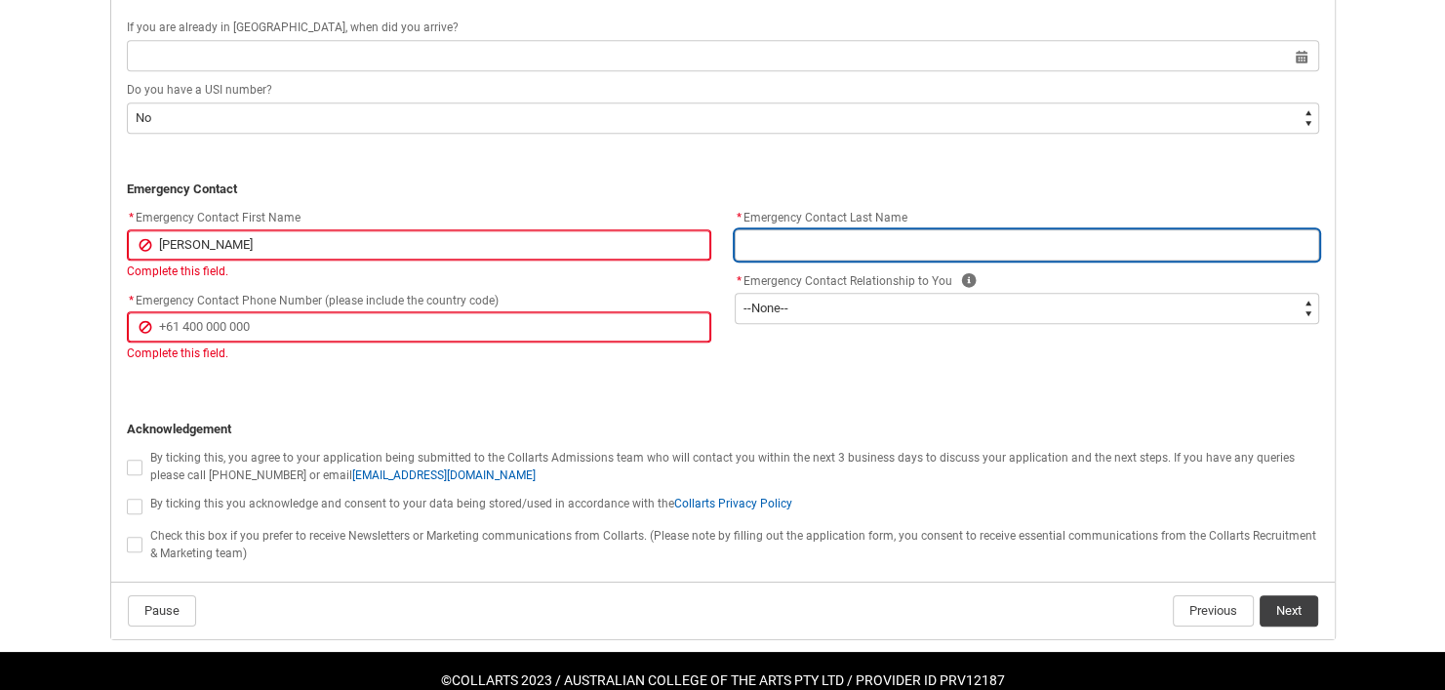
click at [850, 245] on input "REDU_Application_Form_for_Applicant flow" at bounding box center [1027, 244] width 584 height 31
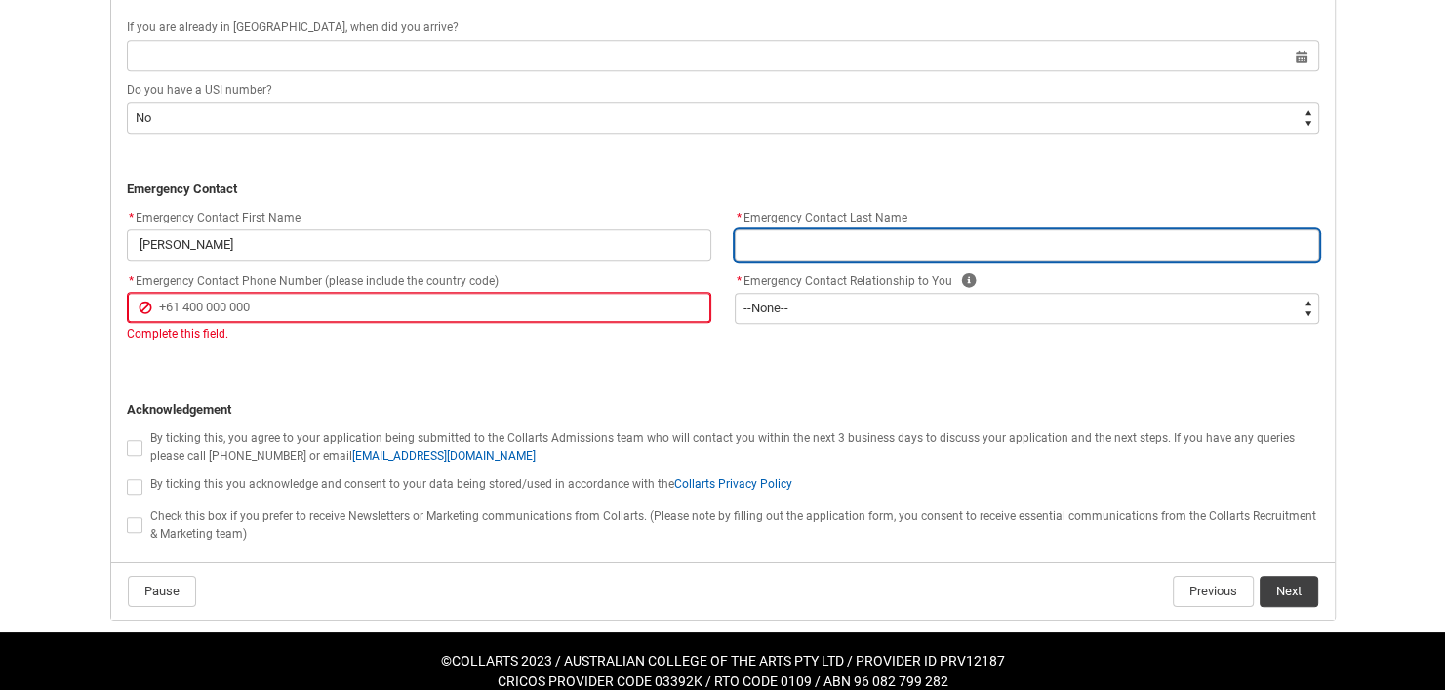
type lightning-primitive-input-simple "M"
type input "M"
type lightning-primitive-input-simple "M."
type input "M."
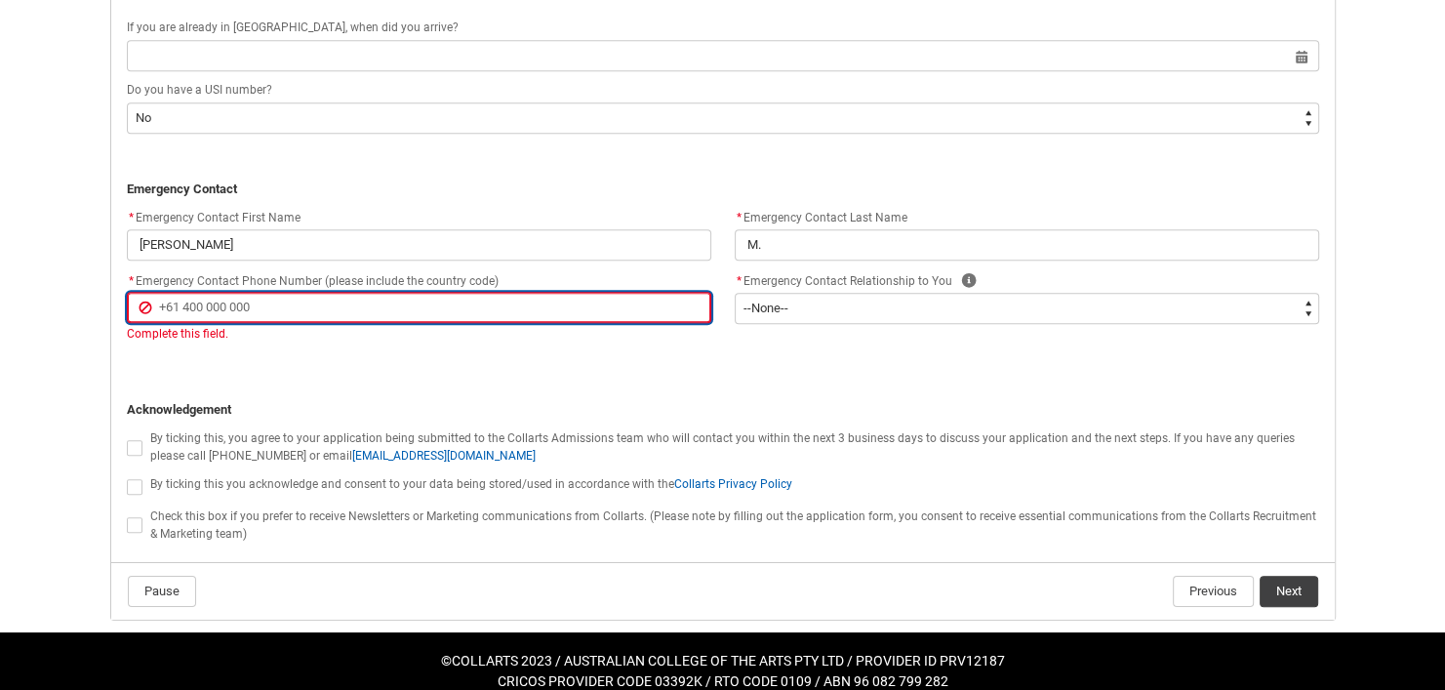
click at [653, 299] on input "* Emergency Contact Phone Number (please include the country code)" at bounding box center [419, 307] width 584 height 31
type lightning-primitive-input-simple "+"
type input "+"
type lightning-primitive-input-simple "+9"
type input "+9"
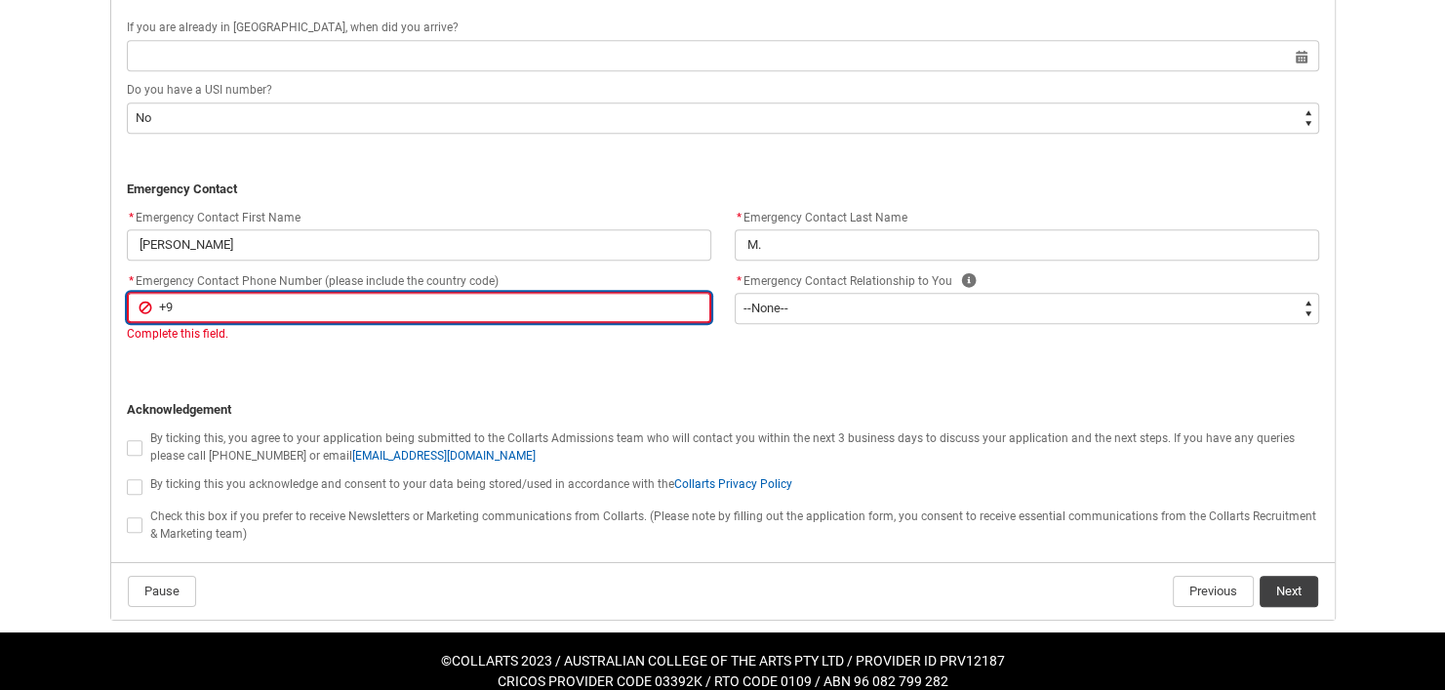
type lightning-primitive-input-simple "+91"
type input "+91"
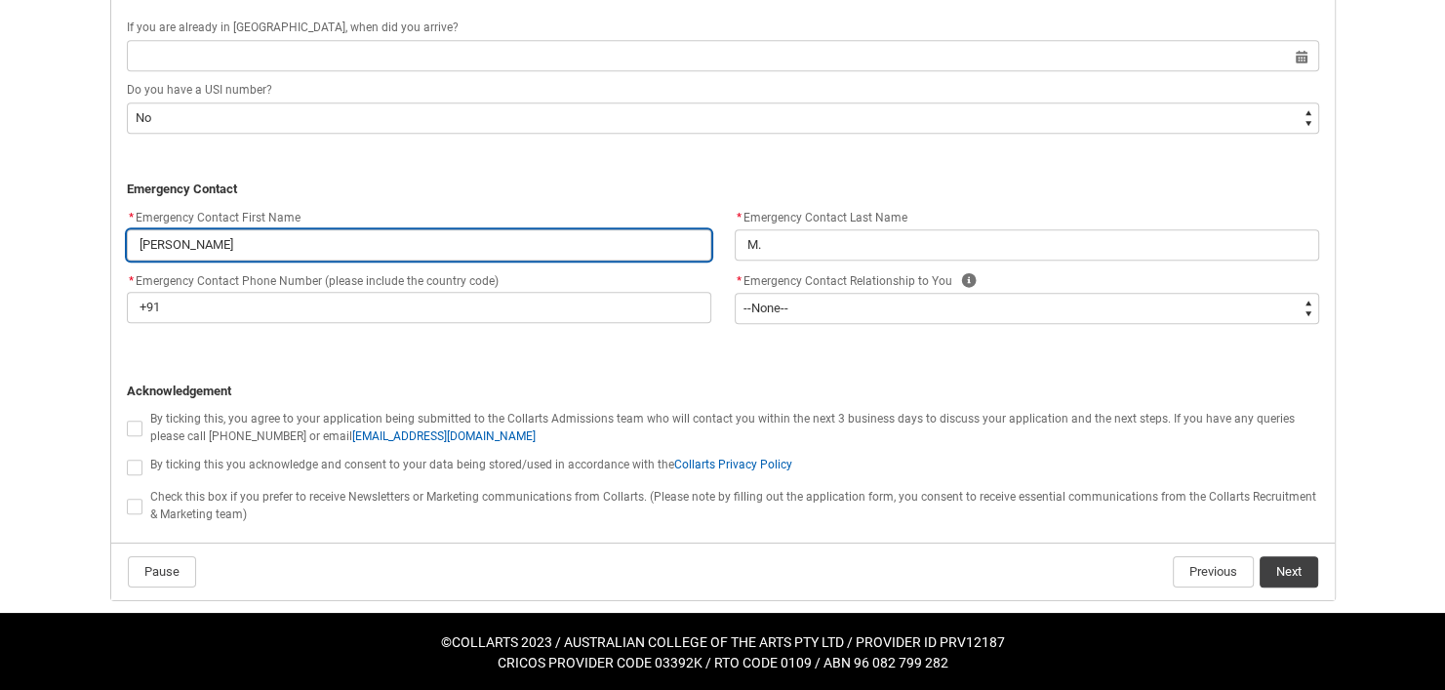
scroll to position [1782, 0]
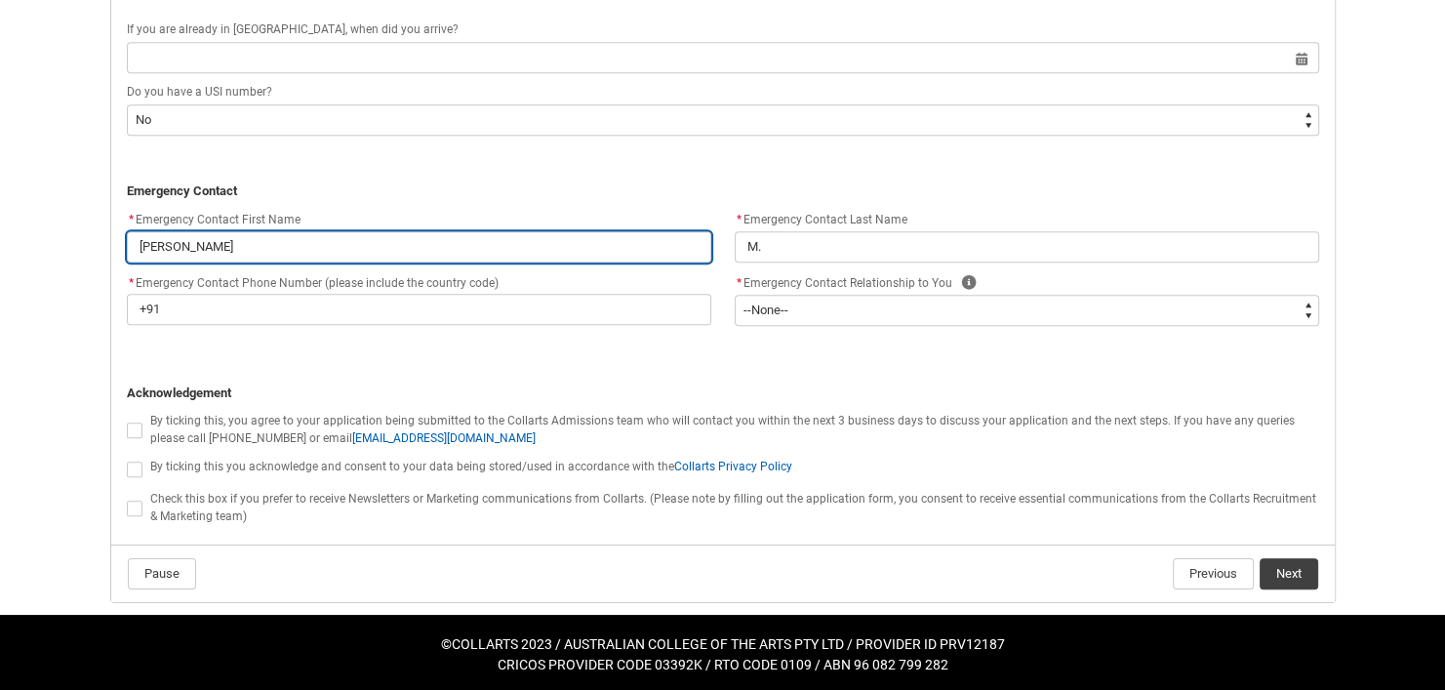
click at [660, 252] on input "[PERSON_NAME]" at bounding box center [419, 246] width 584 height 31
type lightning-primitive-input-simple "[PERSON_NAME]"
type input "[PERSON_NAME]"
type lightning-primitive-input-simple "[PERSON_NAME]"
type input "[PERSON_NAME]"
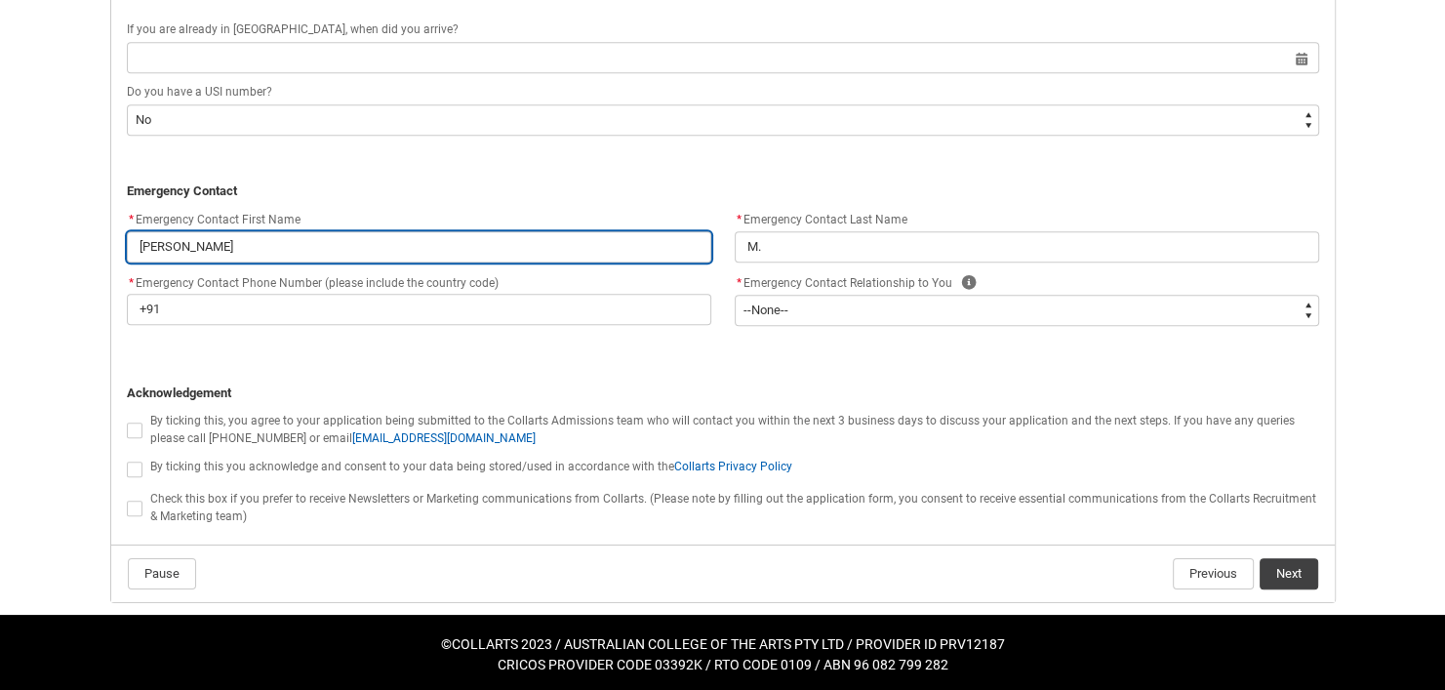
type lightning-primitive-input-simple "[PERSON_NAME]"
type input "[PERSON_NAME]"
type lightning-primitive-input-simple "Jo"
type input "Jo"
type lightning-primitive-input-simple "J"
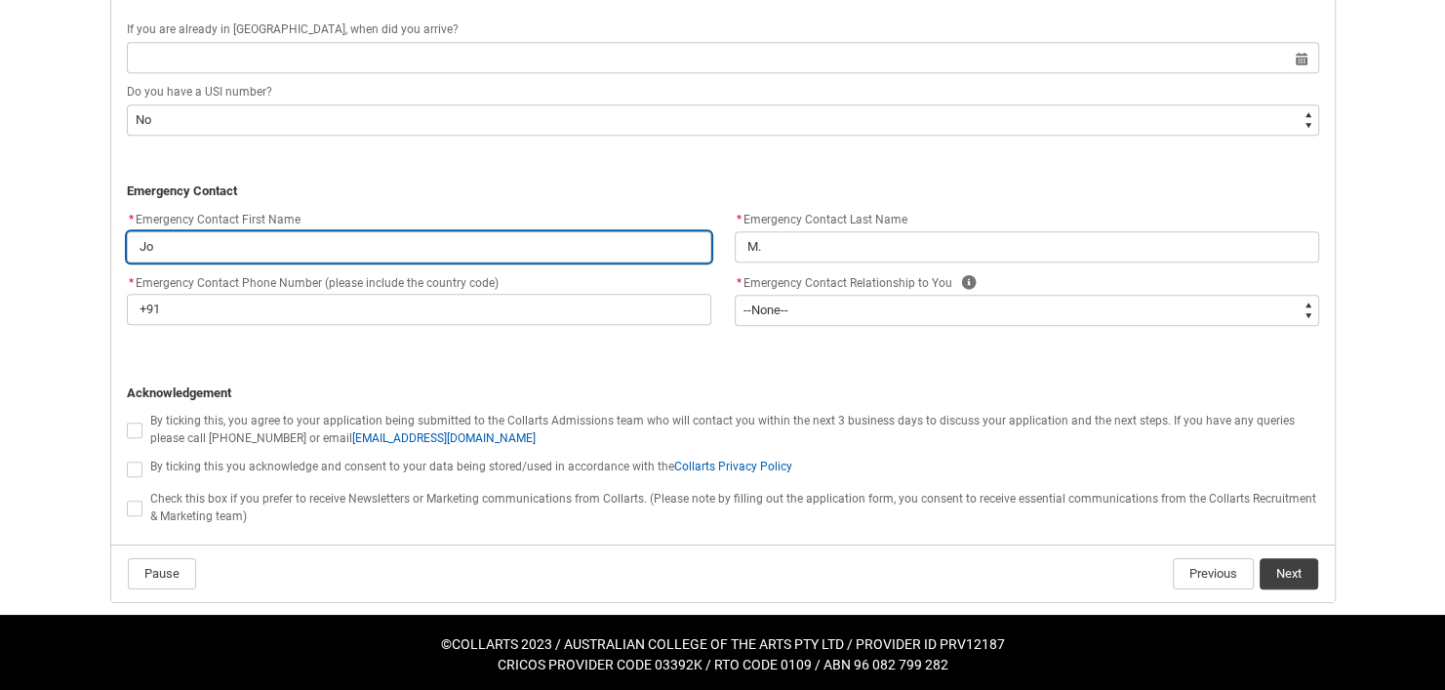
type input "J"
type lightning-primitive-input-simple "S"
type input "S"
type lightning-primitive-input-simple "Sw"
type input "Sw"
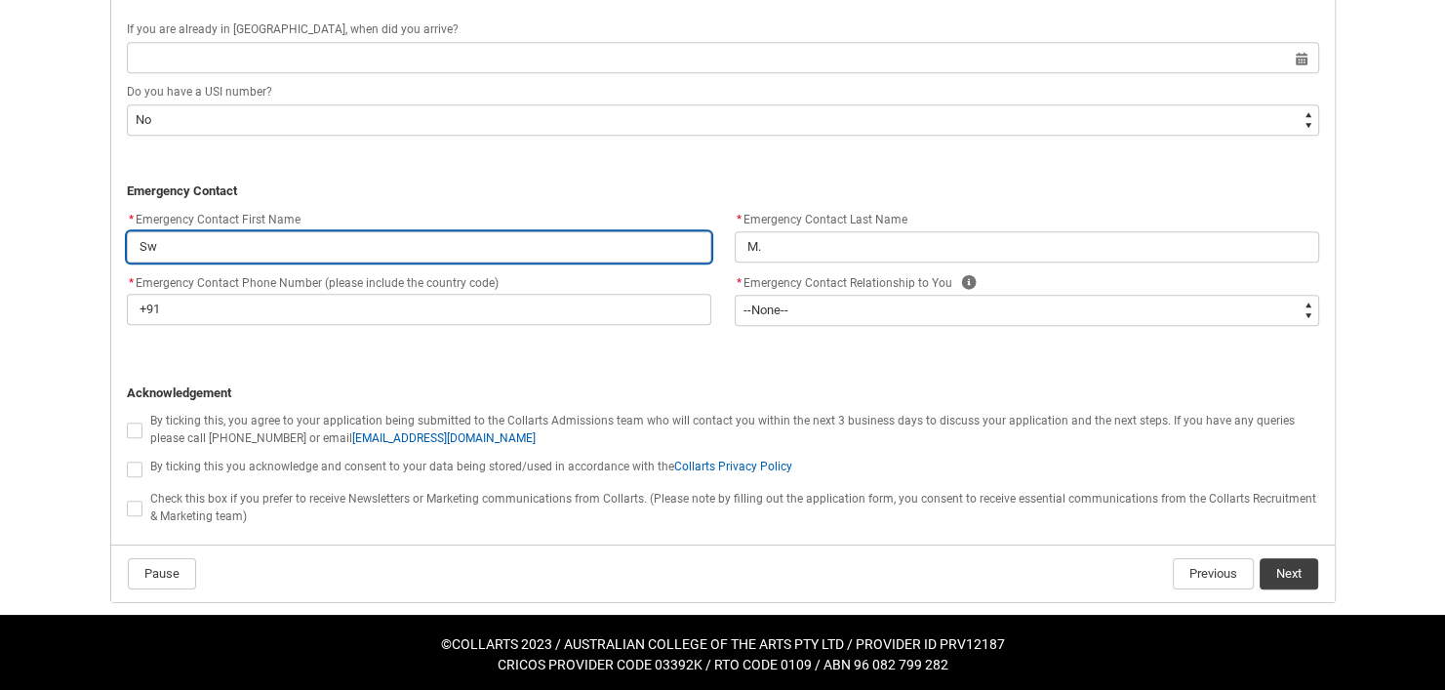
type lightning-primitive-input-simple "Swa"
type input "Swa"
type lightning-primitive-input-simple "Swat"
type input "Swat"
type lightning-primitive-input-simple "Swati"
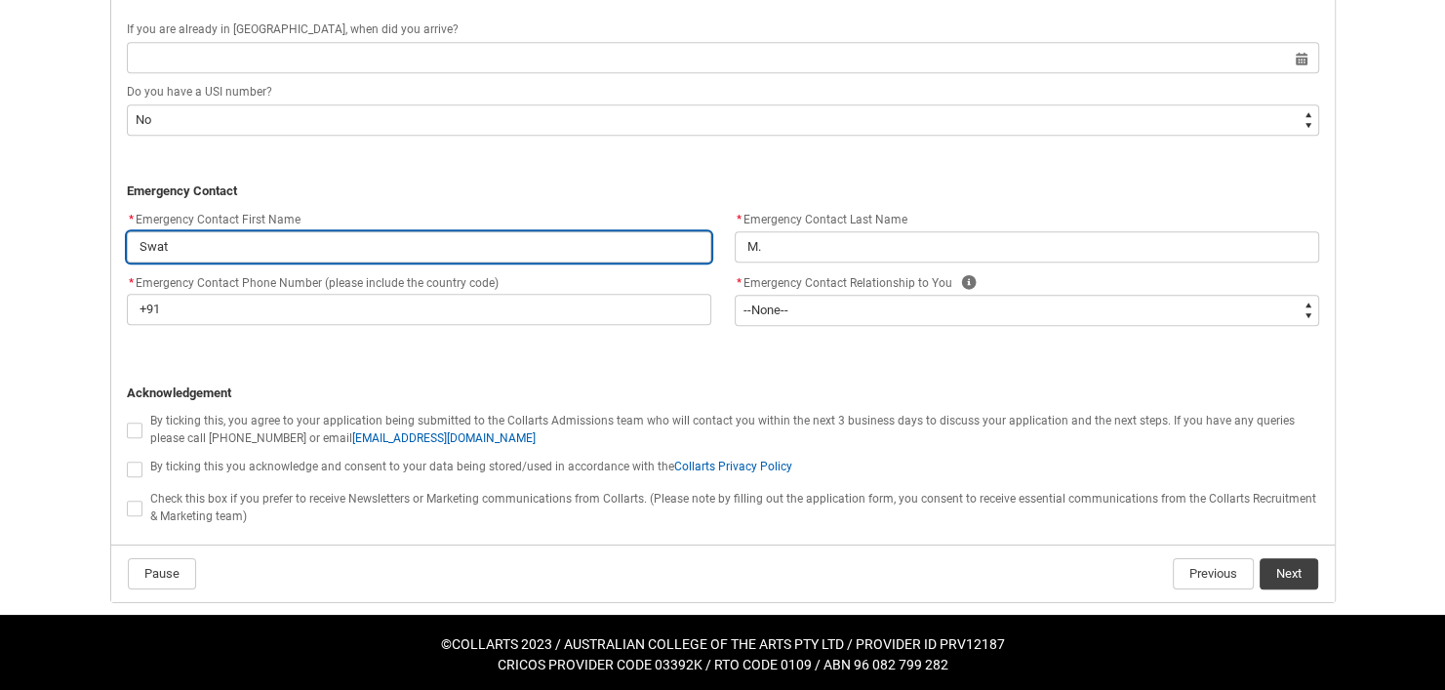
type input "Swati"
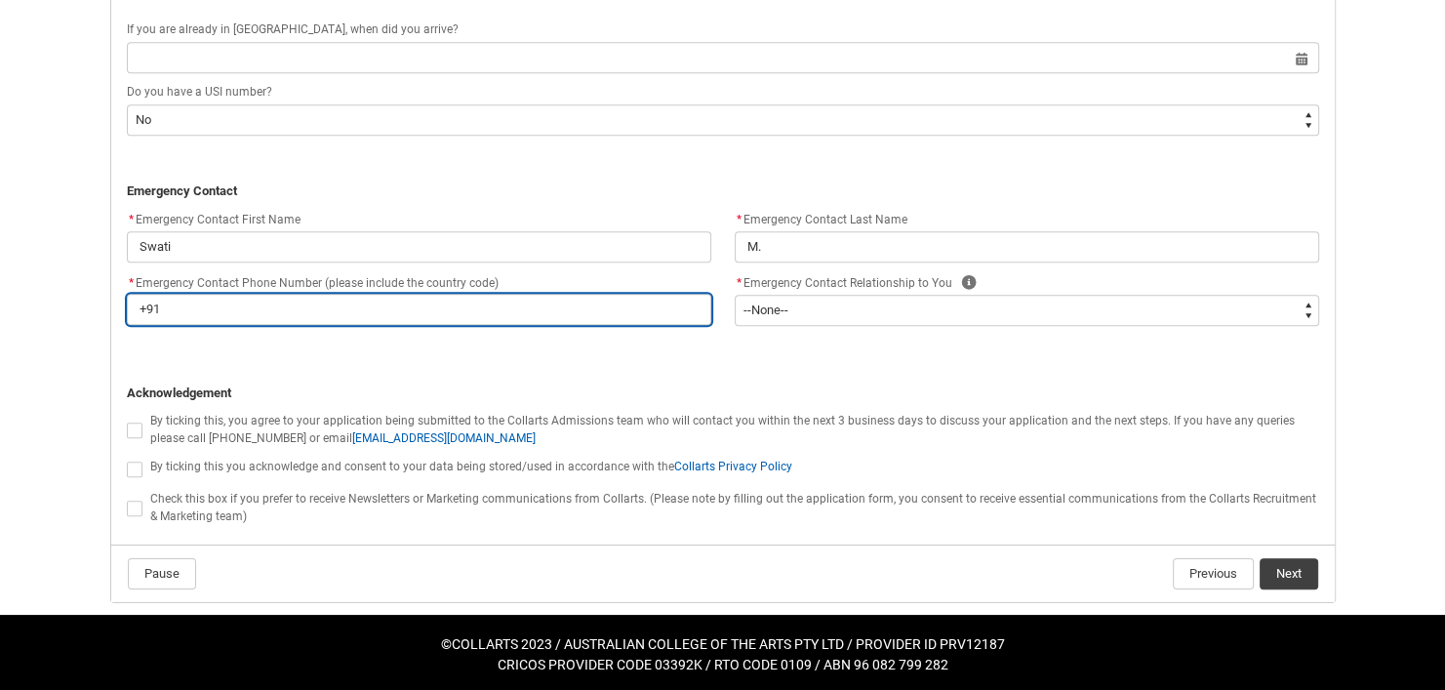
click at [608, 310] on input "+91" at bounding box center [419, 309] width 584 height 31
type lightning-primitive-input-simple "+919"
type input "+919"
type lightning-primitive-input-simple "+9197"
type input "+9197"
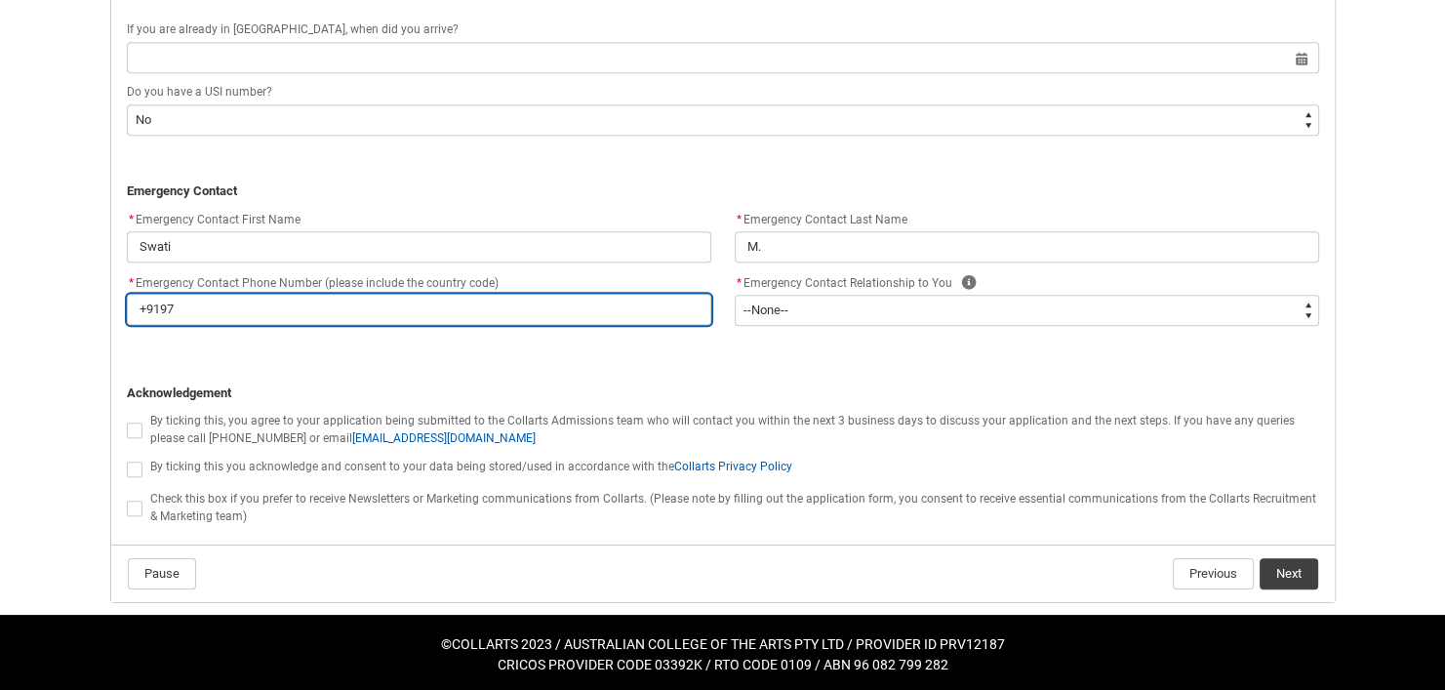
type lightning-primitive-input-simple "+91976"
type input "+91976"
type lightning-primitive-input-simple "+919769"
type input "+919769"
type lightning-primitive-input-simple "+9197699"
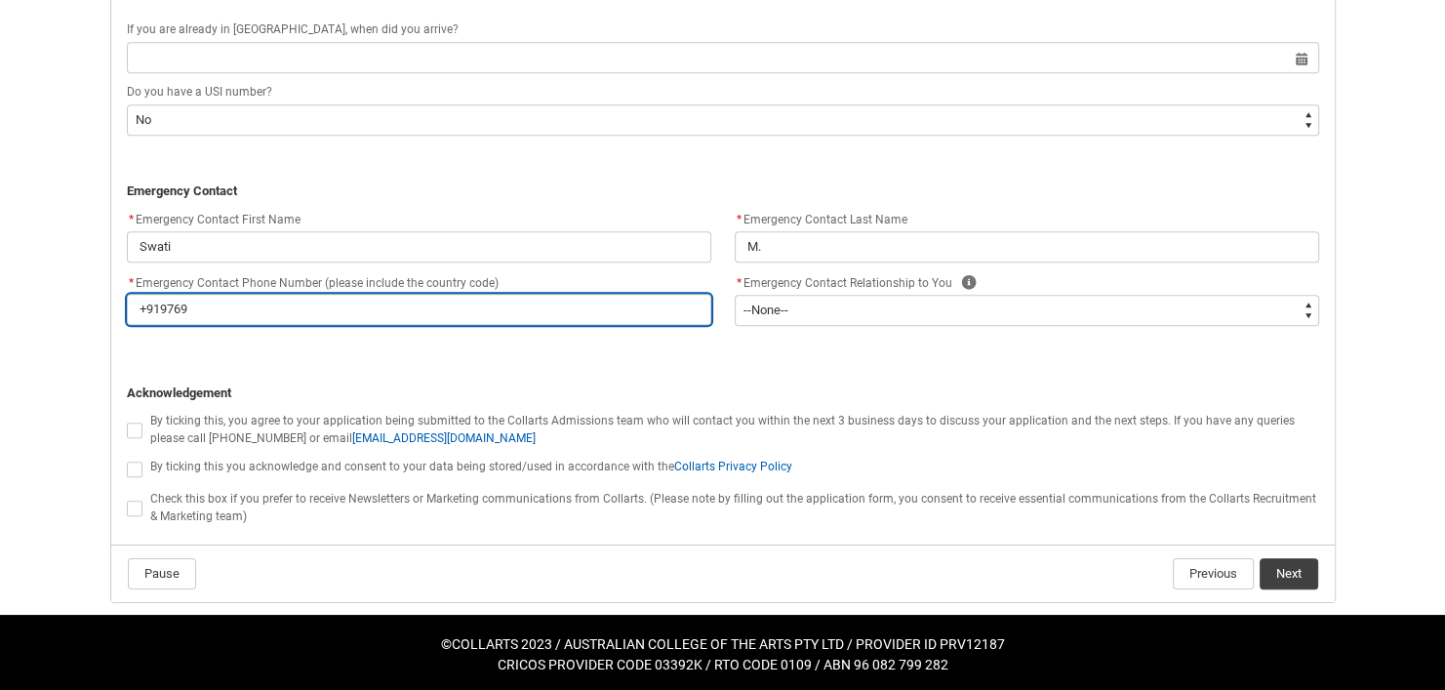
type input "+9197699"
type lightning-primitive-input-simple "+91976996"
type input "+91976996"
type lightning-primitive-input-simple "[PHONE_NUMBER]"
type input "[PHONE_NUMBER]"
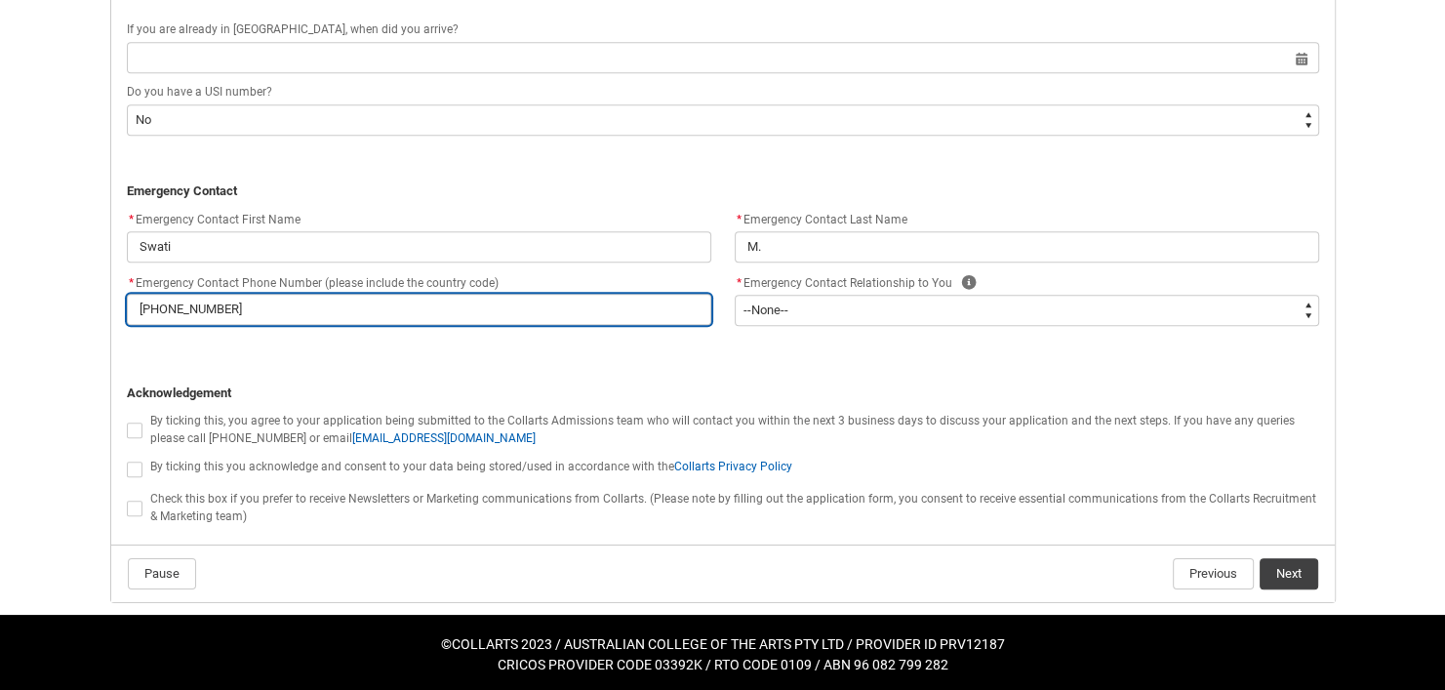
type lightning-primitive-input-simple "[PHONE_NUMBER]"
type input "[PHONE_NUMBER]"
type lightning-primitive-input-simple "[PHONE_NUMBER]"
type input "[PHONE_NUMBER]"
type lightning-primitive-input-simple "[PHONE_NUMBER]"
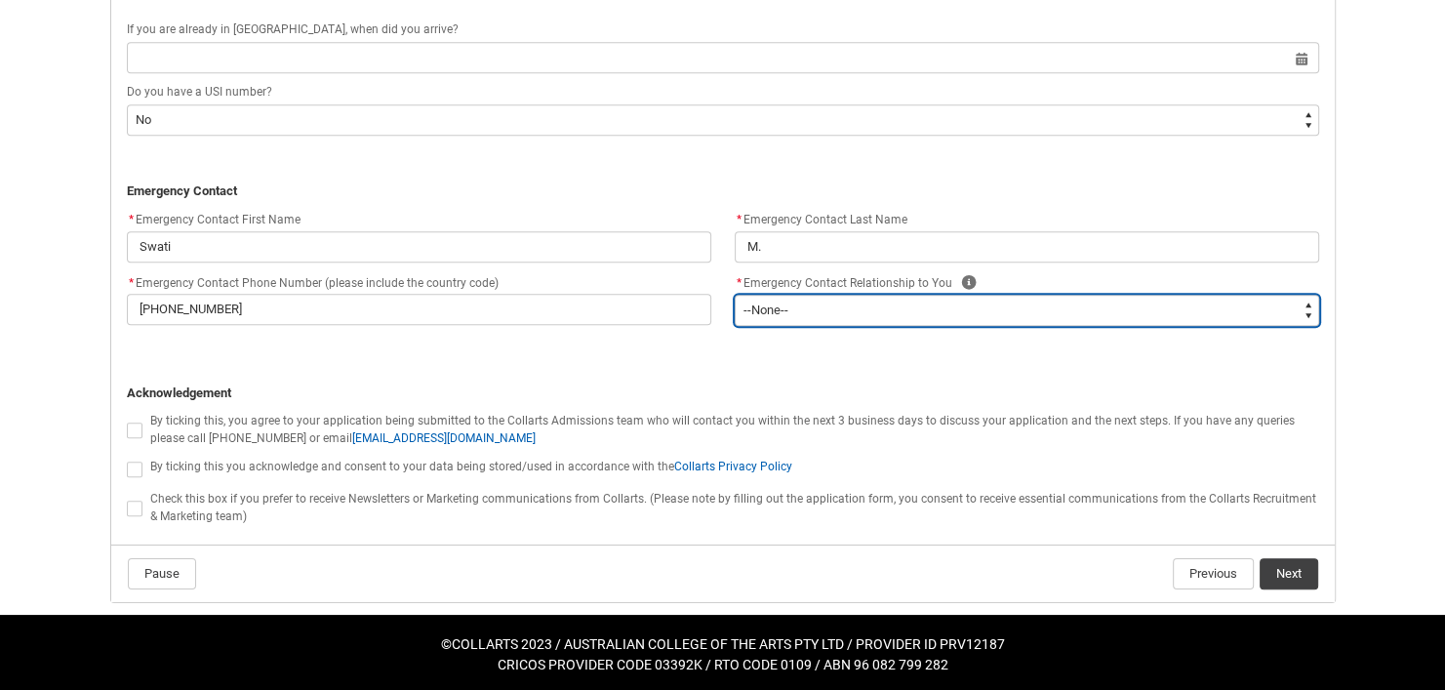
click at [825, 307] on select "--None-- Mother Father Sibling Child Partner Relation Friend" at bounding box center [1027, 310] width 584 height 31
click at [735, 295] on select "--None-- Mother Father Sibling Child Partner Relation Friend" at bounding box center [1027, 310] width 584 height 31
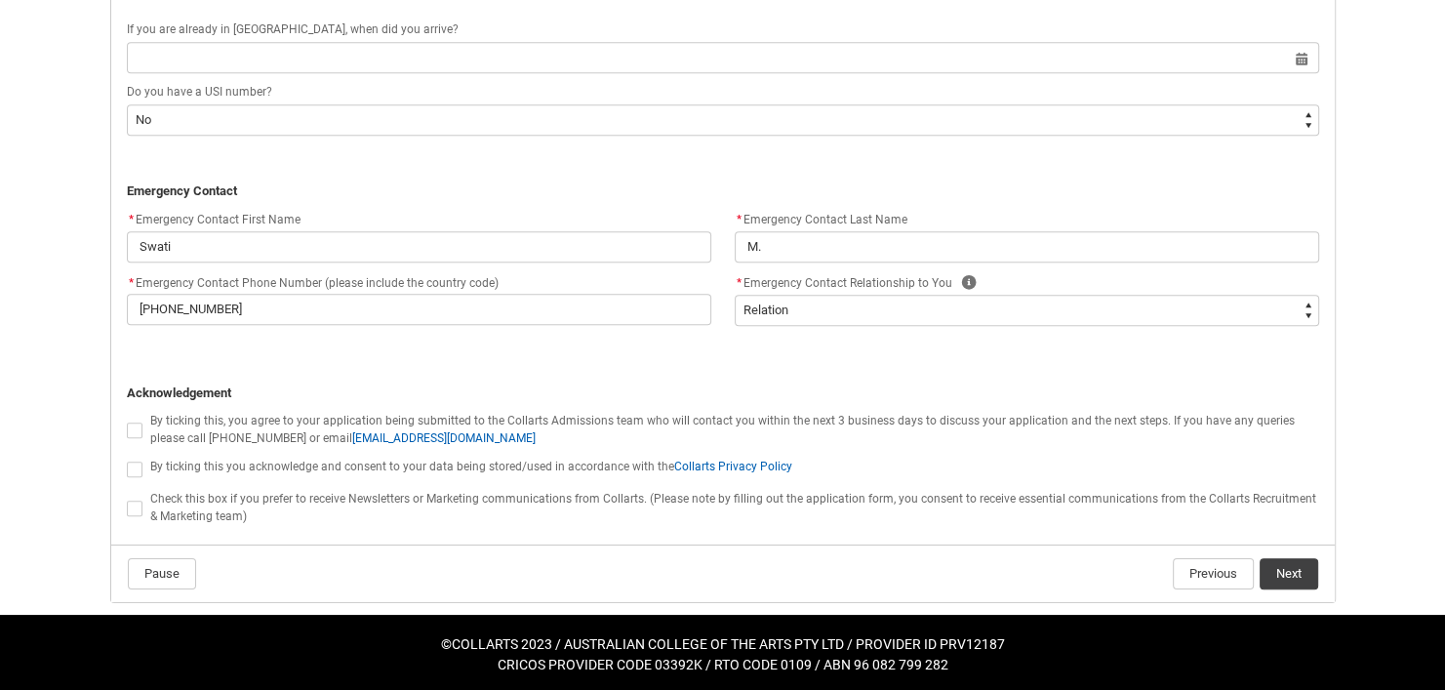
click at [709, 356] on p "REDU_Application_Form_for_Applicant flow" at bounding box center [723, 355] width 1192 height 20
click at [132, 430] on span "REDU_Application_Form_for_Applicant flow" at bounding box center [135, 430] width 16 height 16
click at [127, 419] on input "REDU_Application_Form_for_Applicant flow" at bounding box center [126, 418] width 1 height 1
click at [135, 464] on span "REDU_Application_Form_for_Applicant flow" at bounding box center [135, 469] width 16 height 16
click at [127, 458] on input "REDU_Application_Form_for_Applicant flow" at bounding box center [126, 458] width 1 height 1
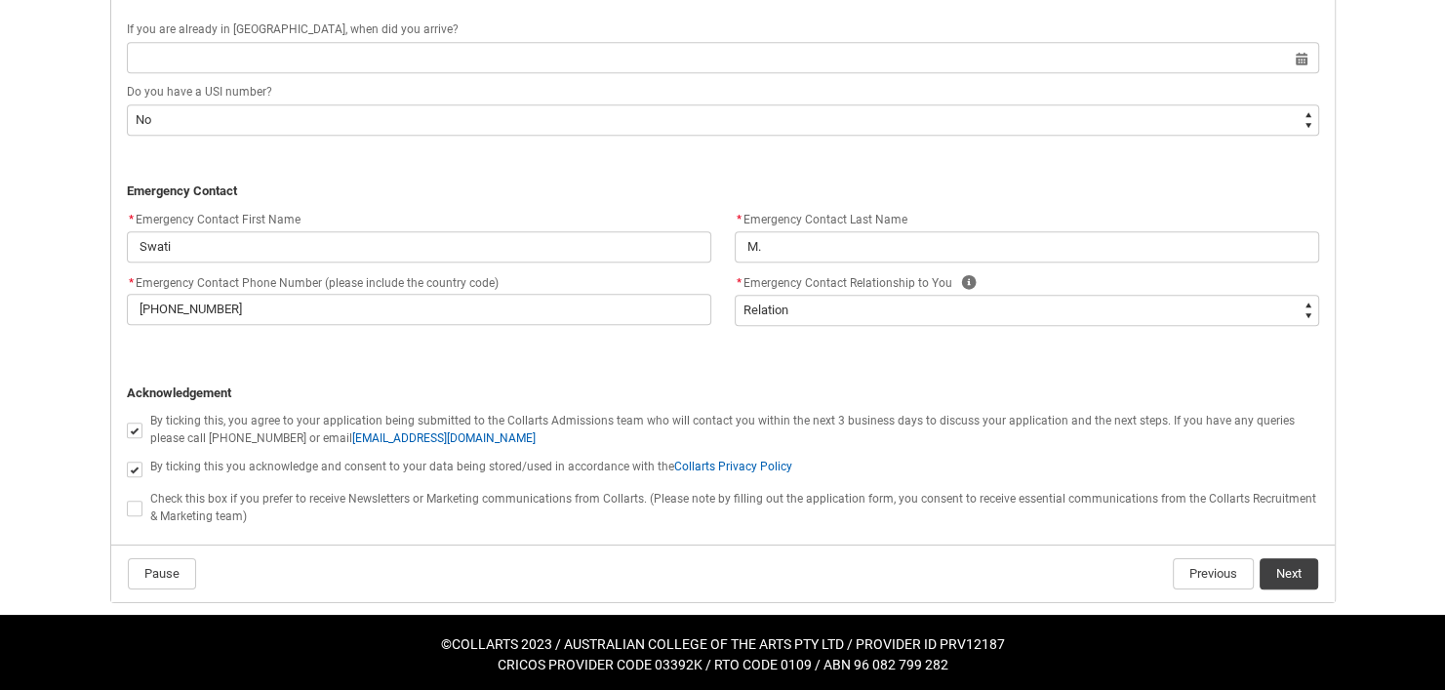
click at [134, 510] on span "REDU_Application_Form_for_Applicant flow" at bounding box center [135, 508] width 16 height 16
click at [127, 498] on input "REDU_Application_Form_for_Applicant flow" at bounding box center [126, 497] width 1 height 1
click at [1291, 559] on button "Next" at bounding box center [1288, 573] width 59 height 31
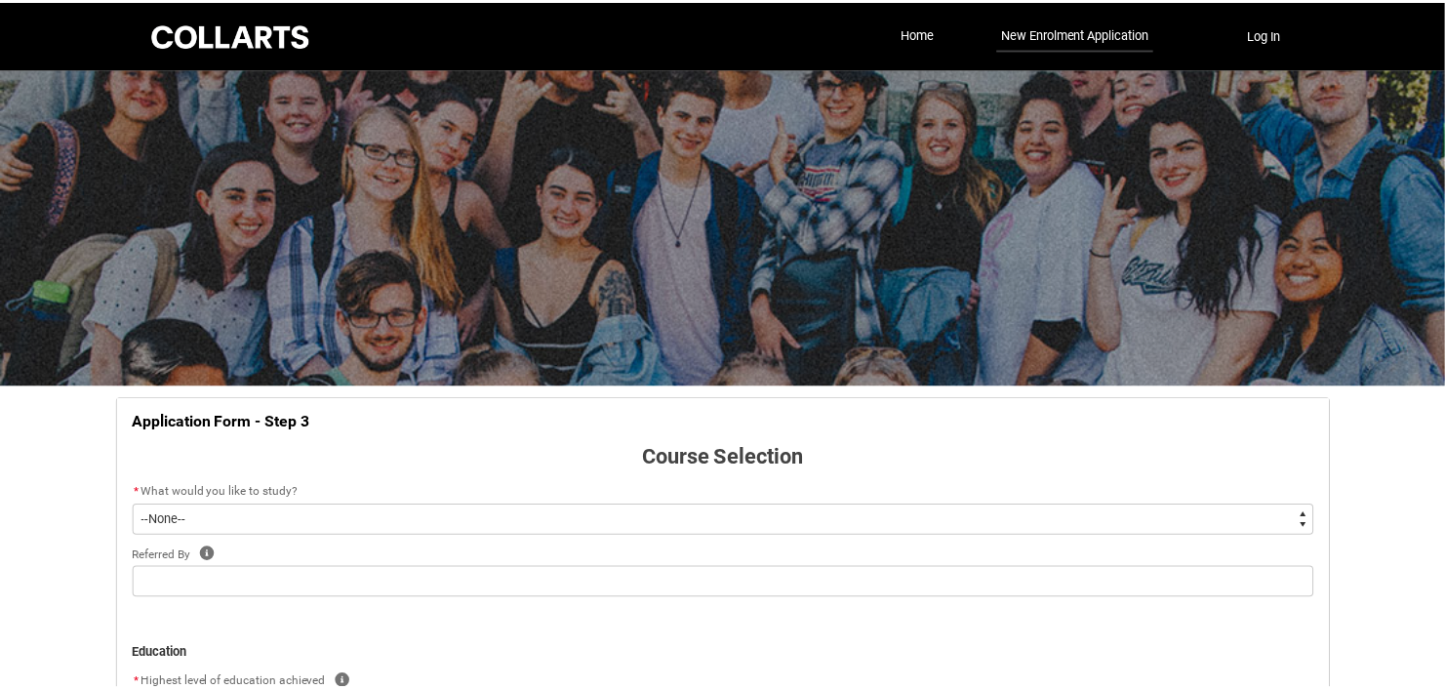
scroll to position [203, 0]
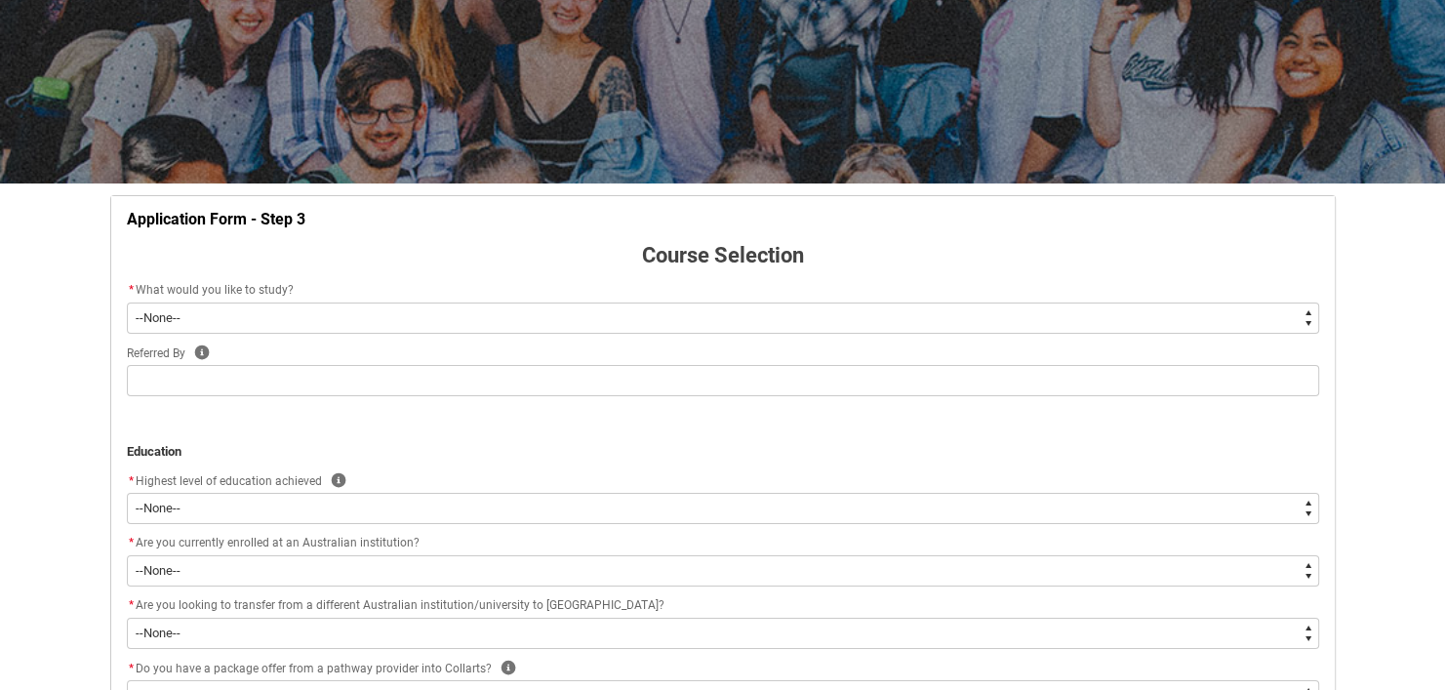
click at [458, 319] on select "--None-- Diploma Bachelor Post Graduate" at bounding box center [723, 317] width 1192 height 31
click at [127, 302] on select "--None-- Diploma Bachelor Post Graduate" at bounding box center [723, 317] width 1192 height 31
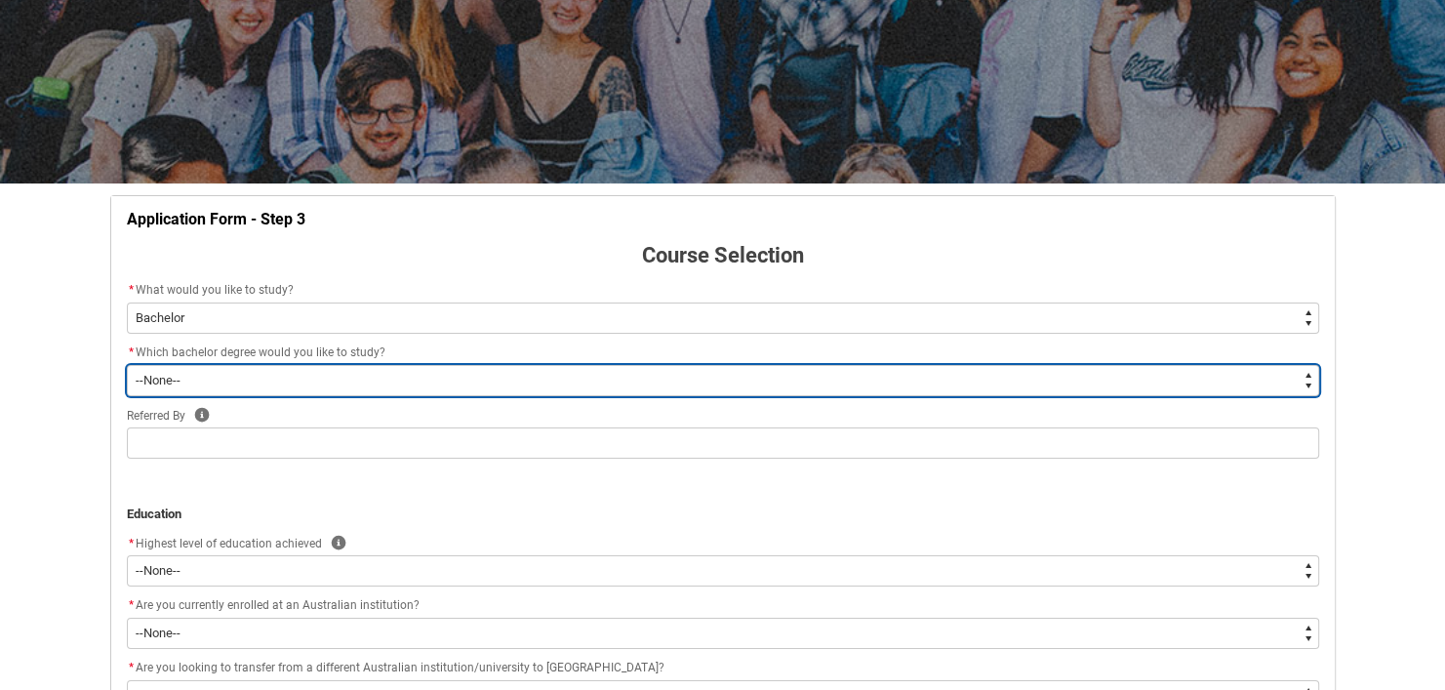
click at [401, 373] on select "--None-- Bachelor of 2D Animation Bachelor of Applied Business (Entertainment M…" at bounding box center [723, 380] width 1192 height 31
click at [127, 365] on select "--None-- Bachelor of 2D Animation Bachelor of Applied Business (Entertainment M…" at bounding box center [723, 380] width 1192 height 31
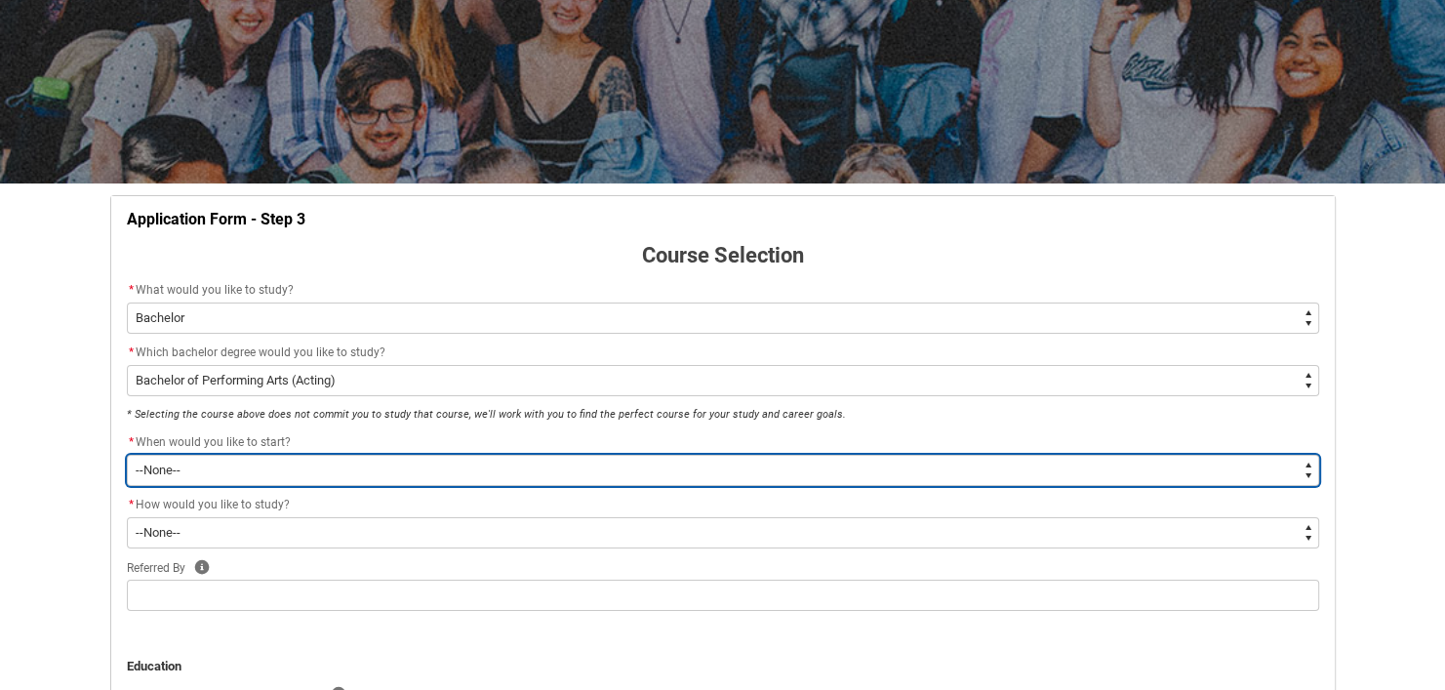
click at [374, 462] on select "--None-- Trimester 1 2026, starting [DATE] Trimester 3 2025, starting [DATE]" at bounding box center [723, 470] width 1192 height 31
click at [127, 455] on select "--None-- Trimester 1 2026, starting [DATE] Trimester 3 2025, starting [DATE]" at bounding box center [723, 470] width 1192 height 31
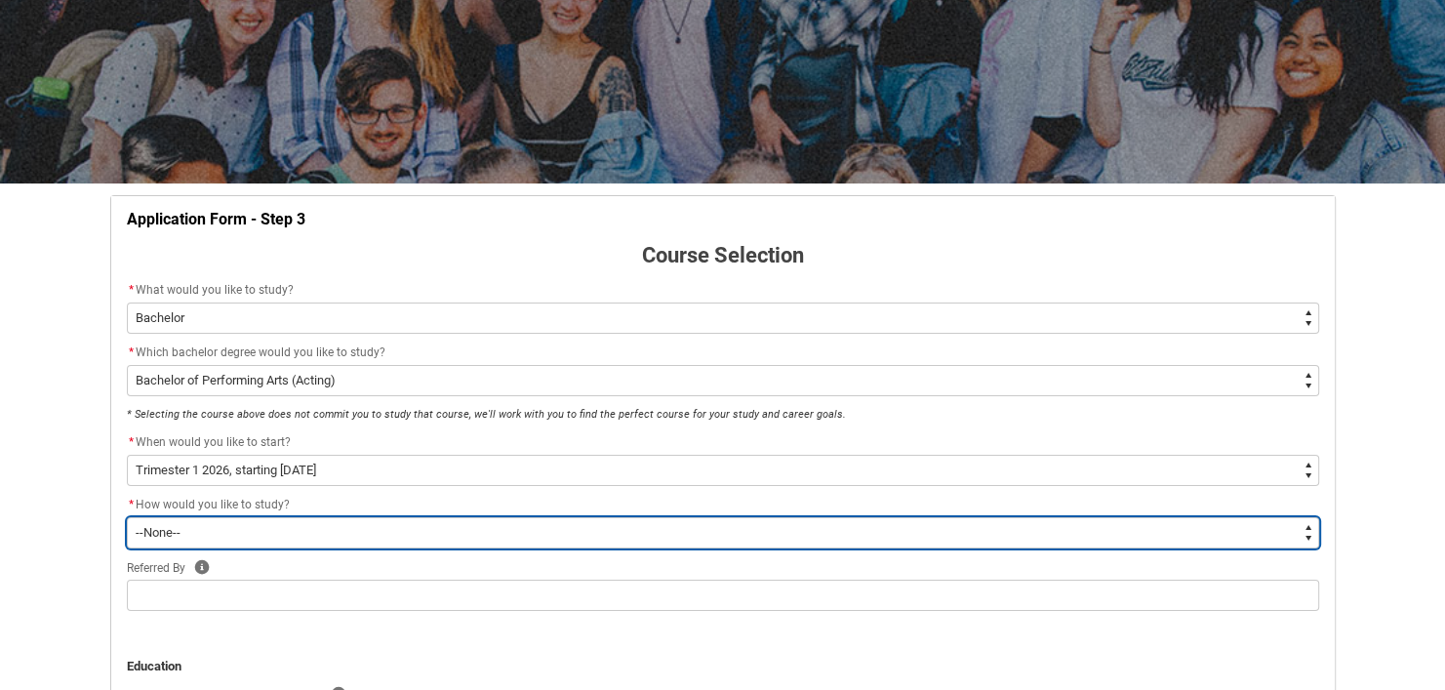
click at [362, 529] on select "--None-- On-campus" at bounding box center [723, 532] width 1192 height 31
click at [127, 517] on select "--None-- On-campus" at bounding box center [723, 532] width 1192 height 31
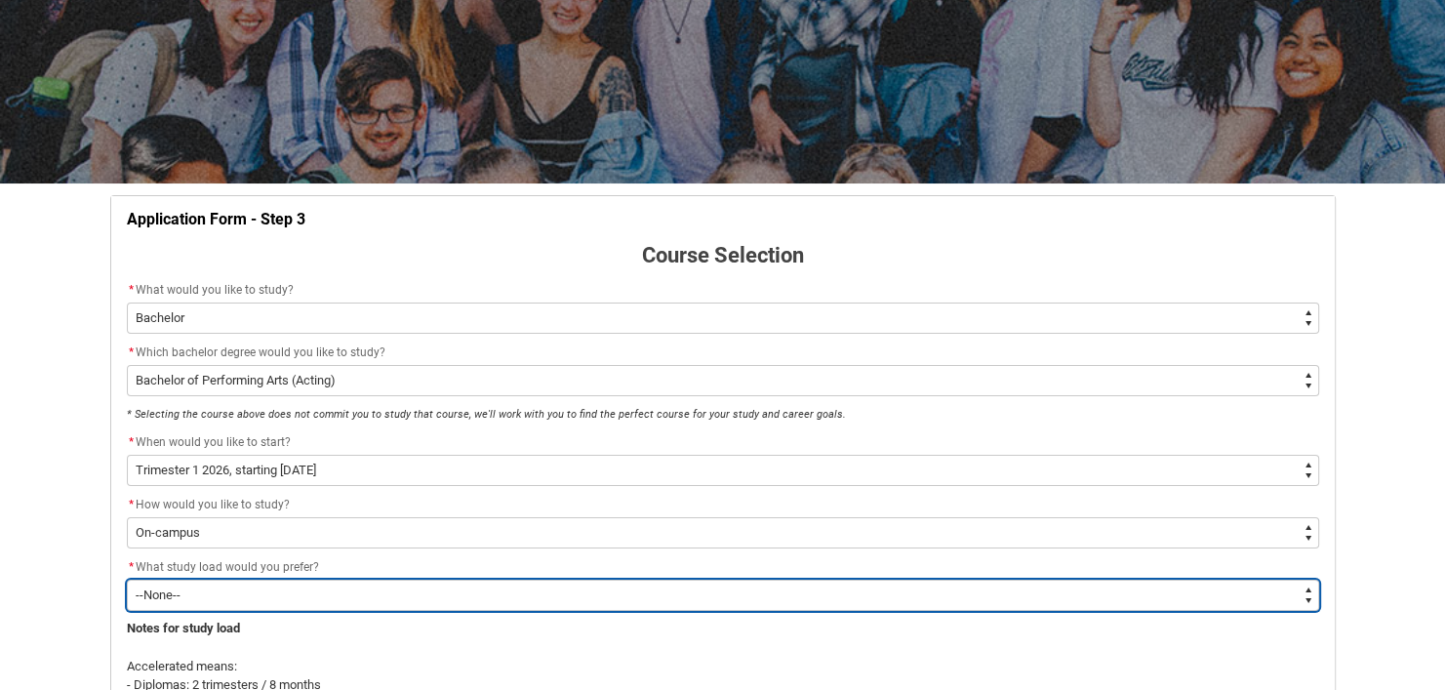
click at [361, 596] on select "--None-- Accelerated Learning Standard Delivery" at bounding box center [723, 594] width 1192 height 31
click at [127, 579] on select "--None-- Accelerated Learning Standard Delivery" at bounding box center [723, 594] width 1192 height 31
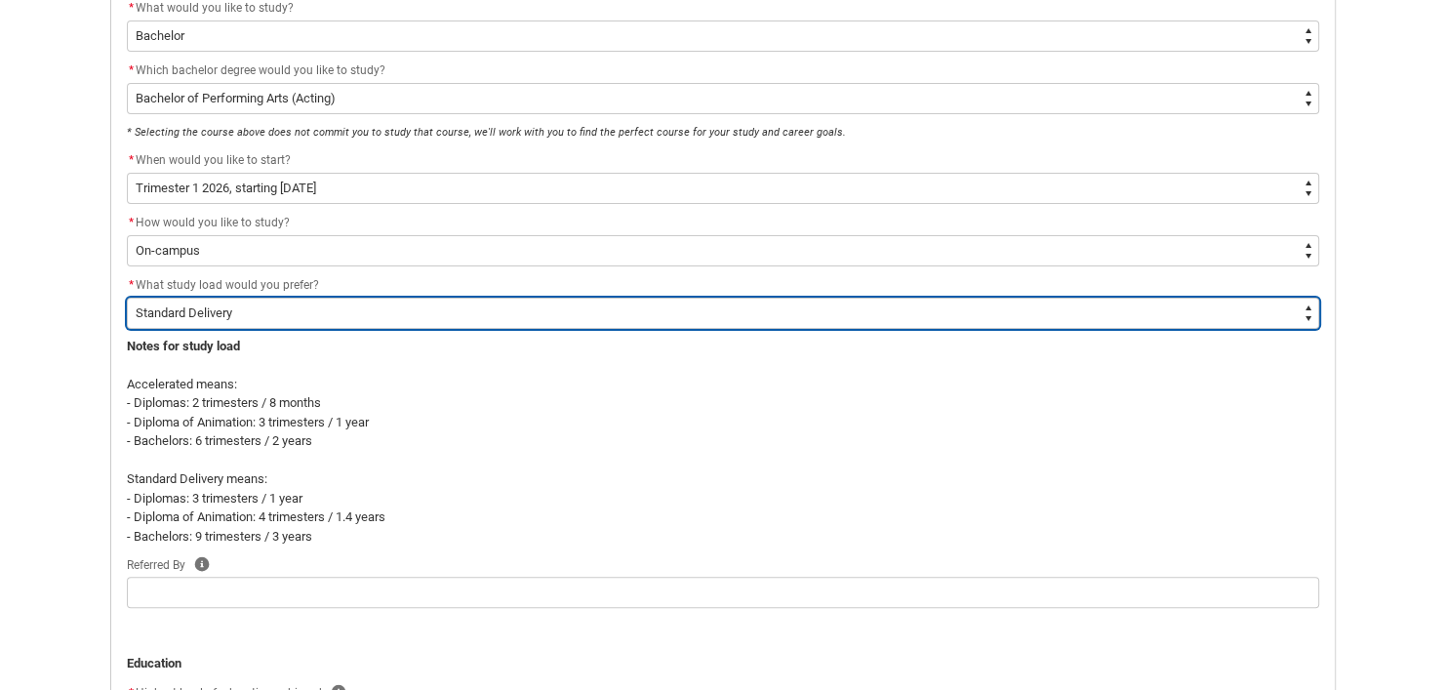
scroll to position [489, 0]
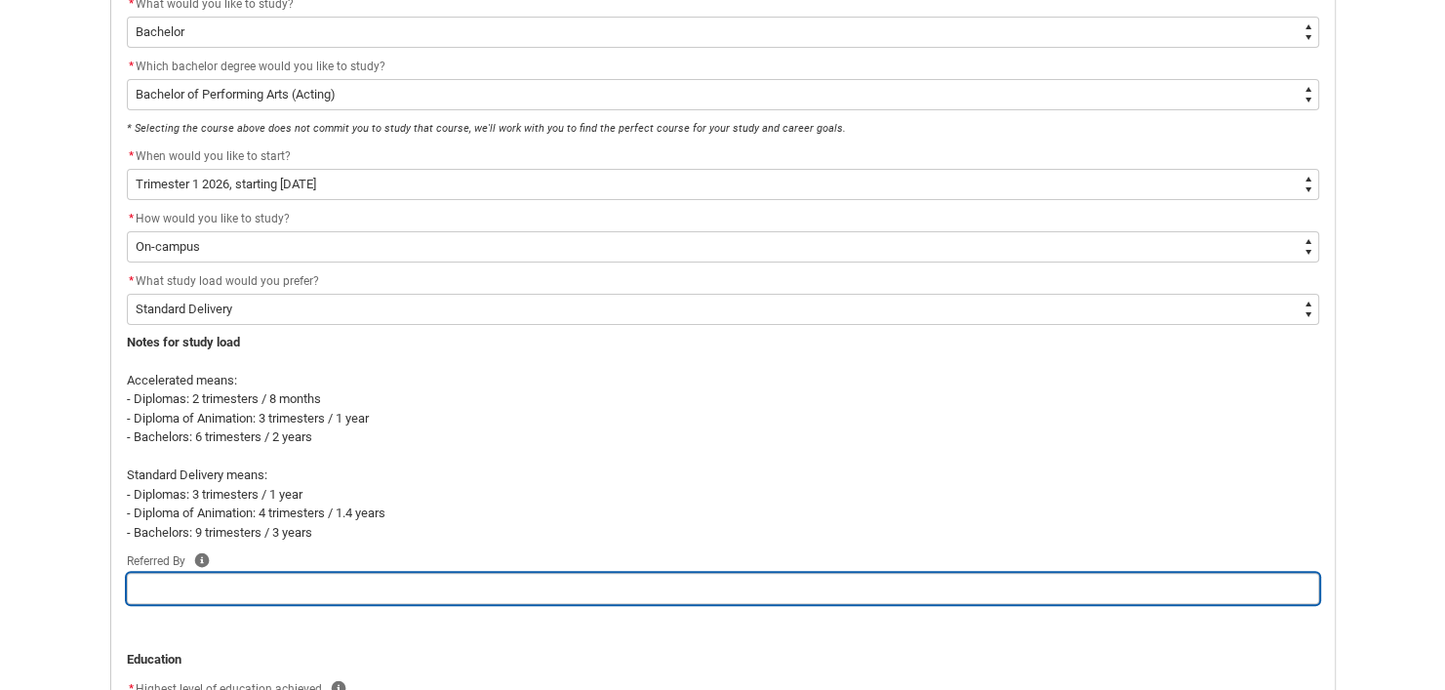
click at [599, 578] on input "REDU_Application_Form_for_Applicant flow" at bounding box center [723, 588] width 1192 height 31
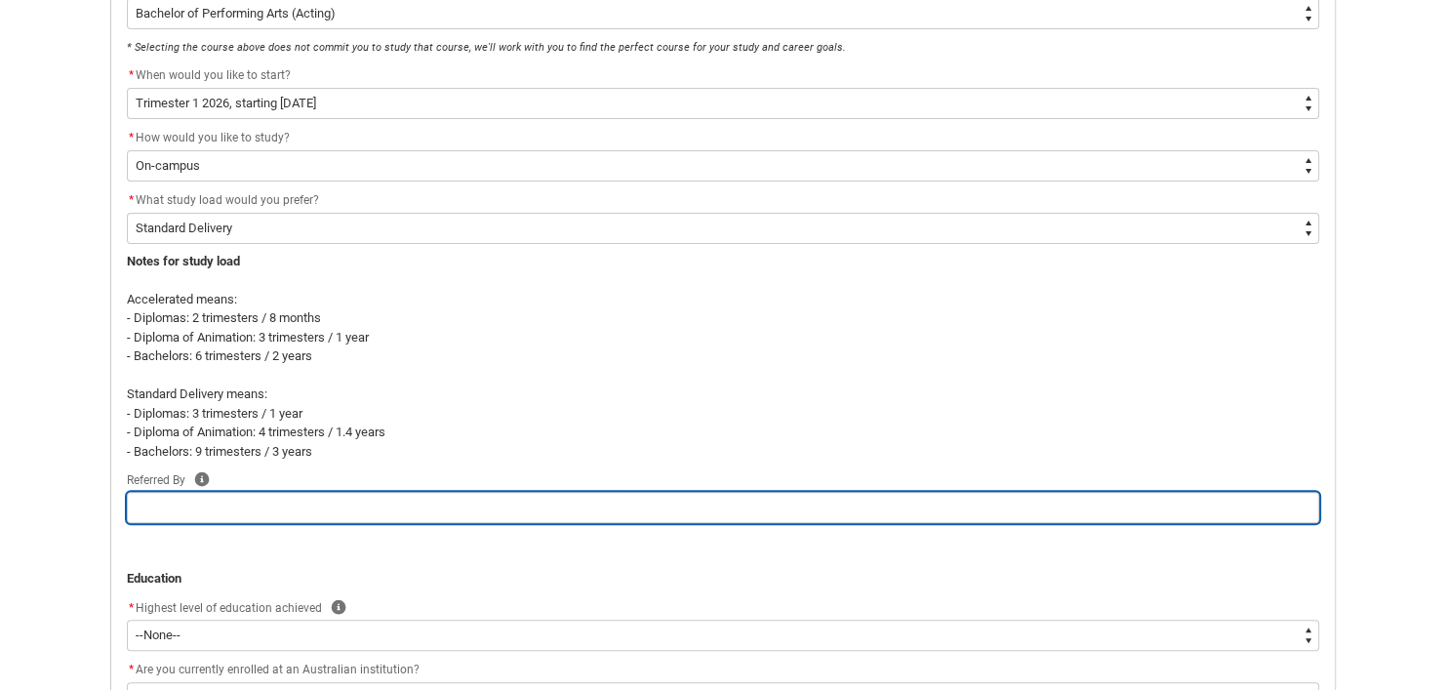
scroll to position [581, 0]
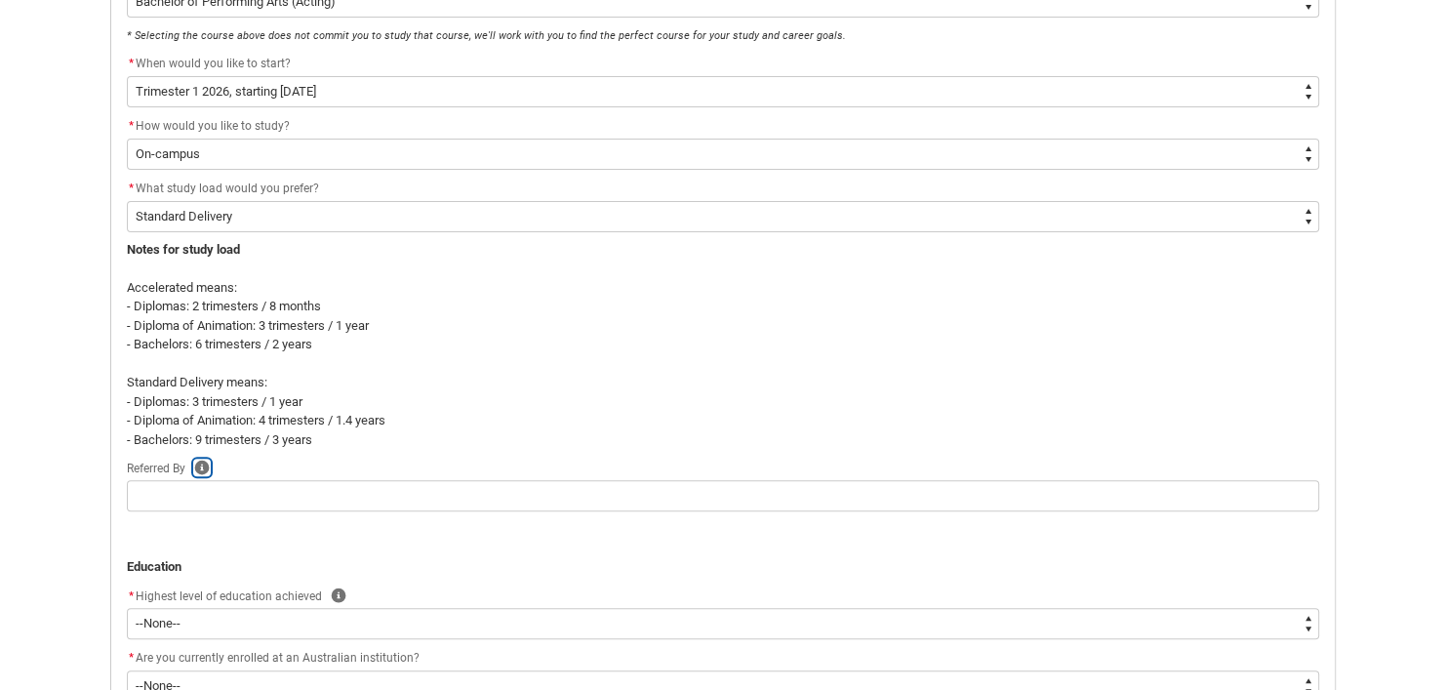
click at [202, 465] on icon "REDU_Application_Form_for_Applicant flow" at bounding box center [201, 467] width 15 height 15
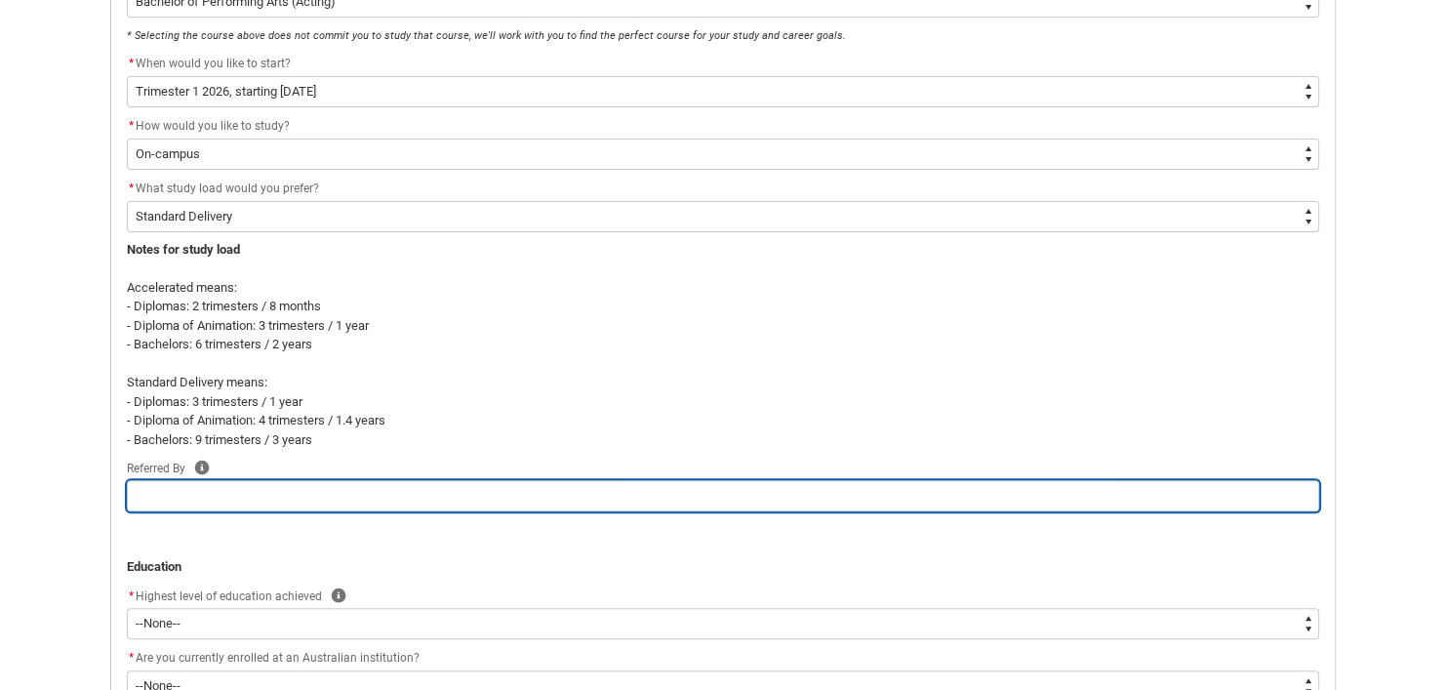
click at [284, 495] on input "REDU_Application_Form_for_Applicant flow" at bounding box center [723, 495] width 1192 height 31
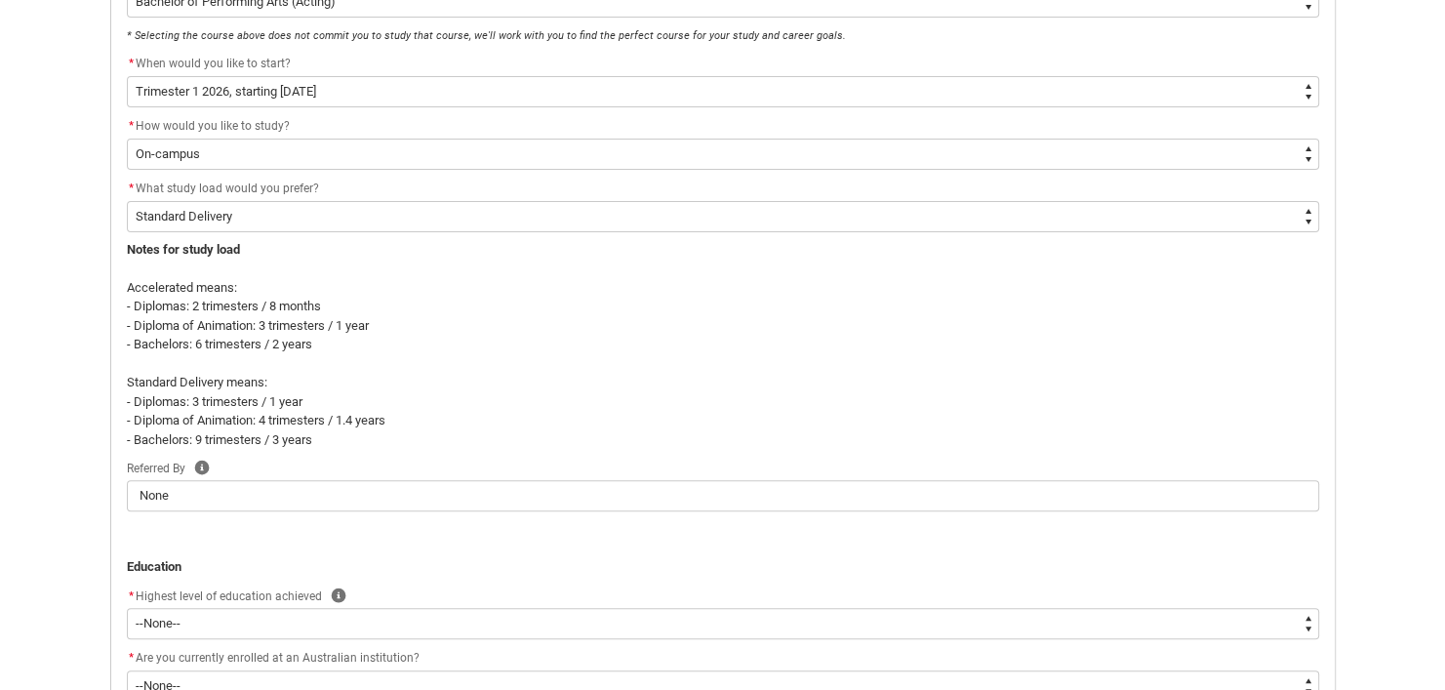
click at [424, 539] on p "REDU_Application_Form_for_Applicant flow" at bounding box center [723, 548] width 1192 height 20
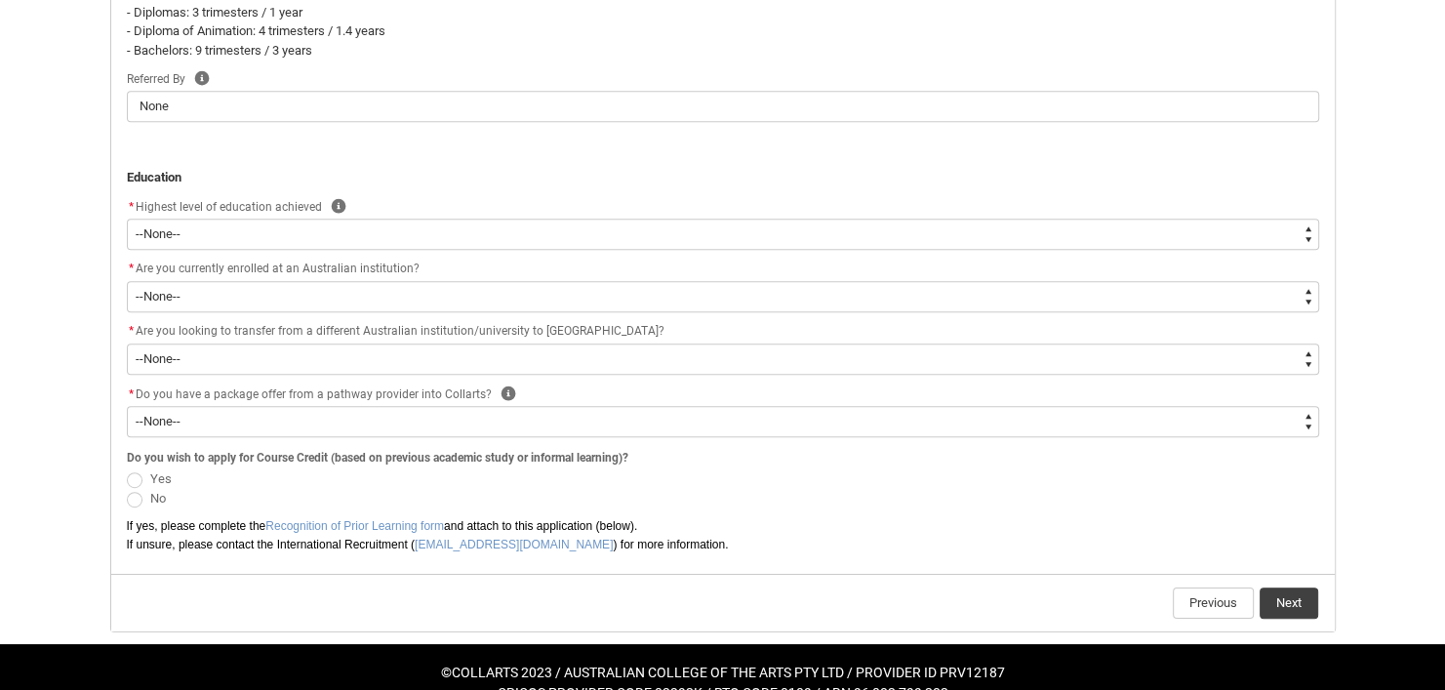
scroll to position [1000, 0]
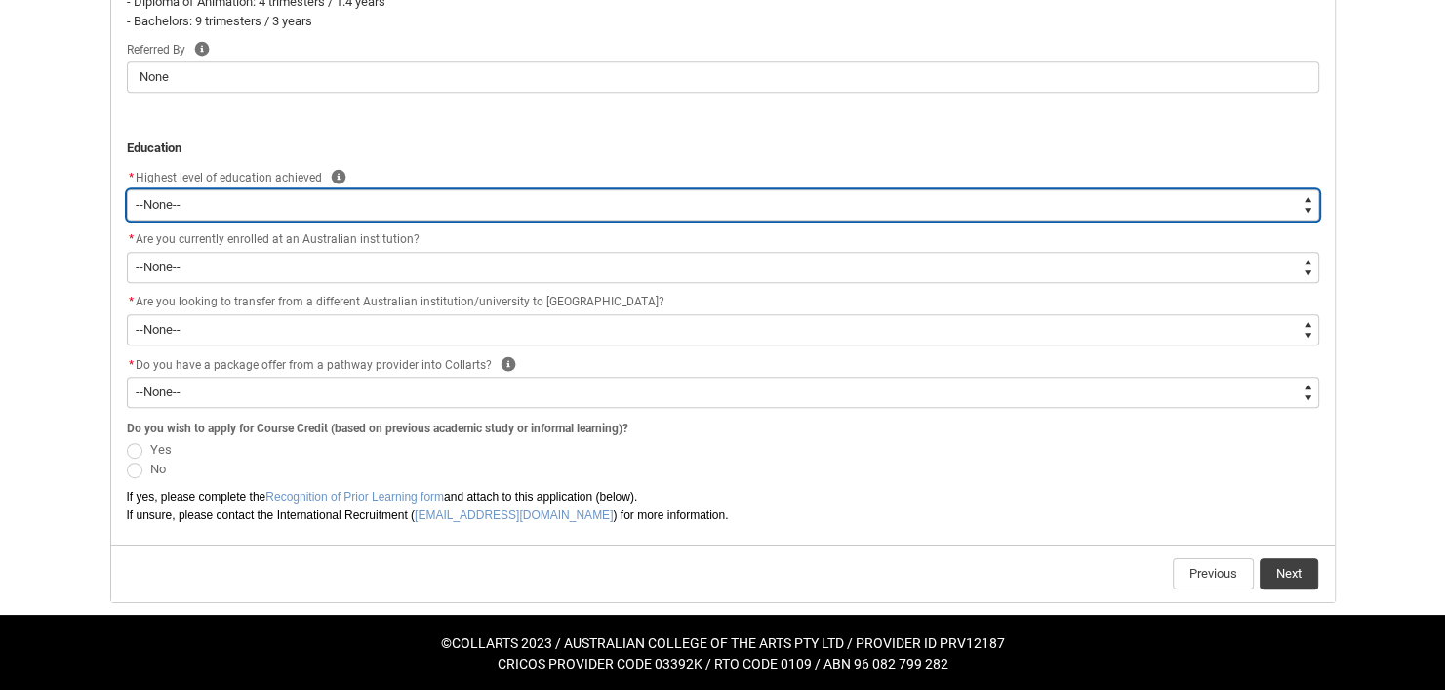
click at [482, 205] on select "--None-- Completed High School Completed a VET Course Completed Foundation Stud…" at bounding box center [723, 204] width 1192 height 31
click at [127, 189] on select "--None-- Completed High School Completed a VET Course Completed Foundation Stud…" at bounding box center [723, 204] width 1192 height 31
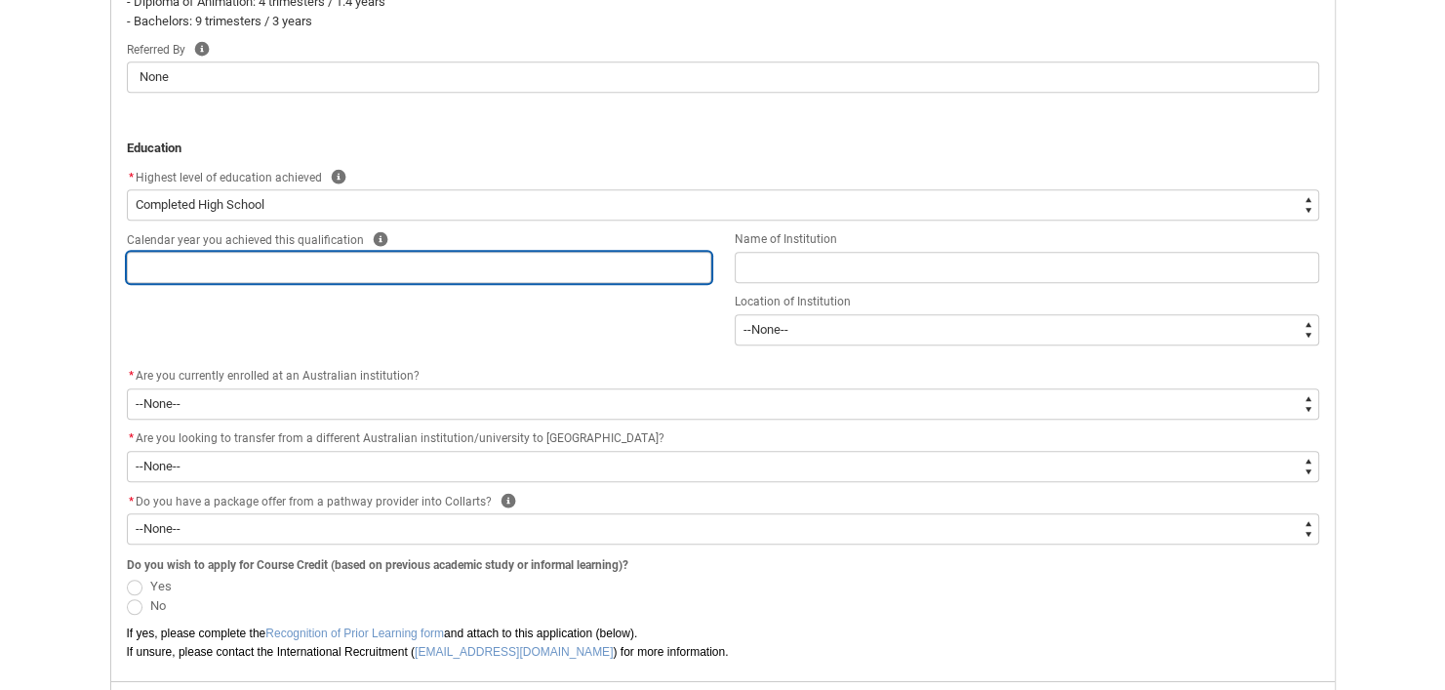
click at [393, 268] on input "REDU_Application_Form_for_Applicant flow" at bounding box center [419, 267] width 584 height 31
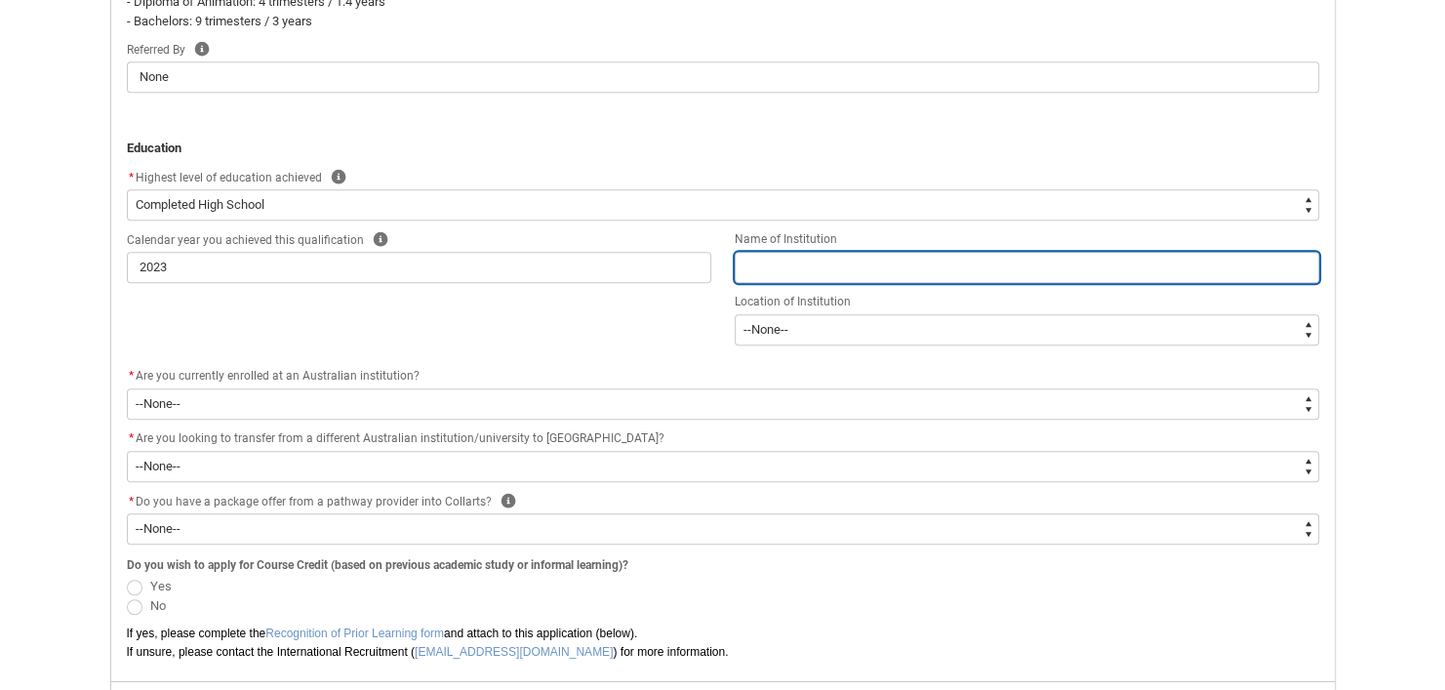
click at [884, 260] on input "REDU_Application_Form_for_Applicant flow" at bounding box center [1027, 267] width 584 height 31
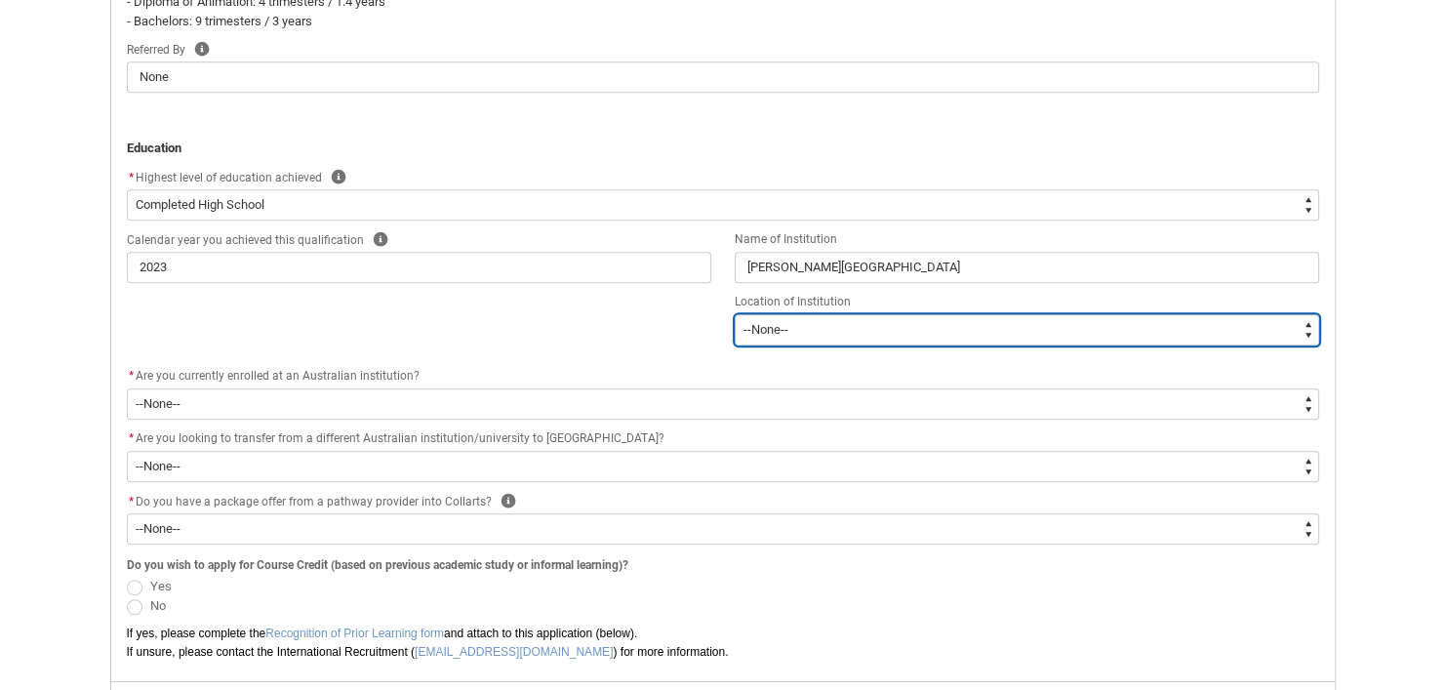
click at [863, 333] on select "--[GEOGRAPHIC_DATA]-- [GEOGRAPHIC_DATA] [GEOGRAPHIC_DATA] [GEOGRAPHIC_DATA] [GE…" at bounding box center [1027, 329] width 584 height 31
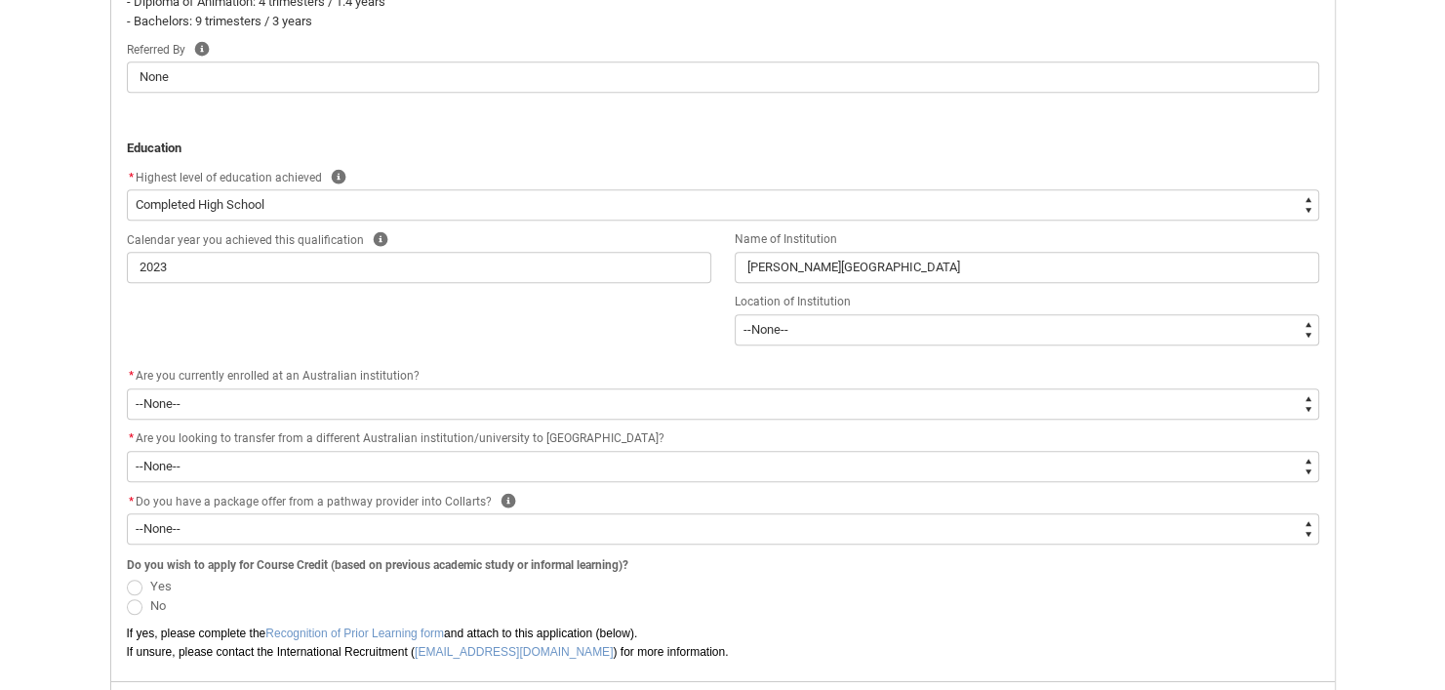
scroll to position [977, 0]
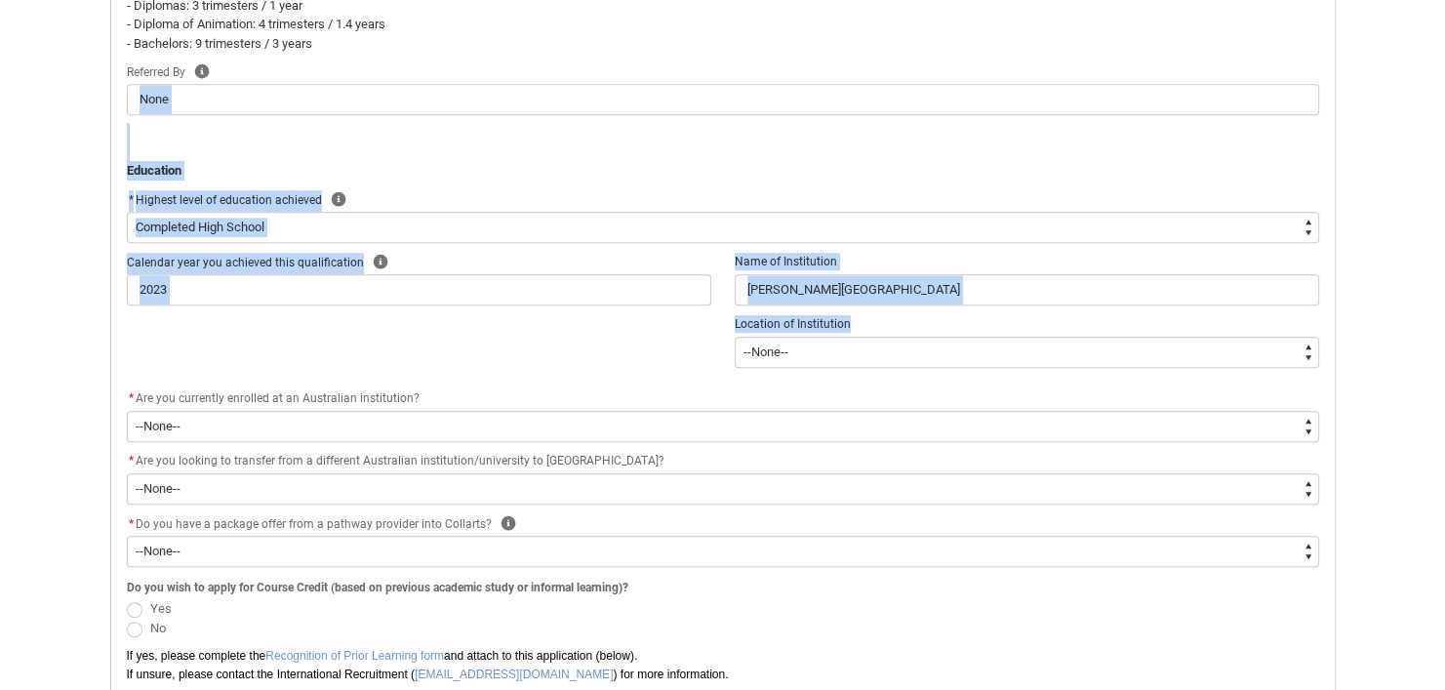
drag, startPoint x: 1330, startPoint y: 72, endPoint x: 1076, endPoint y: 360, distance: 383.6
click at [1076, 360] on div "Application Form - Step 3 Course Selection * What would you like to study? * --…" at bounding box center [723, 62] width 1216 height 1258
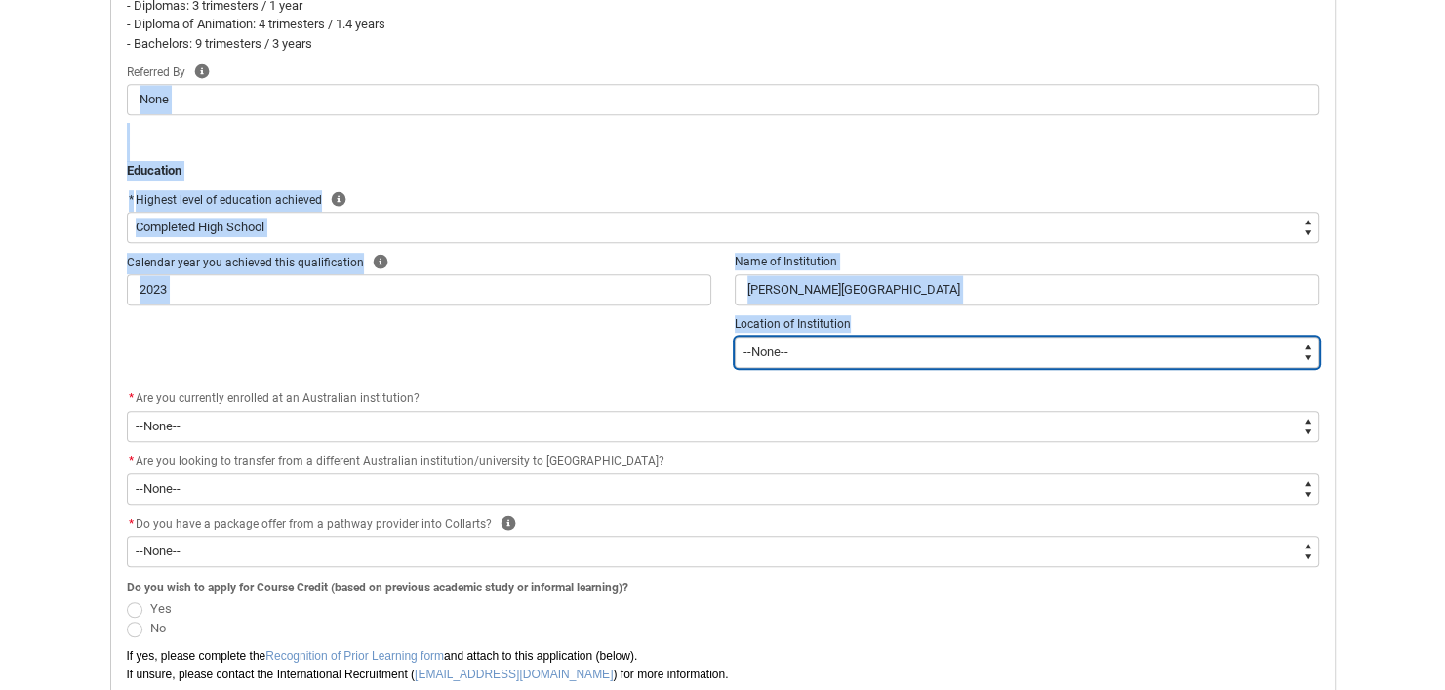
click at [1076, 360] on select "--[GEOGRAPHIC_DATA]-- [GEOGRAPHIC_DATA] [GEOGRAPHIC_DATA] [GEOGRAPHIC_DATA] [GE…" at bounding box center [1027, 352] width 584 height 31
click at [735, 337] on select "--[GEOGRAPHIC_DATA]-- [GEOGRAPHIC_DATA] [GEOGRAPHIC_DATA] [GEOGRAPHIC_DATA] [GE…" at bounding box center [1027, 352] width 584 height 31
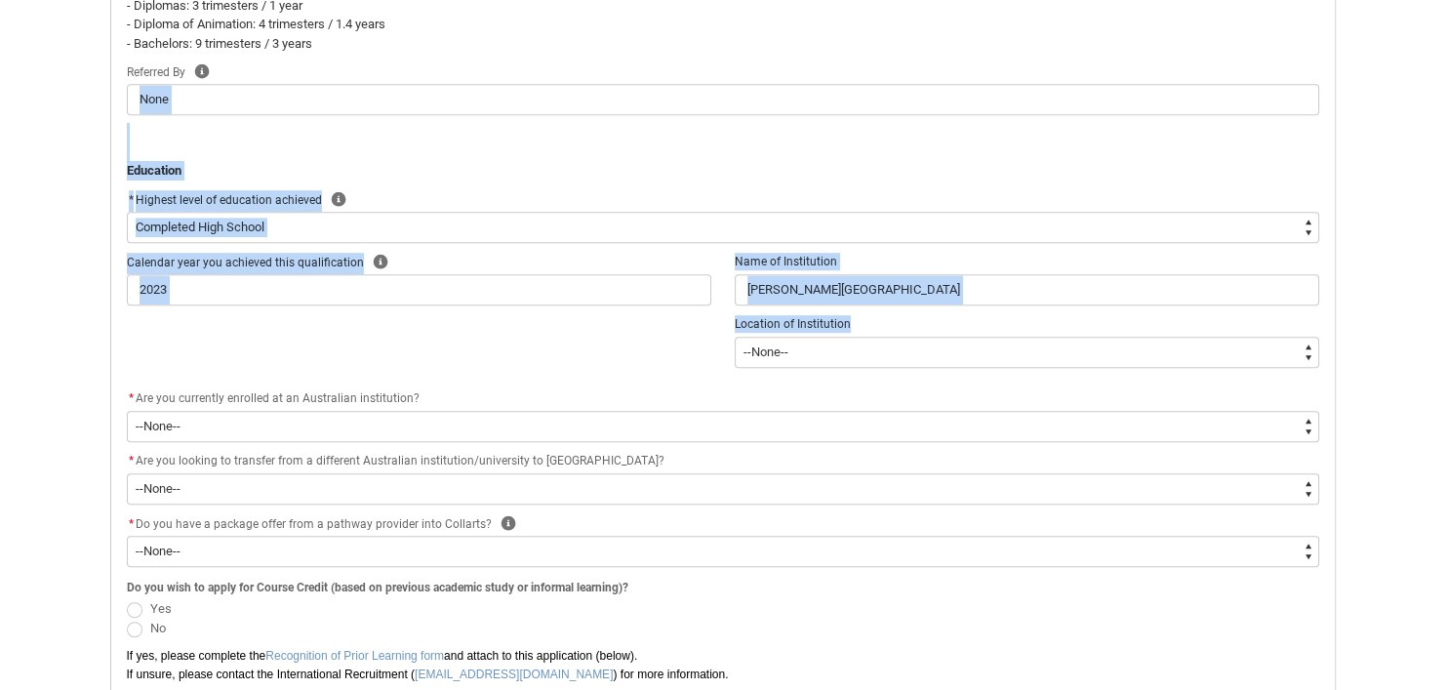
click at [518, 363] on div "Calendar year you achieved this qualification Help 2023 Name of Institution [PE…" at bounding box center [723, 319] width 1216 height 137
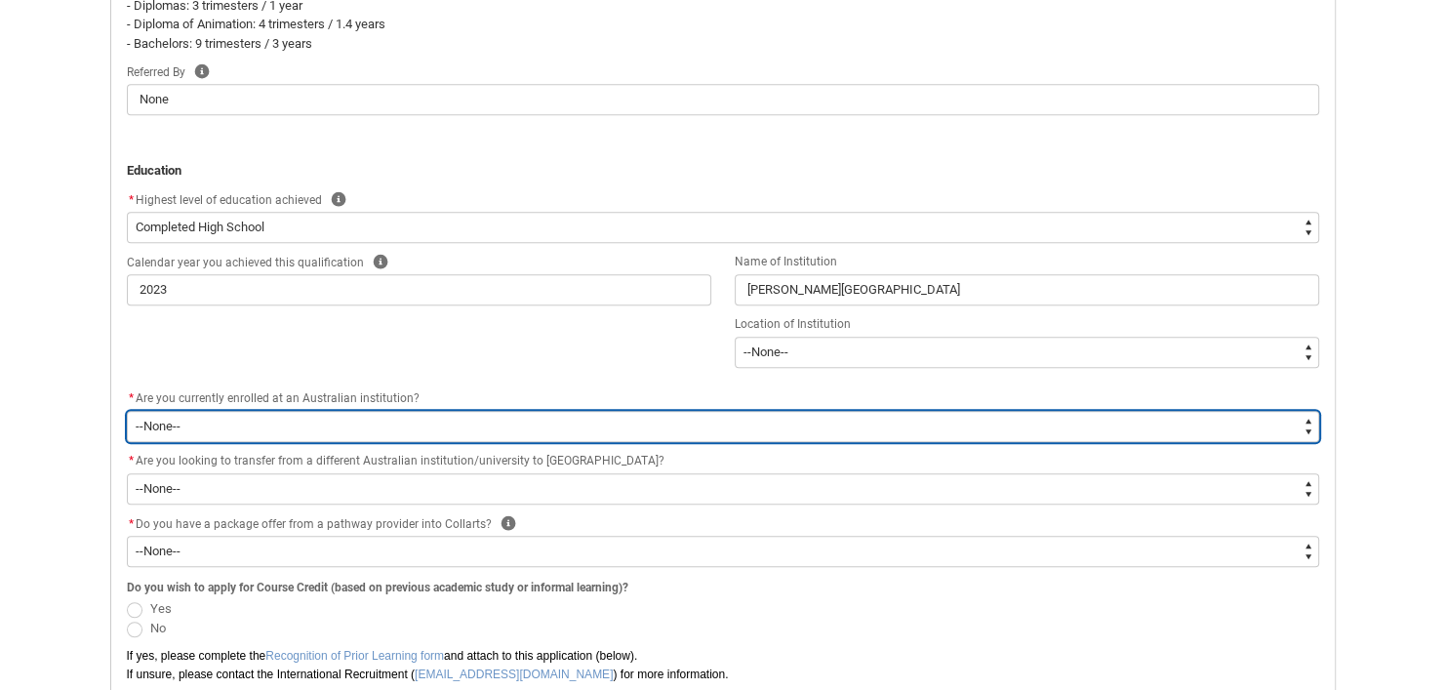
click at [415, 417] on select "--None-- Yes No" at bounding box center [723, 426] width 1192 height 31
click at [127, 411] on select "--None-- Yes No" at bounding box center [723, 426] width 1192 height 31
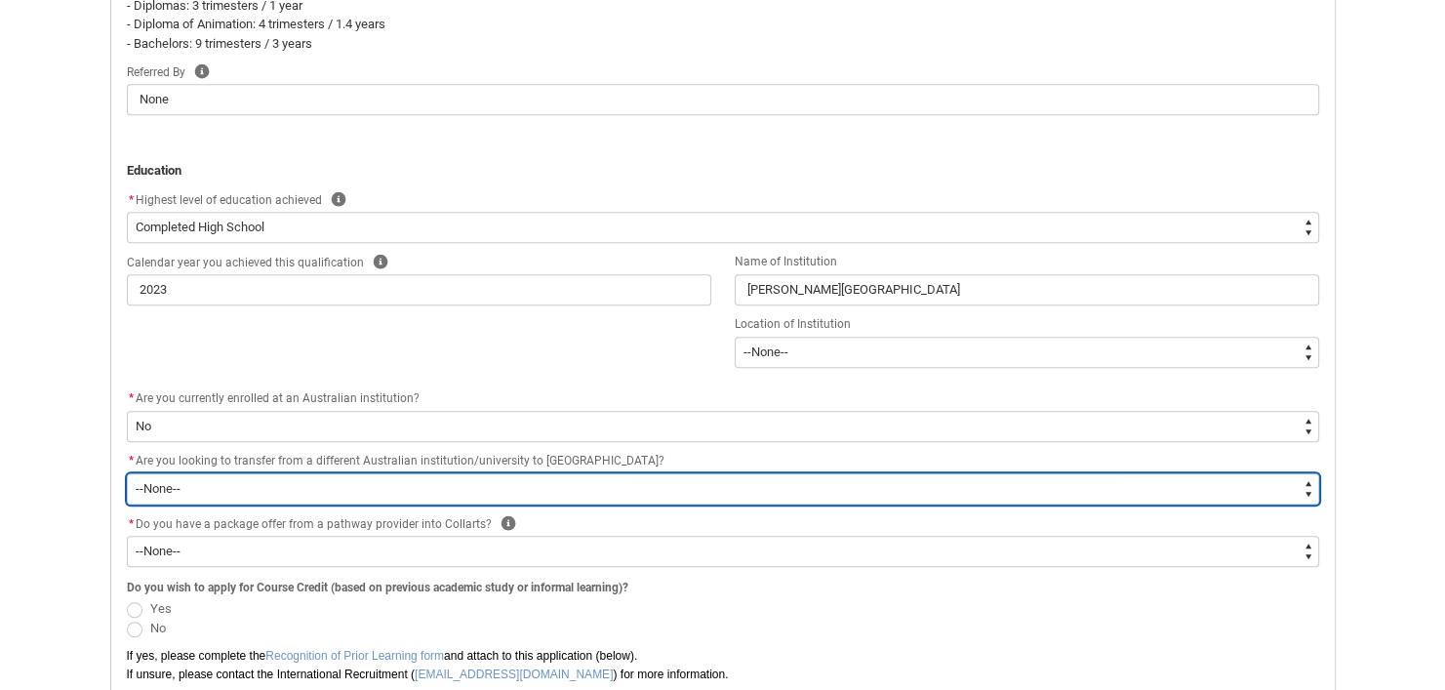
click at [374, 484] on select "--None-- Yes No" at bounding box center [723, 488] width 1192 height 31
click at [127, 473] on select "--None-- Yes No" at bounding box center [723, 488] width 1192 height 31
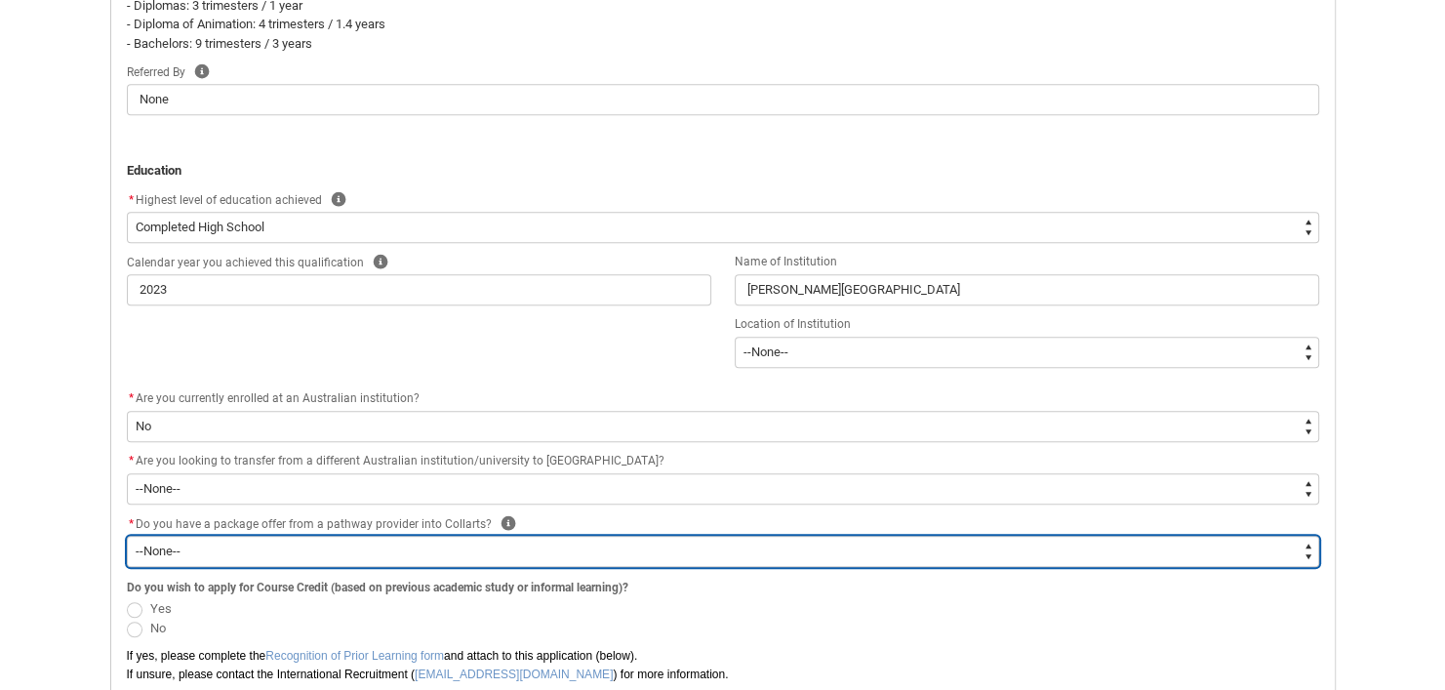
click at [406, 541] on select "--None-- Yes No" at bounding box center [723, 551] width 1192 height 31
click at [127, 536] on select "--None-- Yes No" at bounding box center [723, 551] width 1192 height 31
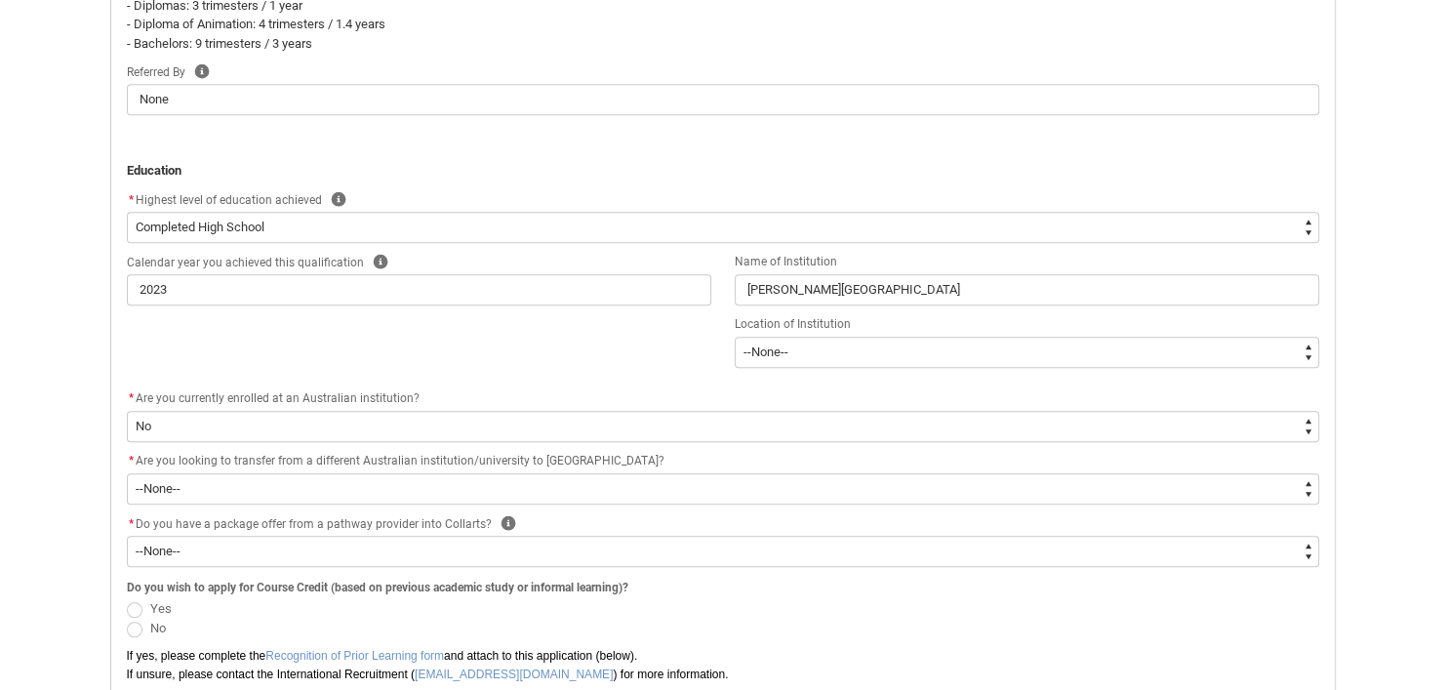
click at [1104, 650] on p "If yes, please complete the Recognition of Prior Learning form and attach to th…" at bounding box center [723, 656] width 1192 height 20
click at [132, 623] on span "REDU_Application_Form_for_Applicant flow" at bounding box center [135, 629] width 16 height 16
click at [127, 618] on input "No" at bounding box center [126, 618] width 1 height 1
click at [131, 608] on span "REDU_Application_Form_for_Applicant flow" at bounding box center [135, 610] width 16 height 16
click at [127, 598] on input "Yes" at bounding box center [126, 597] width 1 height 1
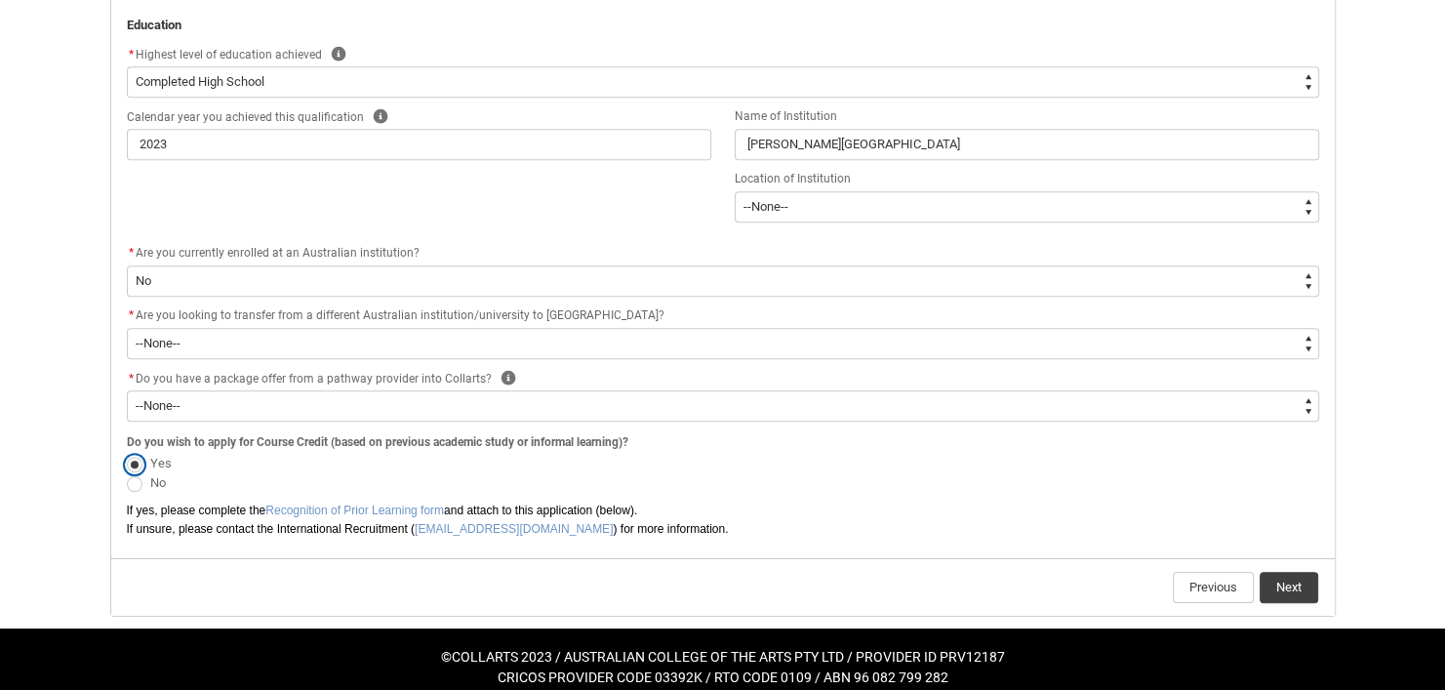
scroll to position [1136, 0]
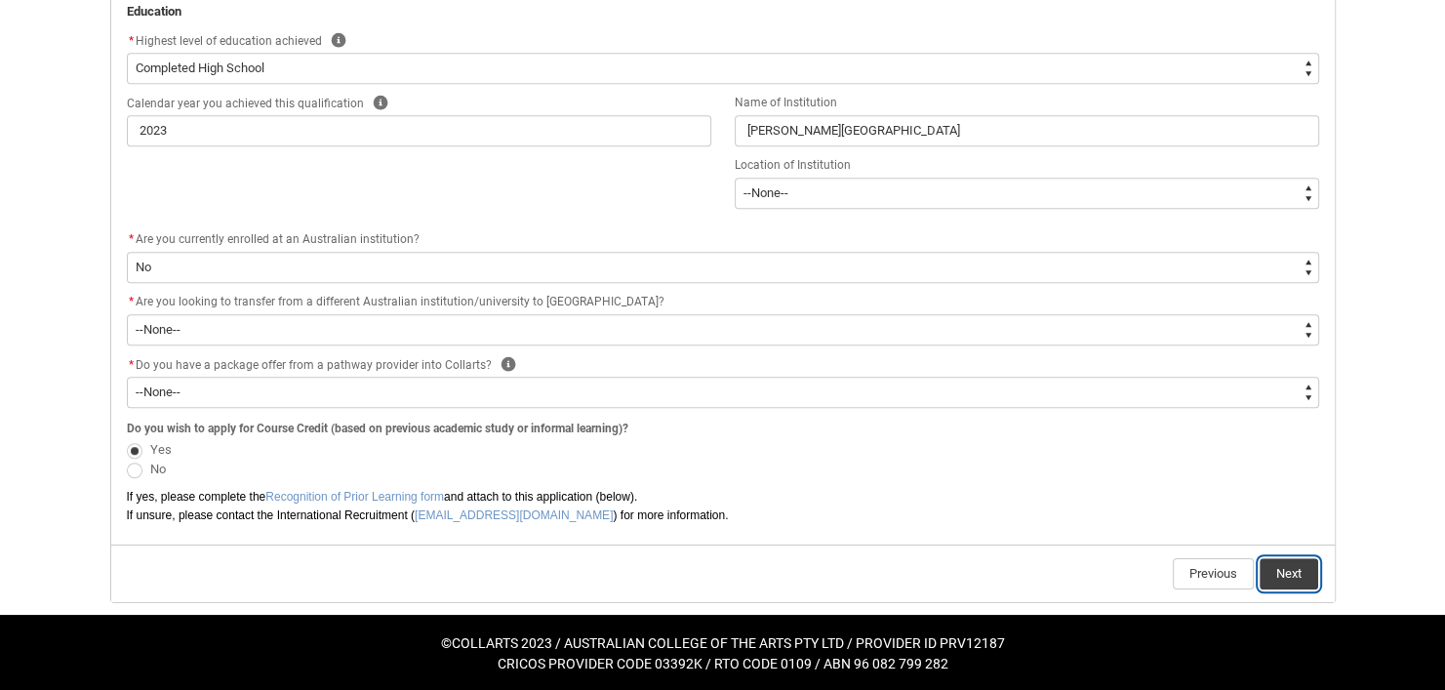
click at [1297, 561] on button "Next" at bounding box center [1288, 573] width 59 height 31
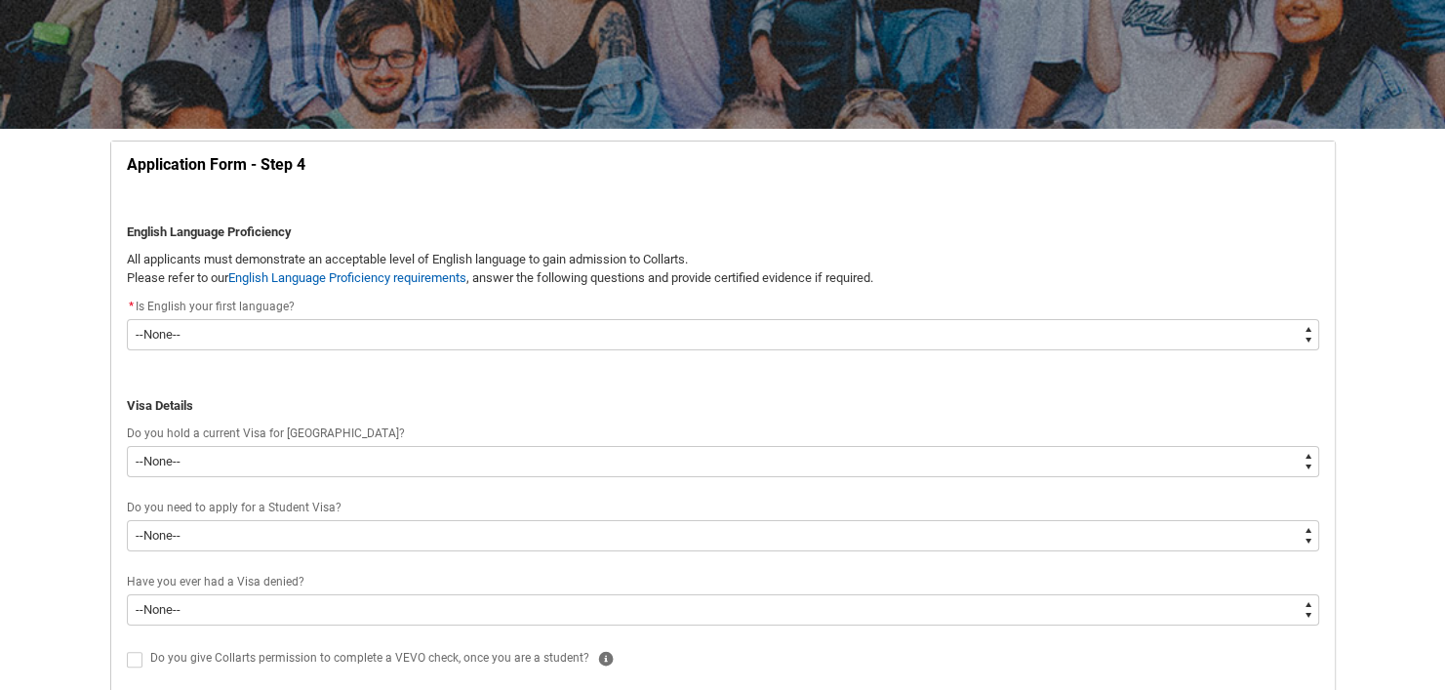
scroll to position [304, 0]
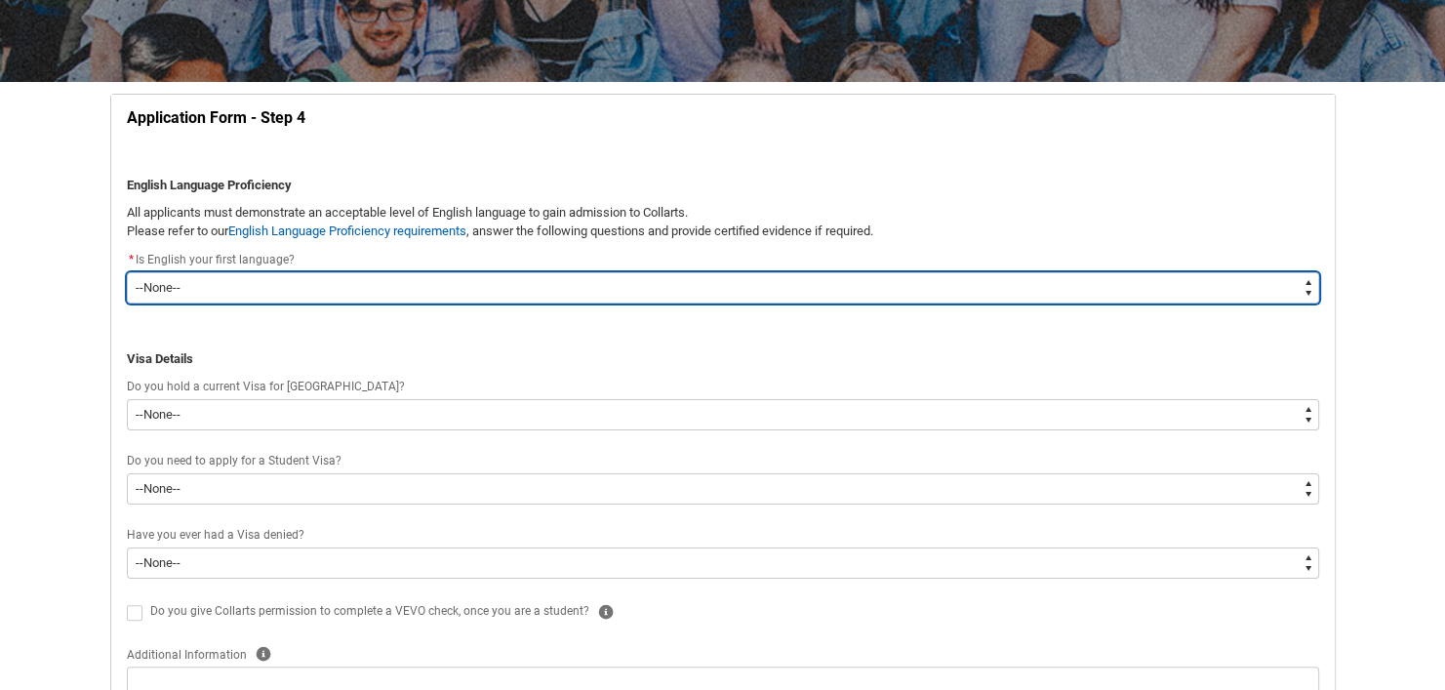
click at [516, 272] on select "--None-- Yes No" at bounding box center [723, 287] width 1192 height 31
click at [127, 272] on select "--None-- Yes No" at bounding box center [723, 287] width 1192 height 31
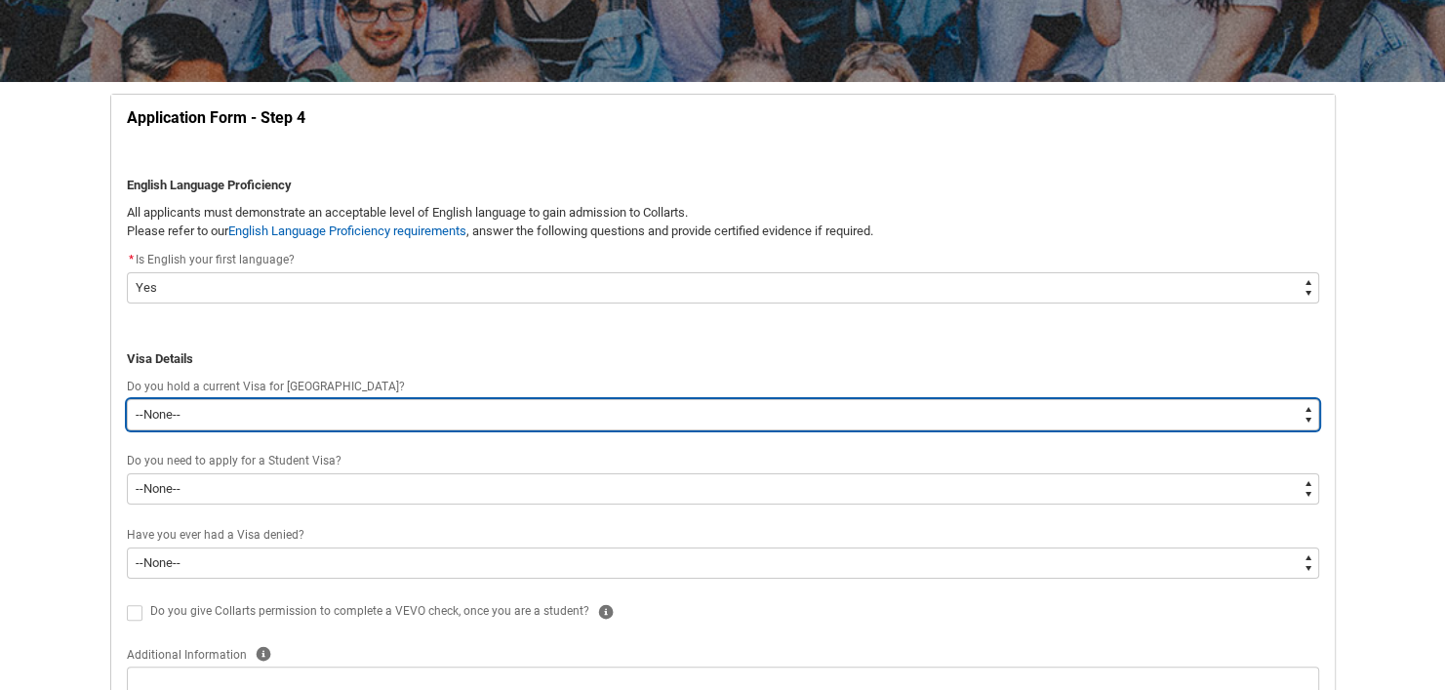
click at [379, 418] on select "--None-- Yes No" at bounding box center [723, 414] width 1192 height 31
click at [127, 399] on select "--None-- Yes No" at bounding box center [723, 414] width 1192 height 31
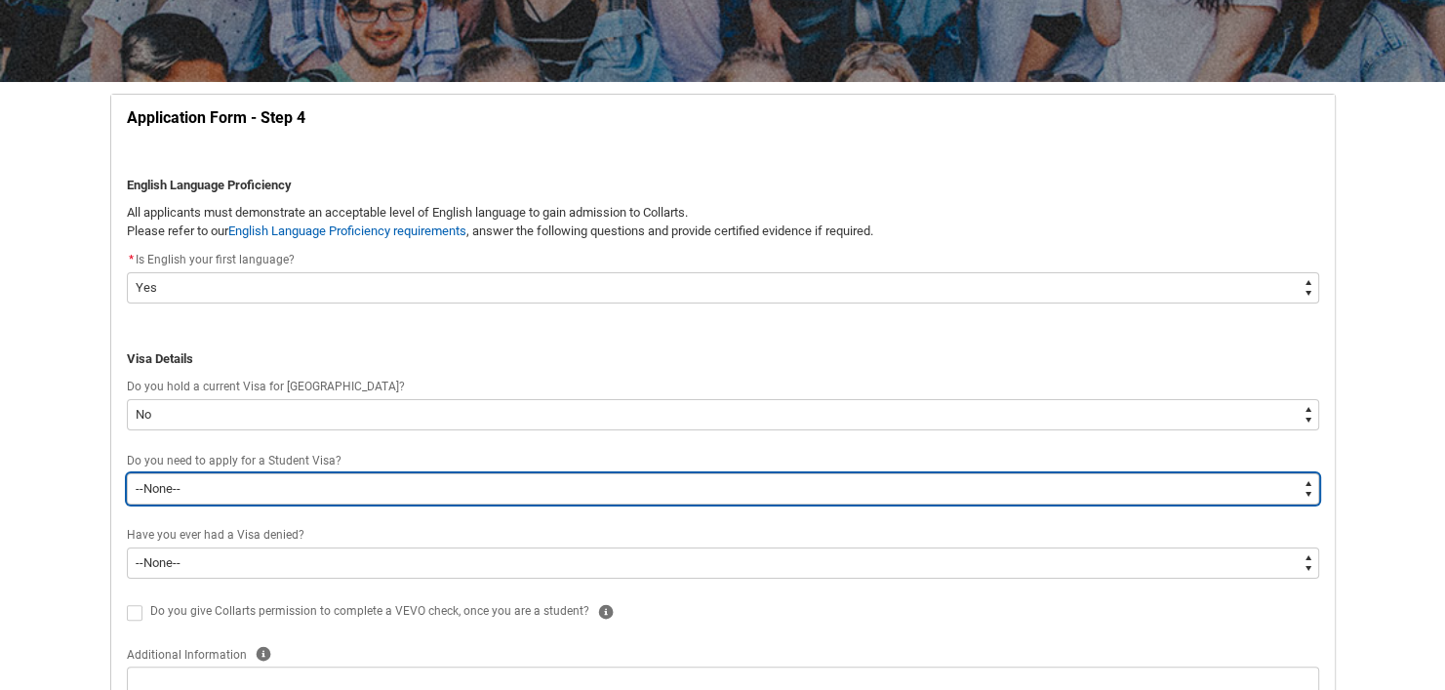
click at [307, 484] on select "--None-- Yes No" at bounding box center [723, 488] width 1192 height 31
click at [127, 473] on select "--None-- Yes No" at bounding box center [723, 488] width 1192 height 31
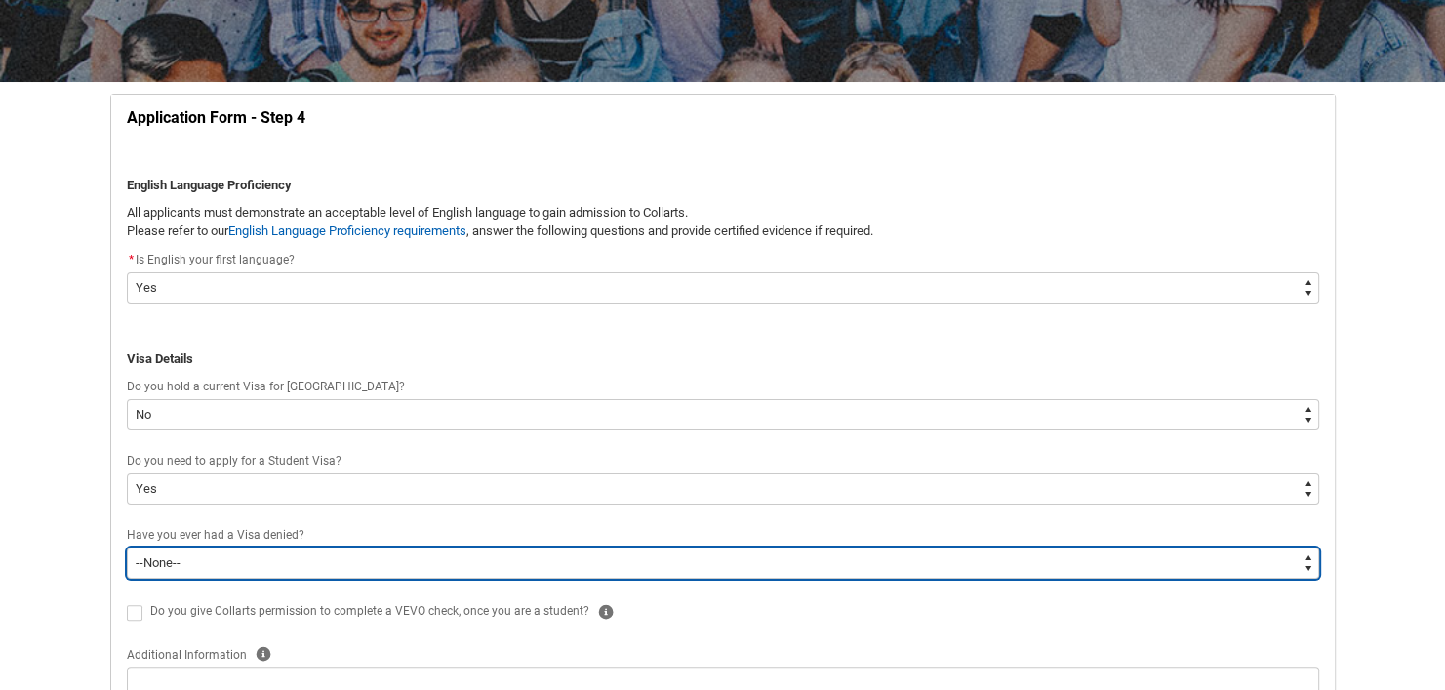
click at [312, 562] on select "--None-- Yes No" at bounding box center [723, 562] width 1192 height 31
click at [127, 547] on select "--None-- Yes No" at bounding box center [723, 562] width 1192 height 31
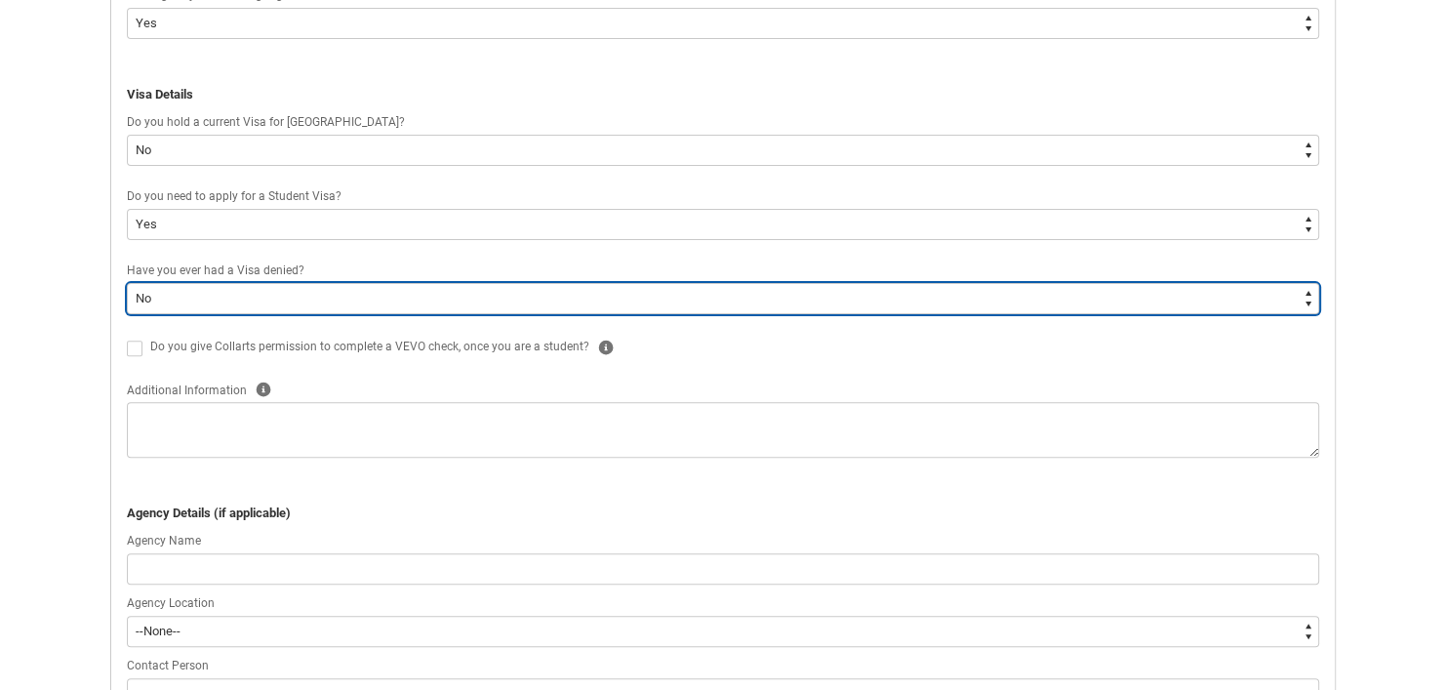
scroll to position [581, 0]
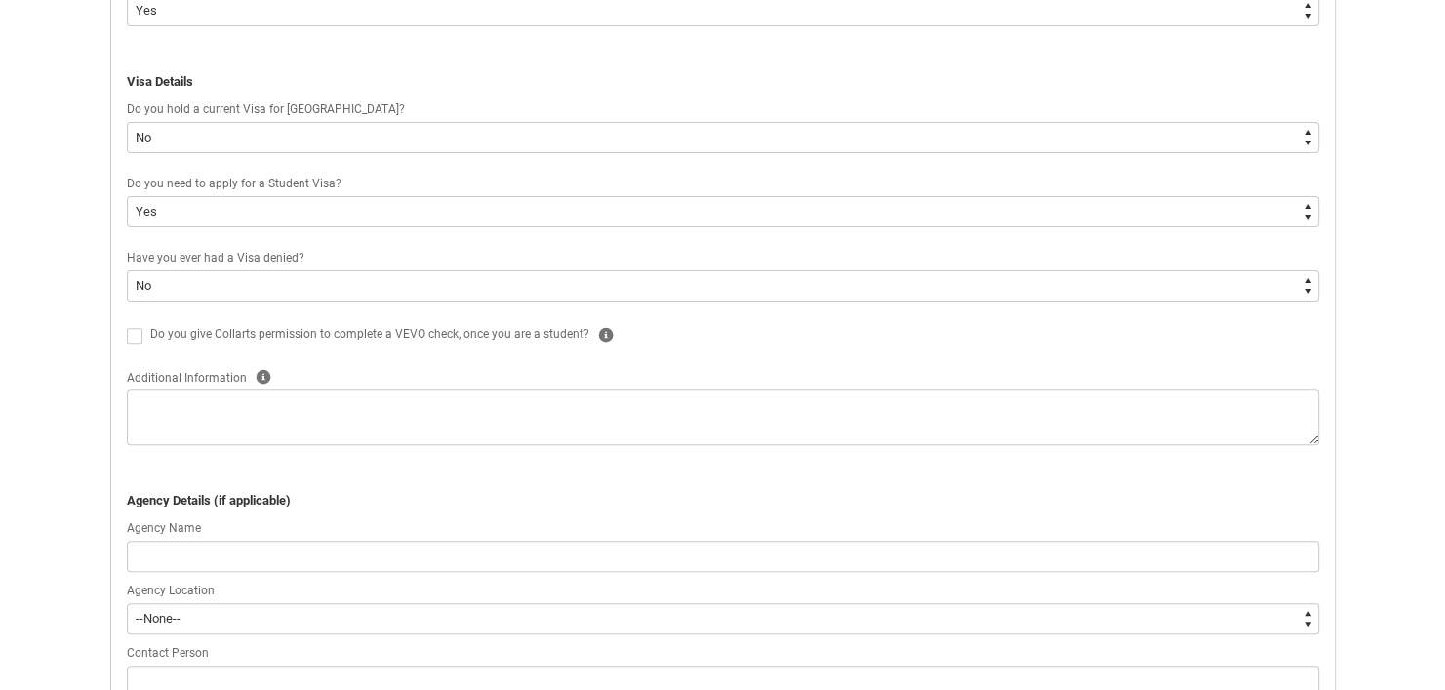
click at [141, 332] on label "REDU_Application_Form_for_Applicant flow" at bounding box center [138, 334] width 23 height 15
click at [127, 325] on input "REDU_Application_Form_for_Applicant flow" at bounding box center [126, 324] width 1 height 1
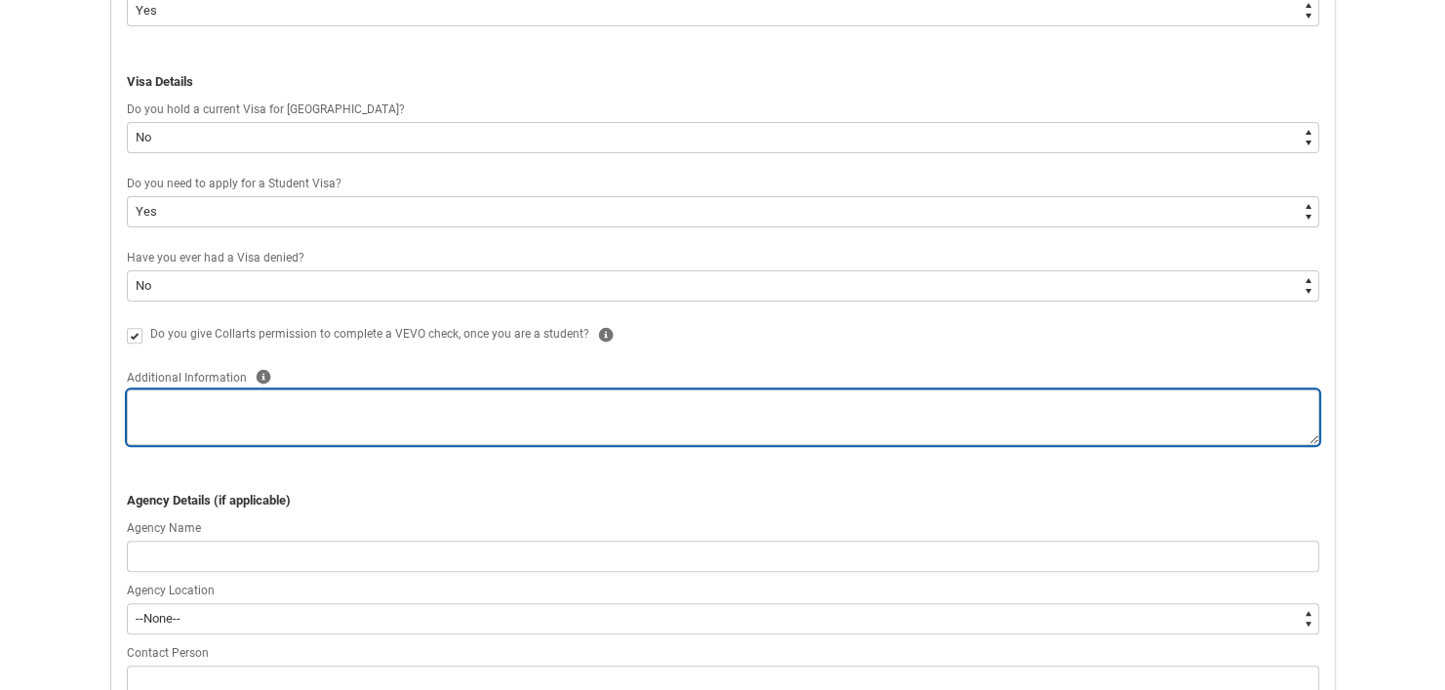
click at [389, 389] on textarea "REDU_Application_Form_for_Applicant flow" at bounding box center [723, 417] width 1192 height 56
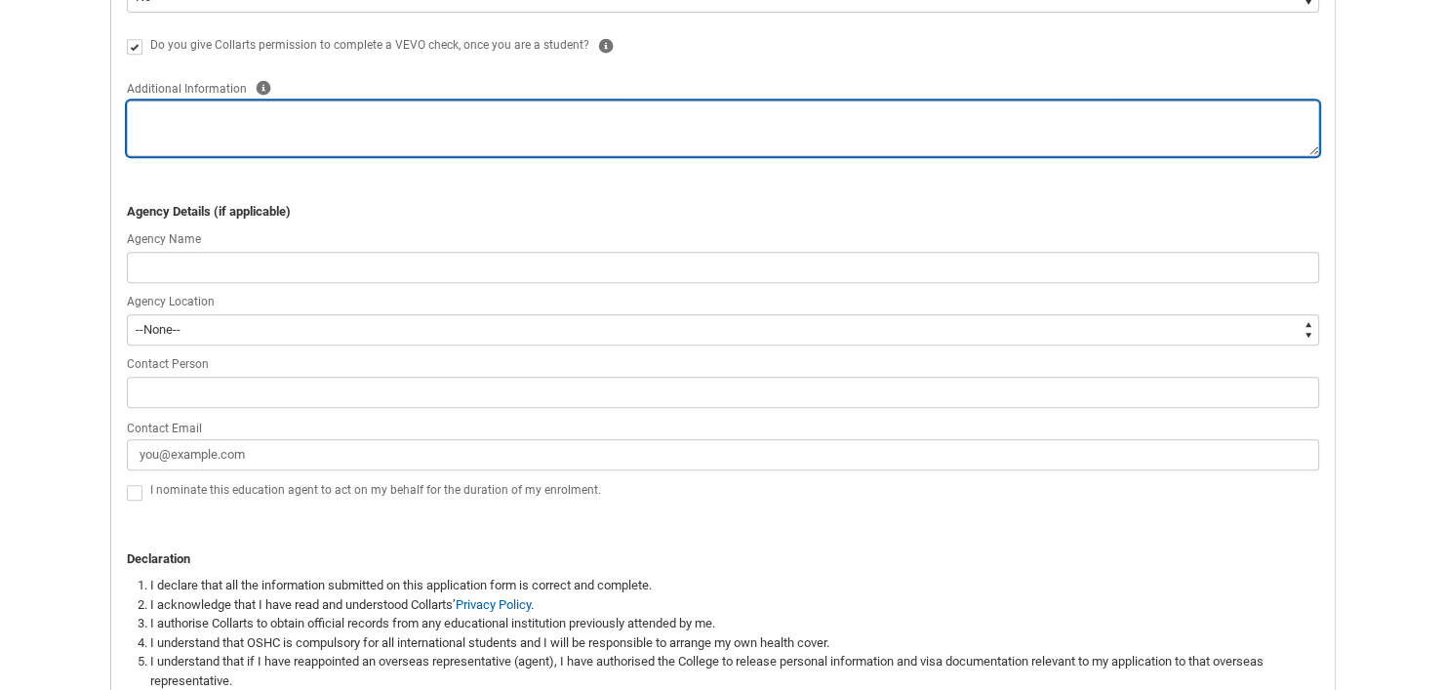
scroll to position [972, 0]
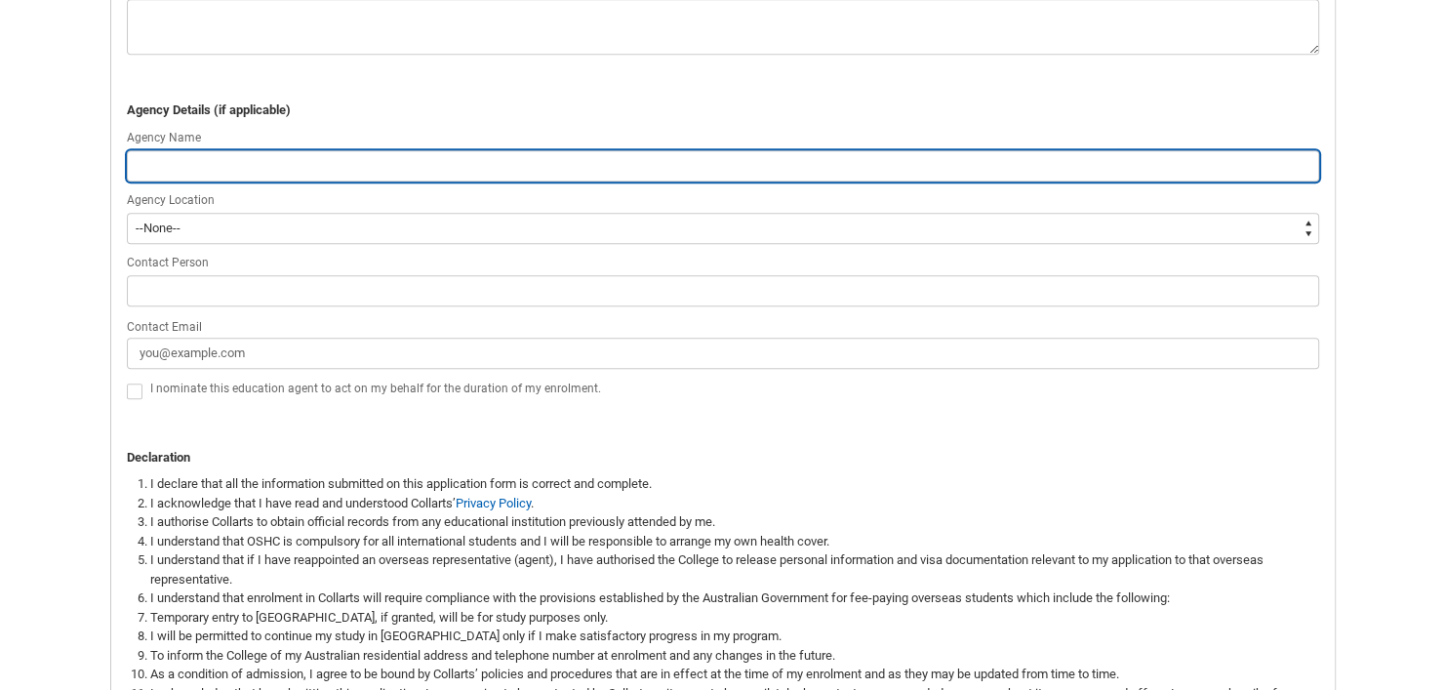
click at [636, 166] on input "REDU_Application_Form_for_Applicant flow" at bounding box center [723, 165] width 1192 height 31
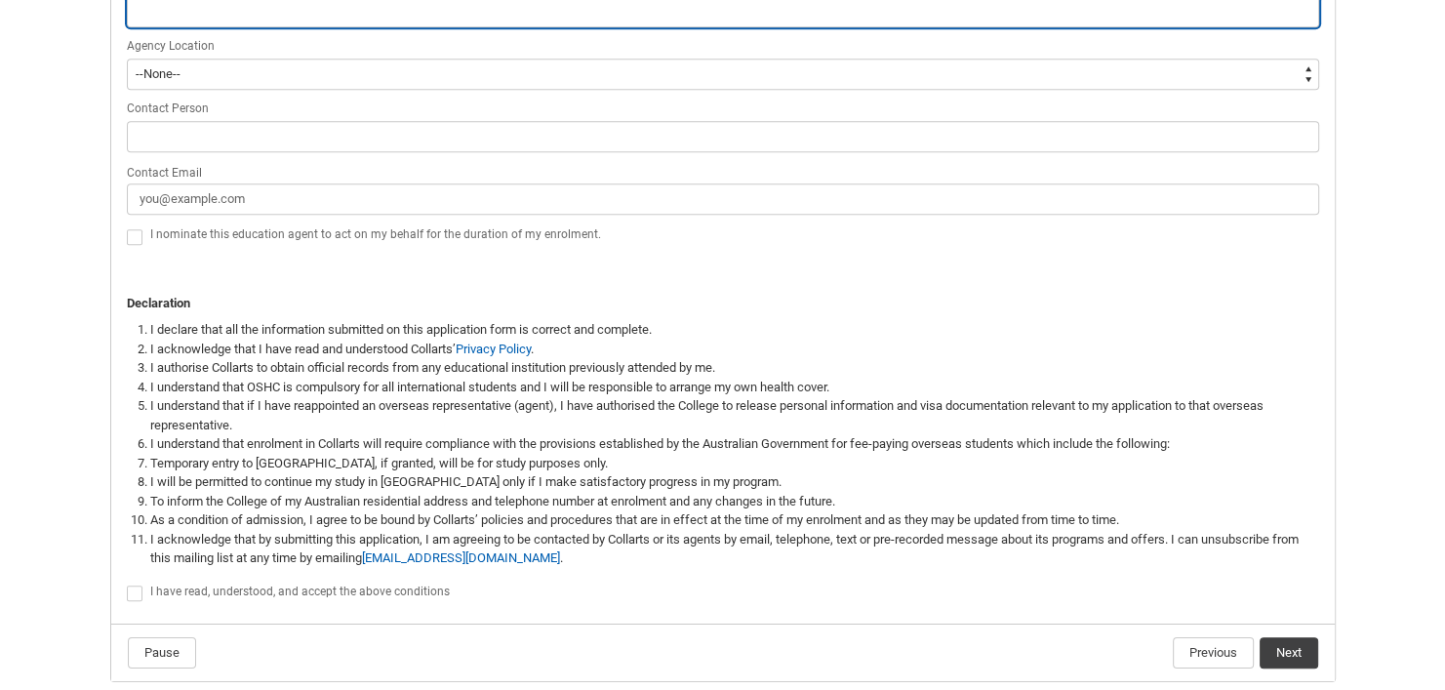
scroll to position [1206, 0]
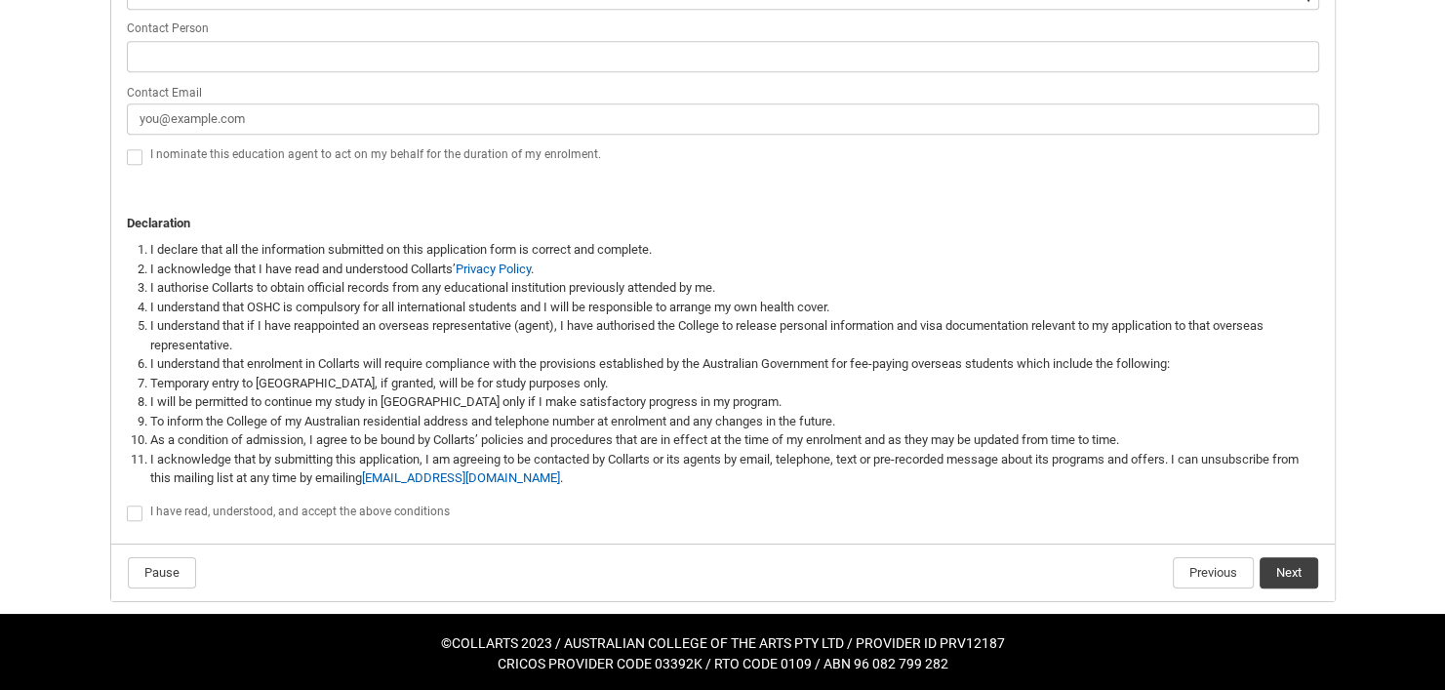
click at [142, 513] on label "REDU_Application_Form_for_Applicant flow" at bounding box center [138, 512] width 23 height 15
click at [127, 503] on input "REDU_Application_Form_for_Applicant flow" at bounding box center [126, 502] width 1 height 1
click at [1297, 569] on button "Next" at bounding box center [1288, 572] width 59 height 31
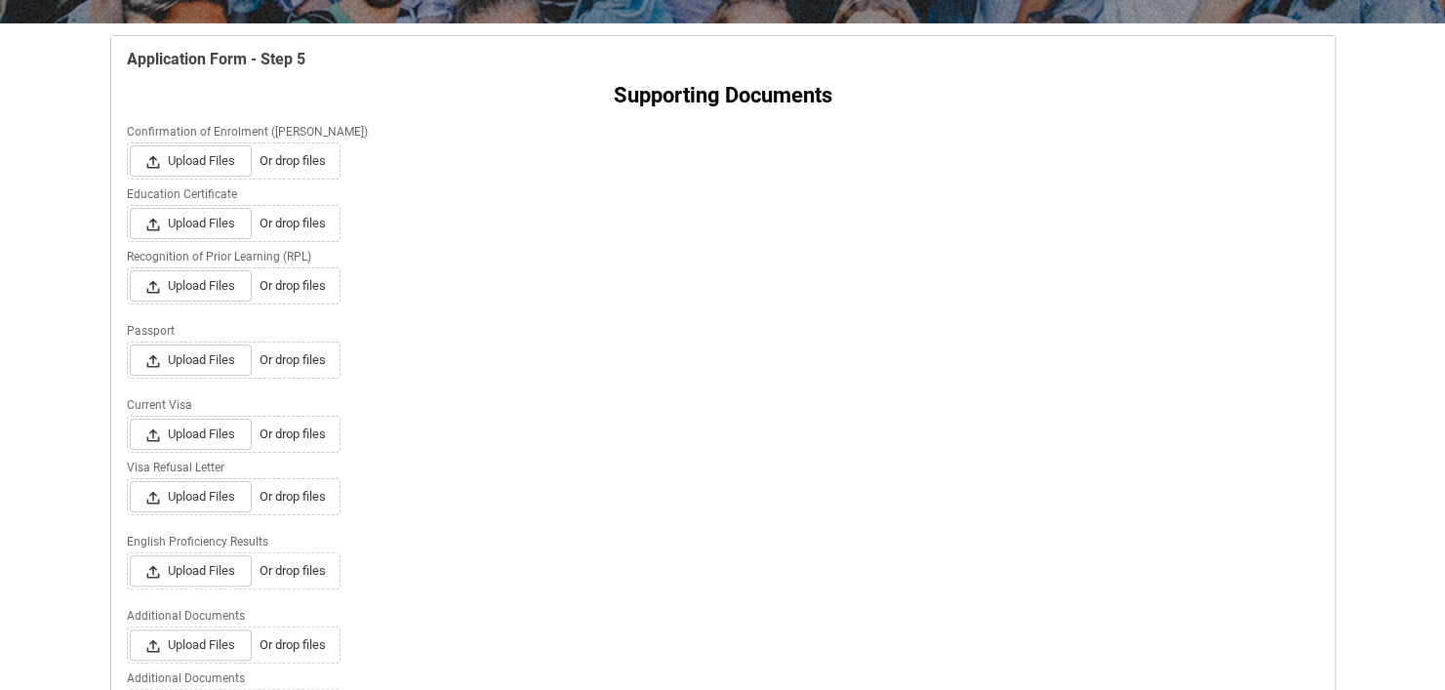
scroll to position [361, 0]
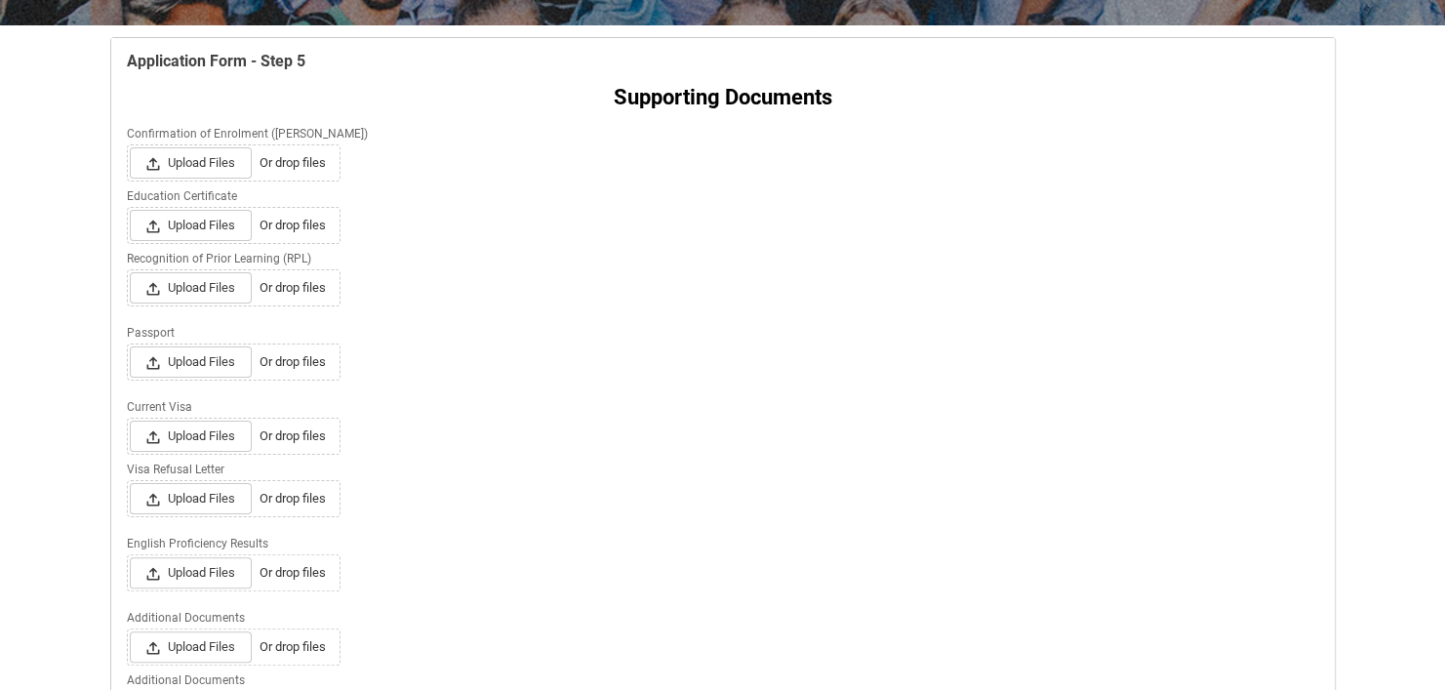
click at [311, 162] on span "Or drop files" at bounding box center [292, 163] width 66 height 20
click at [130, 147] on input "Upload Files Or drop files" at bounding box center [129, 146] width 1 height 1
click at [201, 356] on span "Upload Files" at bounding box center [191, 361] width 122 height 31
click at [130, 346] on input "Upload Files Or drop files" at bounding box center [129, 345] width 1 height 1
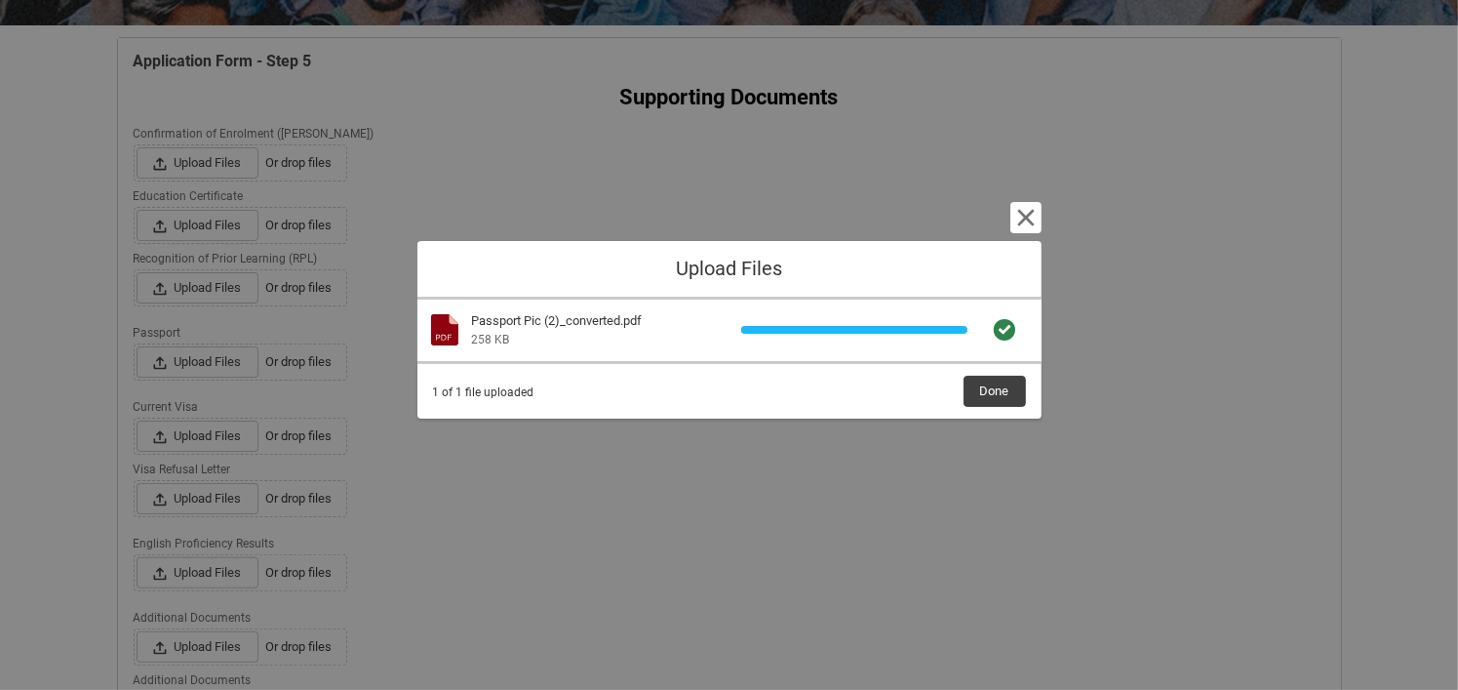
click at [454, 335] on use at bounding box center [444, 329] width 27 height 31
click at [988, 383] on span "Done" at bounding box center [994, 391] width 29 height 29
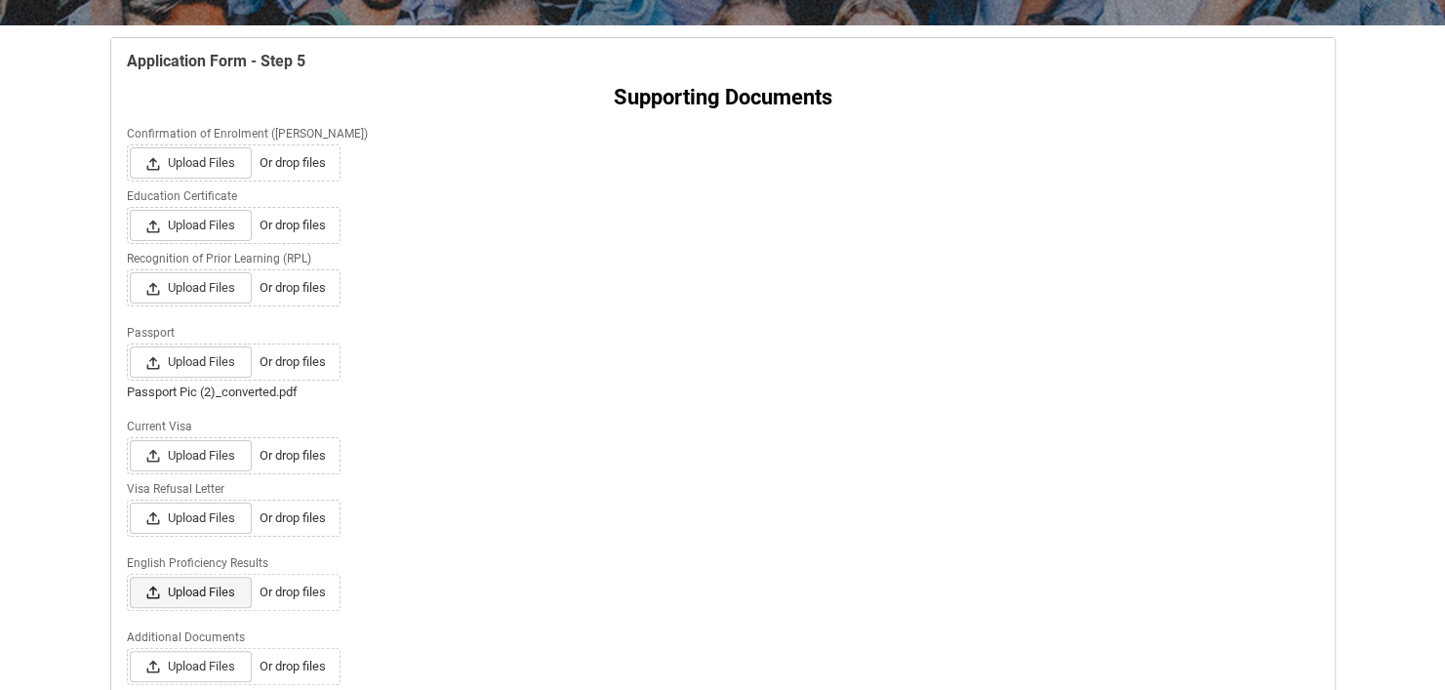
click at [186, 585] on span "Upload Files" at bounding box center [191, 592] width 122 height 31
click at [130, 577] on input "Upload Files Or drop files" at bounding box center [129, 576] width 1 height 1
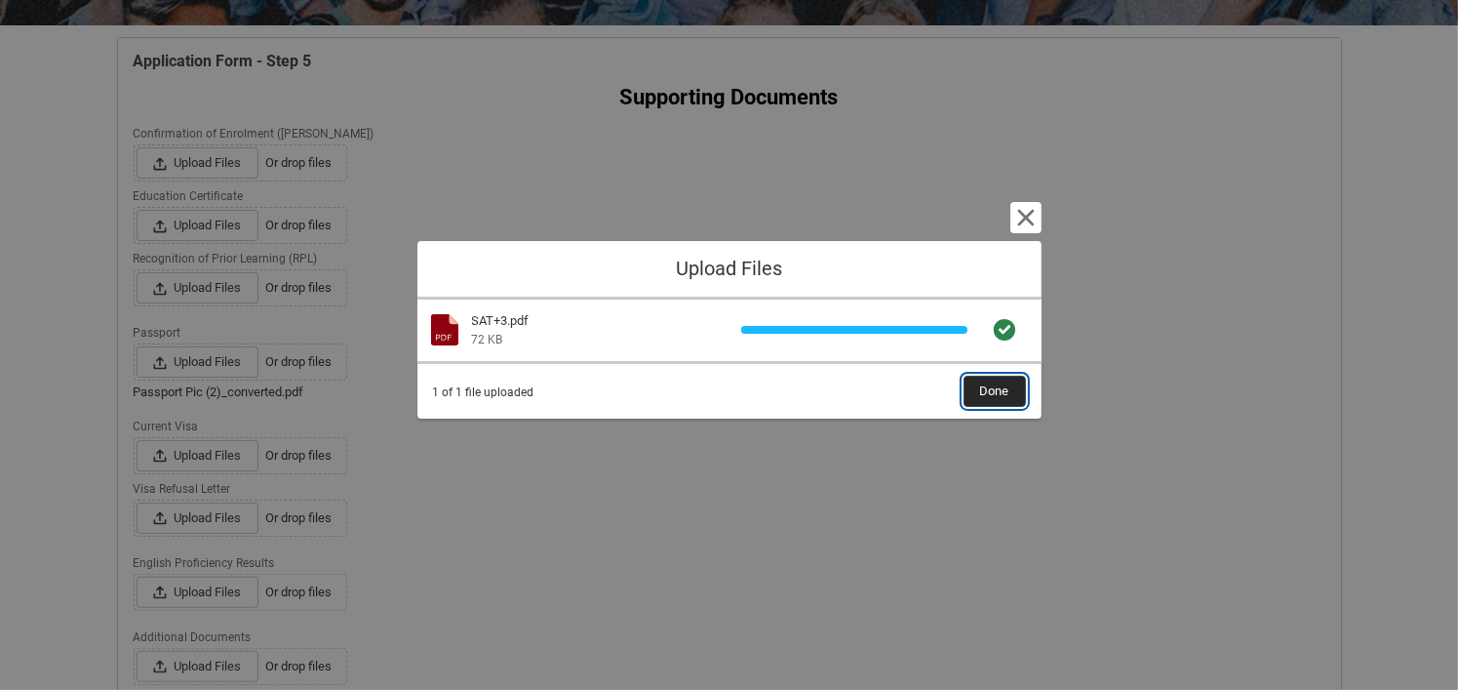
click at [985, 387] on span "Done" at bounding box center [994, 391] width 29 height 29
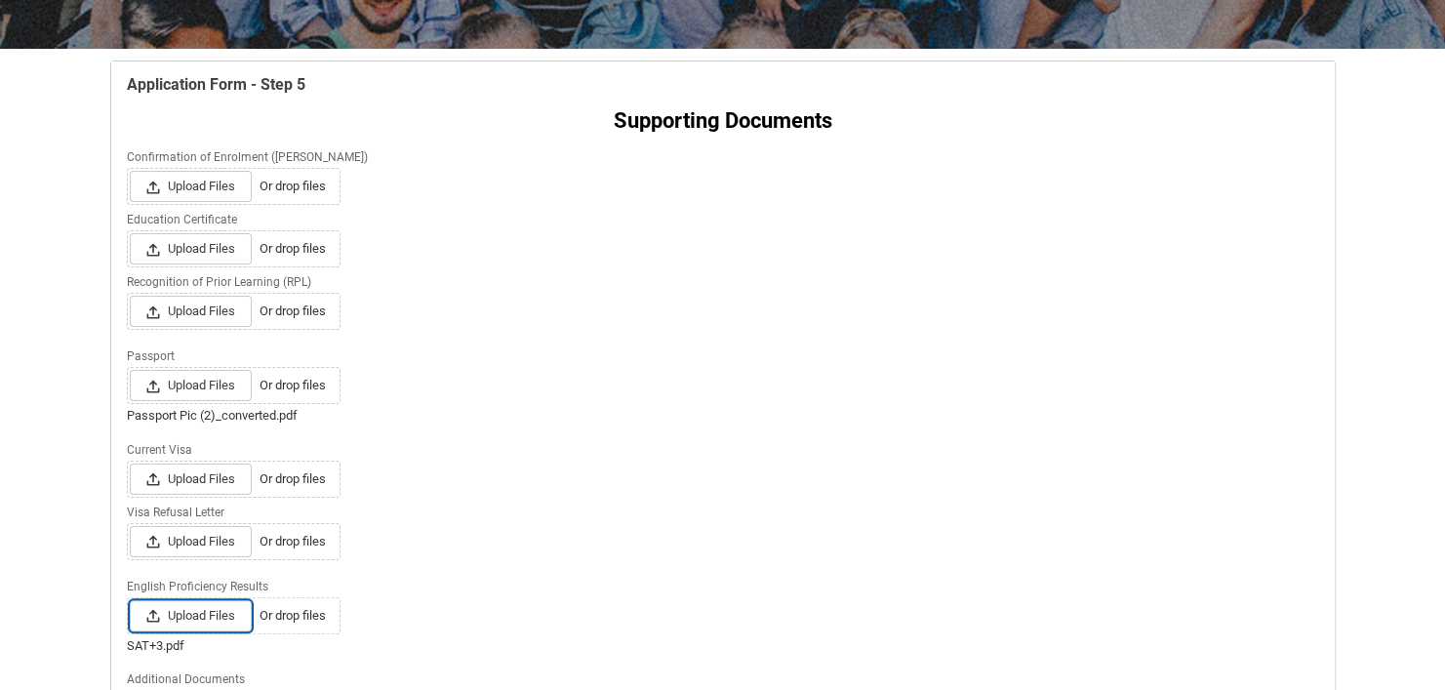
scroll to position [341, 0]
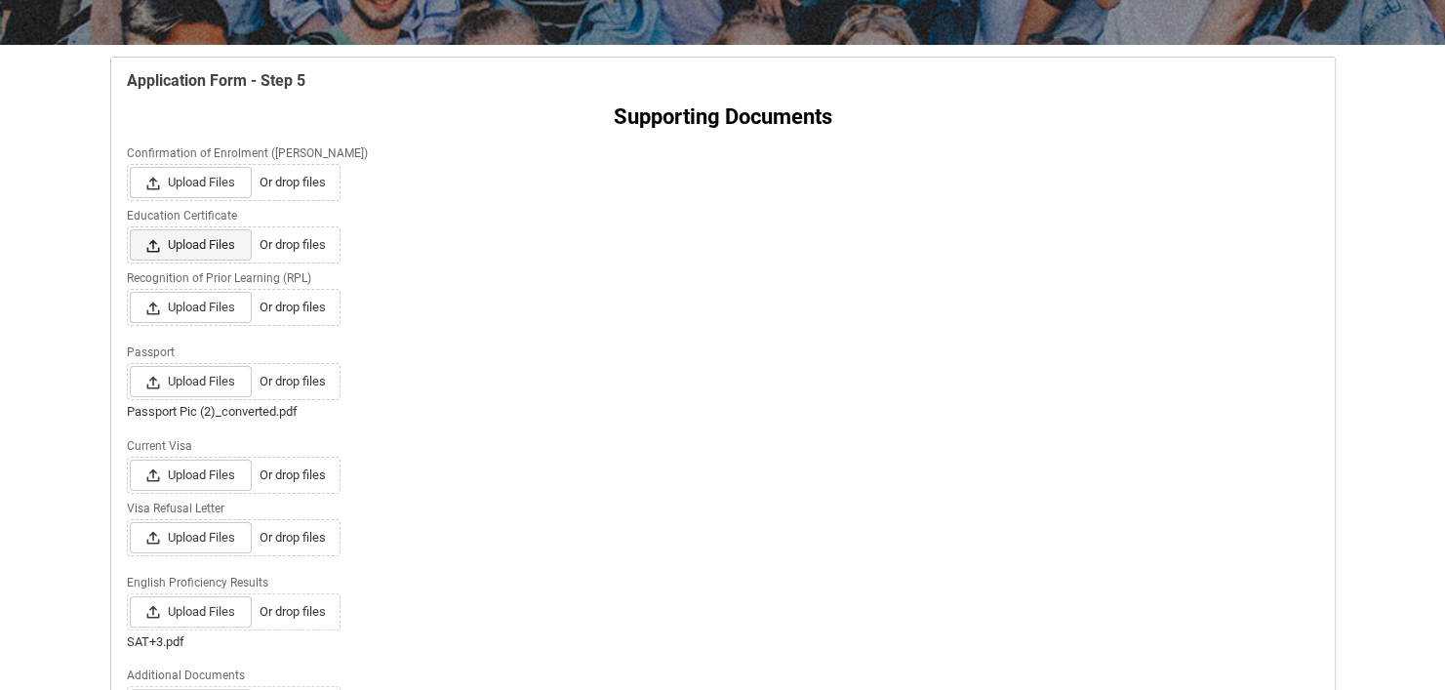
click at [210, 240] on span "Upload Files" at bounding box center [191, 244] width 122 height 31
click at [130, 229] on input "Upload Files Or drop files" at bounding box center [129, 228] width 1 height 1
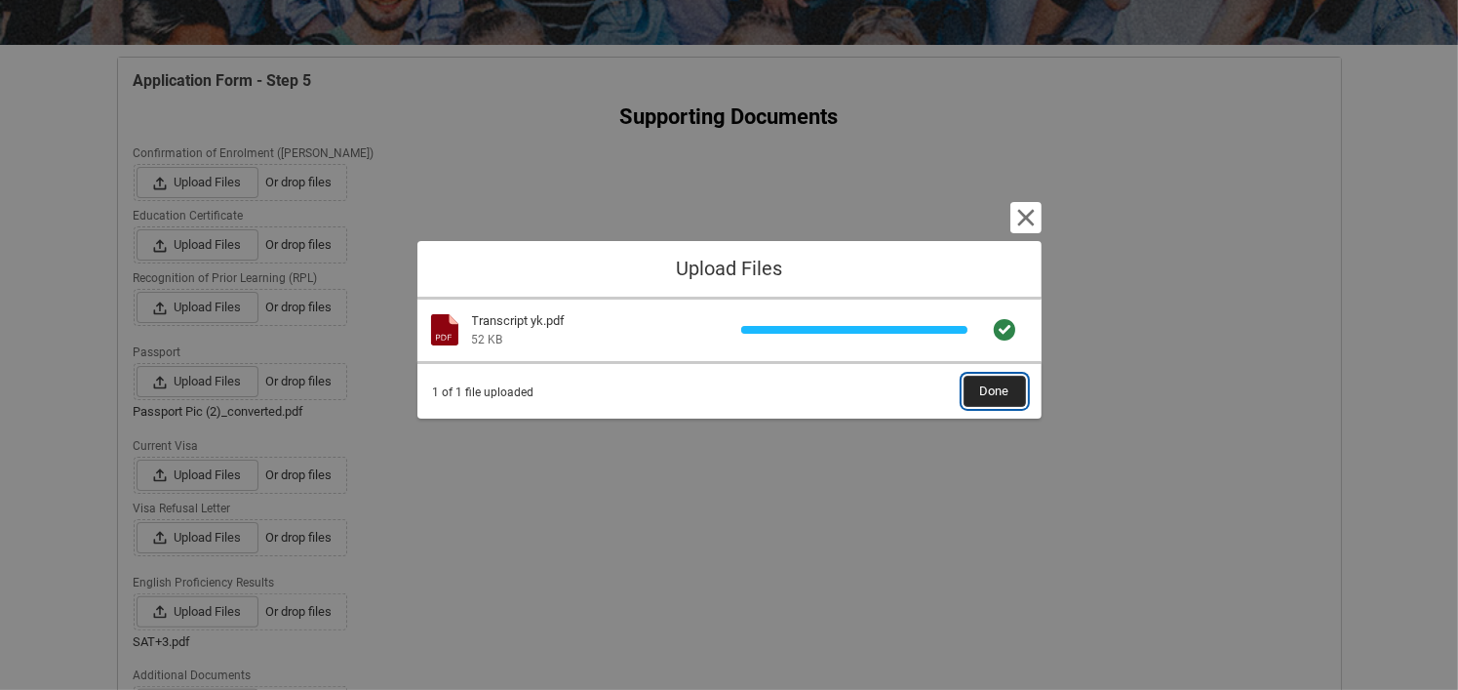
click at [969, 394] on button "Done" at bounding box center [995, 391] width 62 height 31
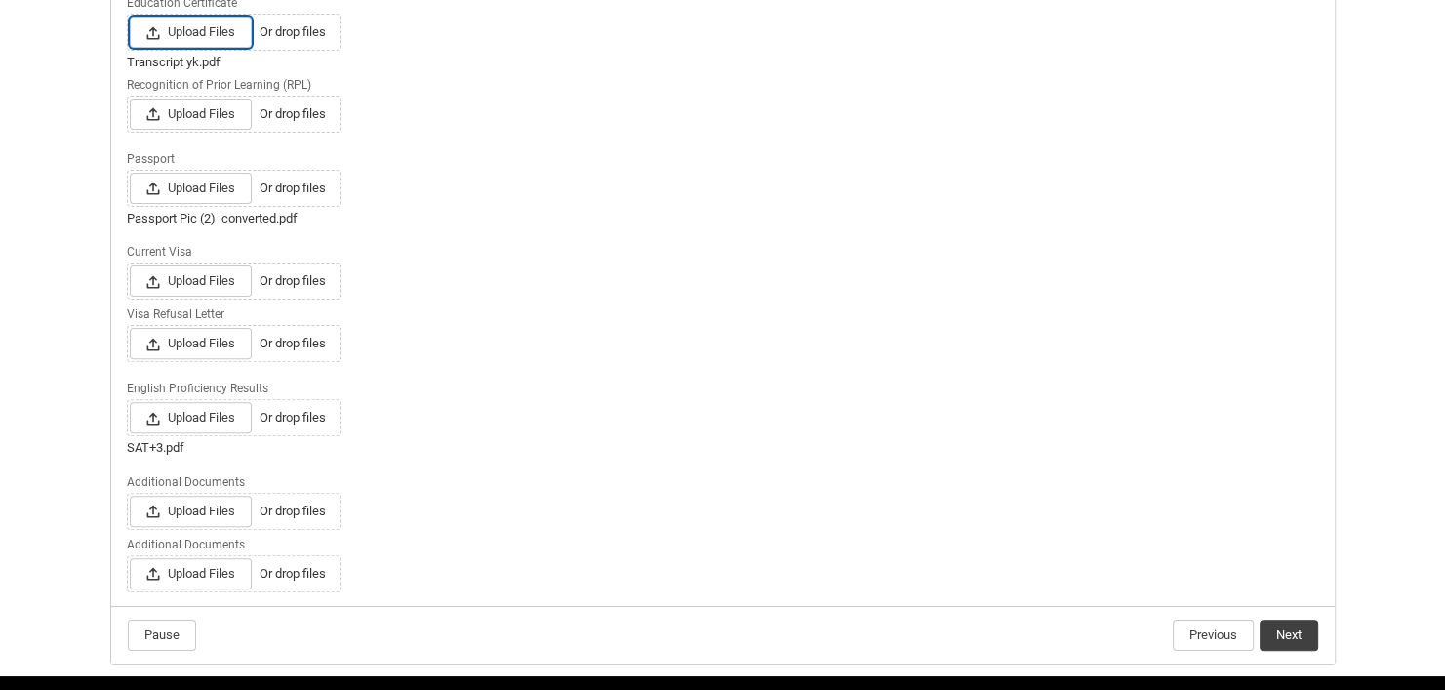
scroll to position [610, 0]
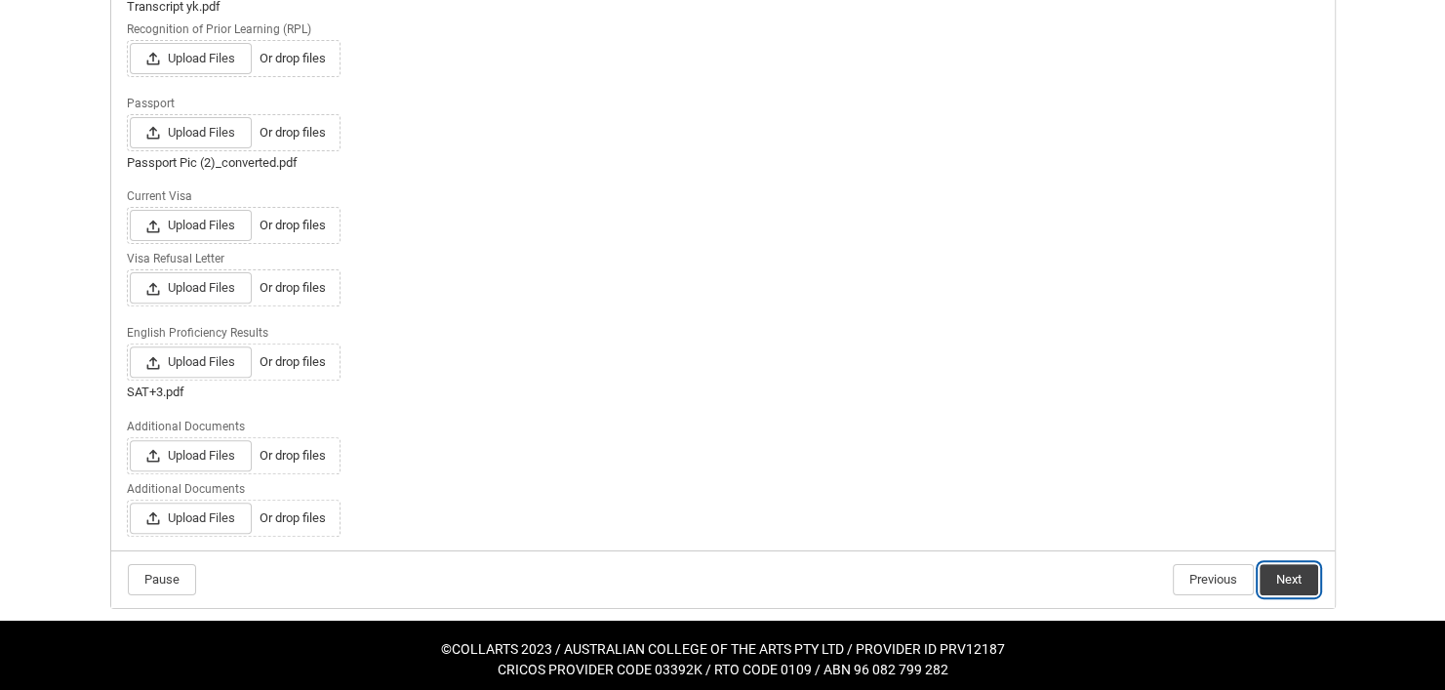
click at [1287, 573] on button "Next" at bounding box center [1288, 579] width 59 height 31
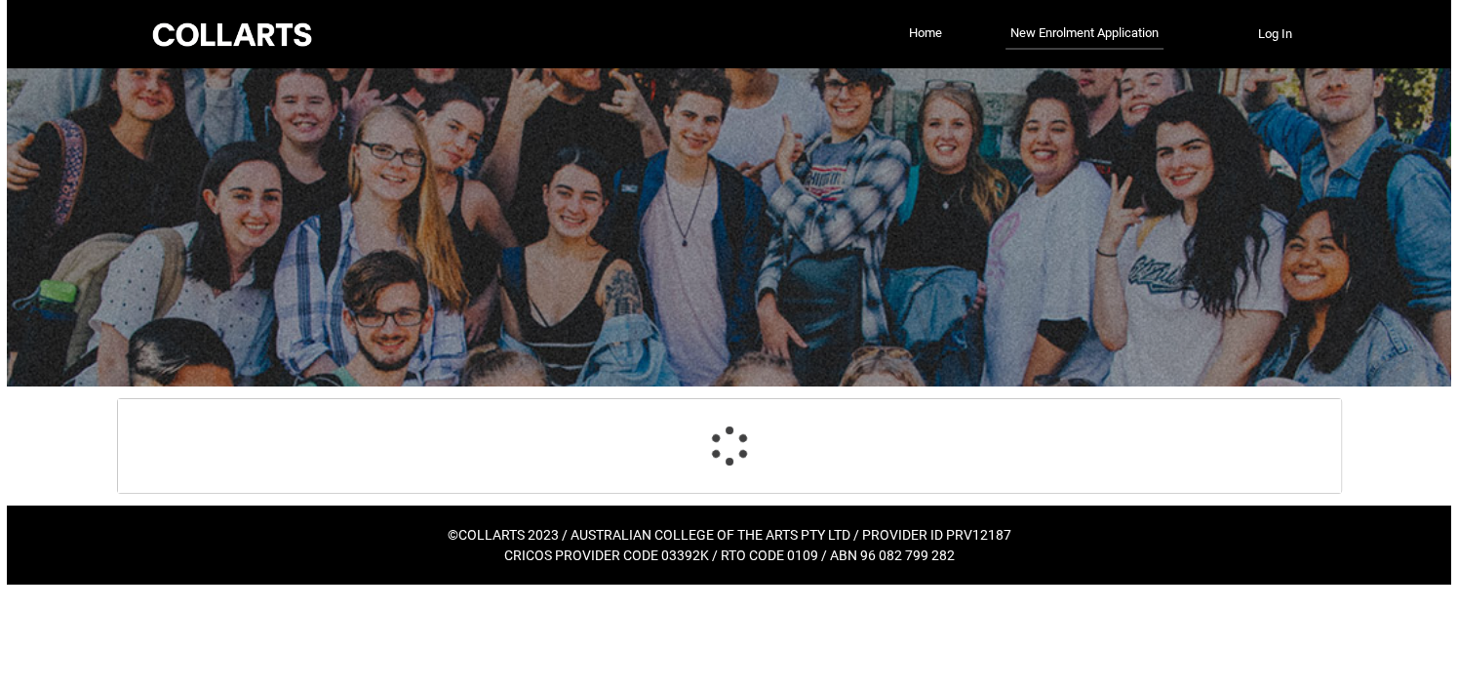
scroll to position [0, 0]
